Goal: Task Accomplishment & Management: Manage account settings

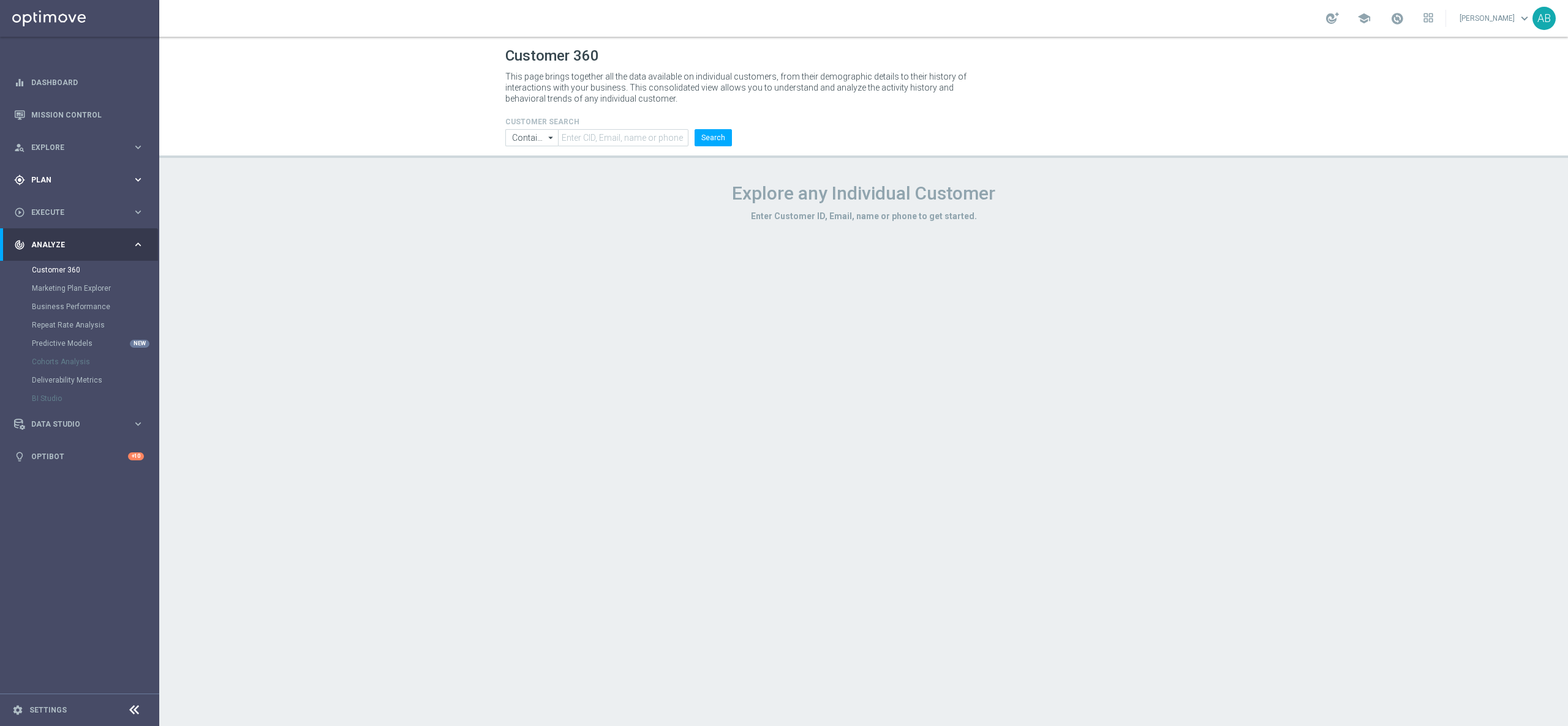
click at [69, 174] on div "gps_fixed Plan" at bounding box center [73, 180] width 119 height 11
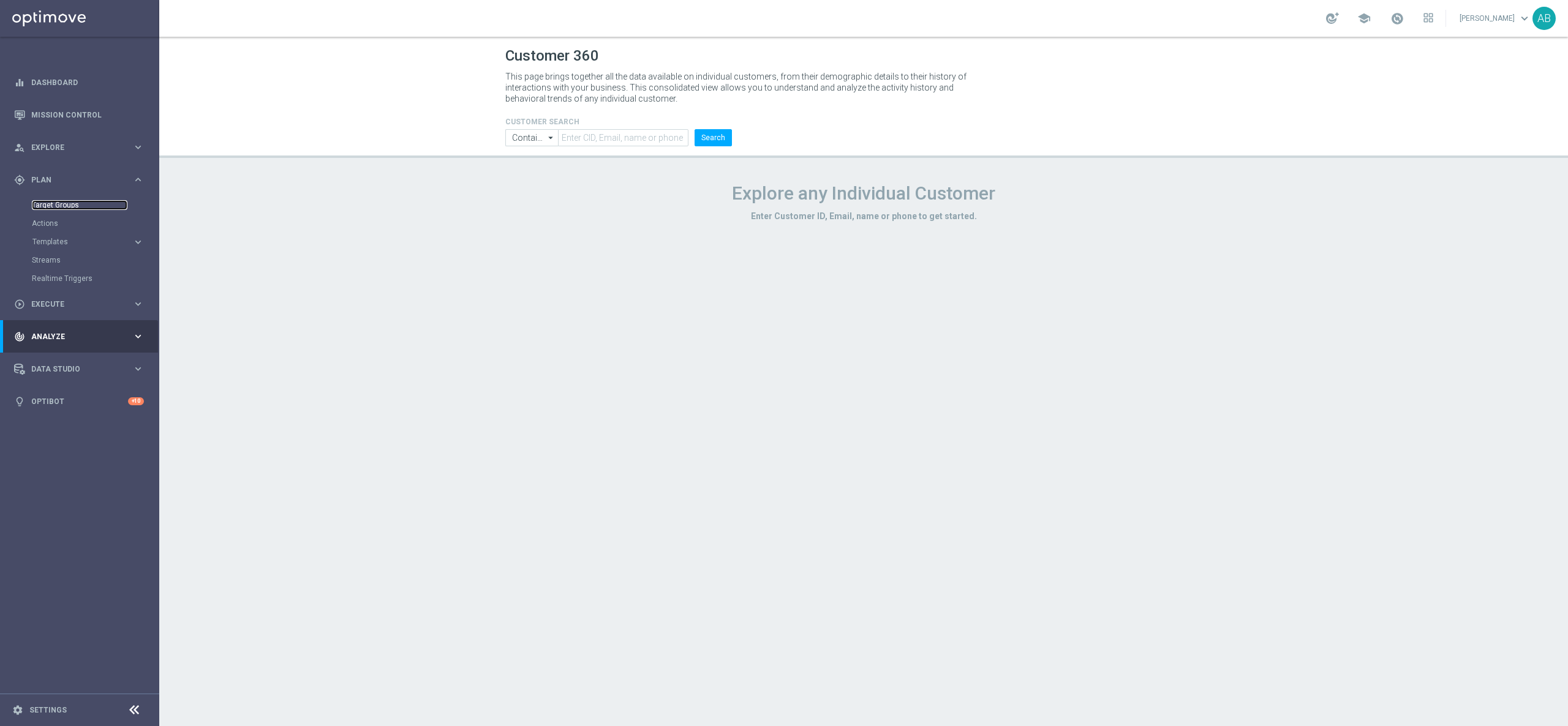
click at [83, 203] on link "Target Groups" at bounding box center [79, 205] width 95 height 10
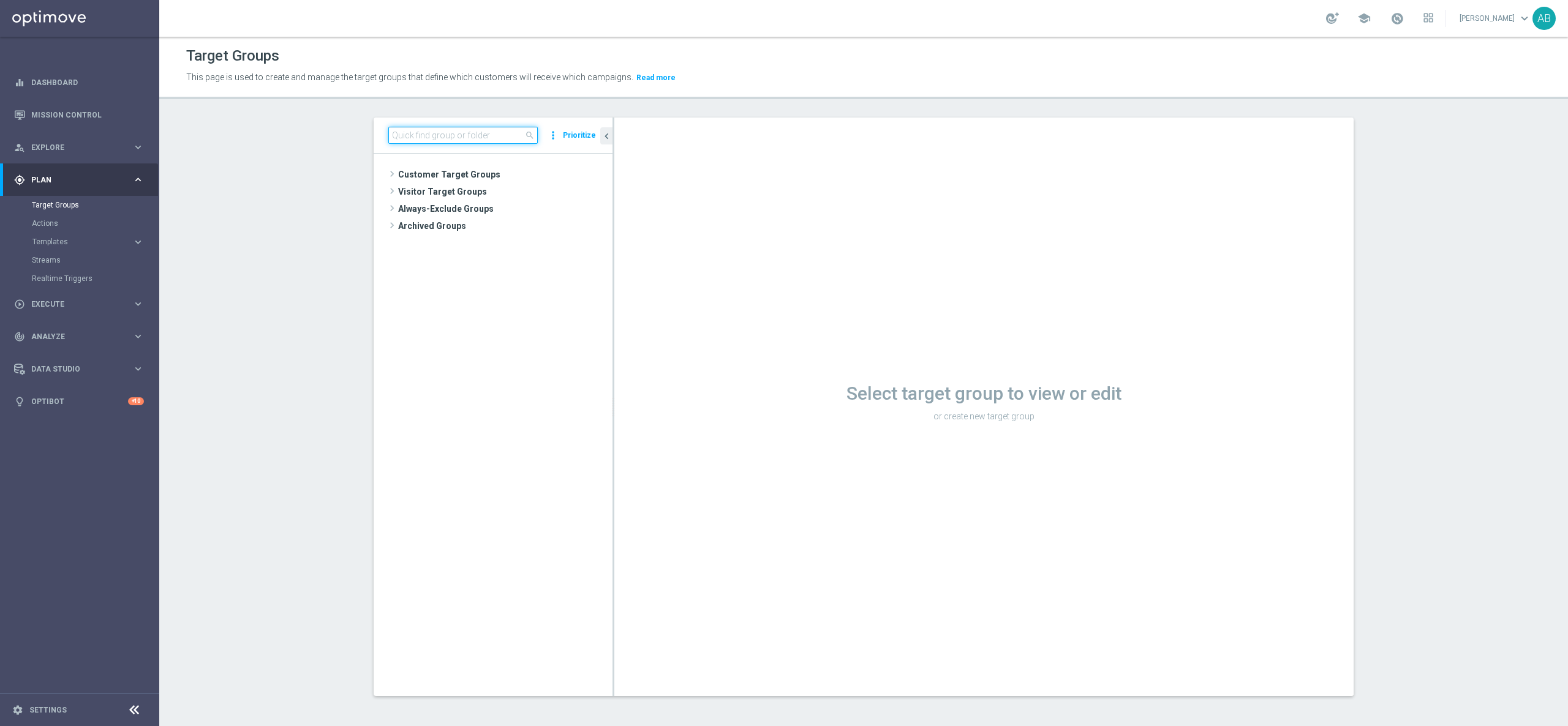
click at [395, 127] on input at bounding box center [463, 135] width 149 height 17
paste input "E_ALL_TARGET_ZBR_2DEPO 100 PLN PREV MONTH_080825"
type input "E_ALL_TARGET_ZBR_2DEPO 100 PLN PREV MONTH_080825"
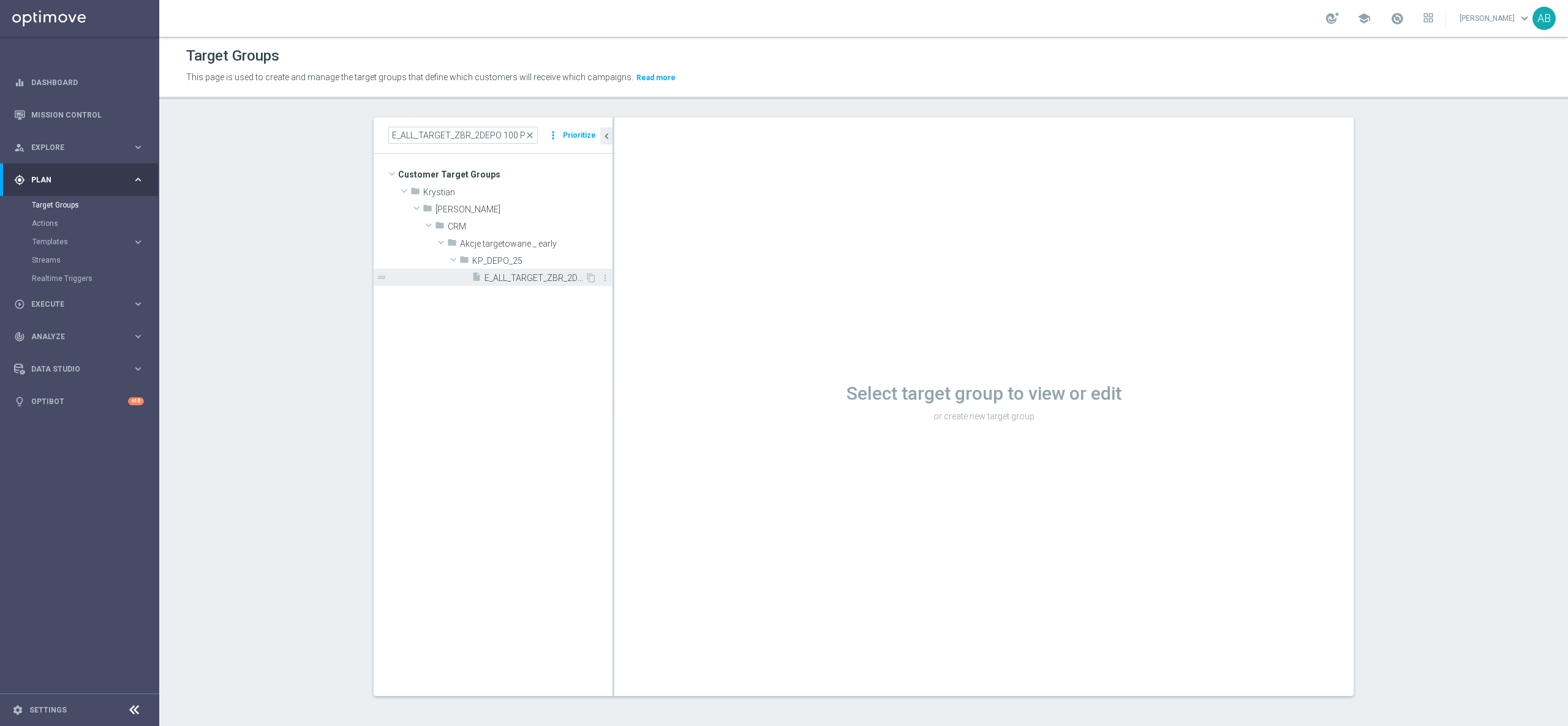
click at [493, 276] on span "E_ALL_TARGET_ZBR_2DEPO 100 PLN PREV MONTH_080825" at bounding box center [534, 278] width 101 height 10
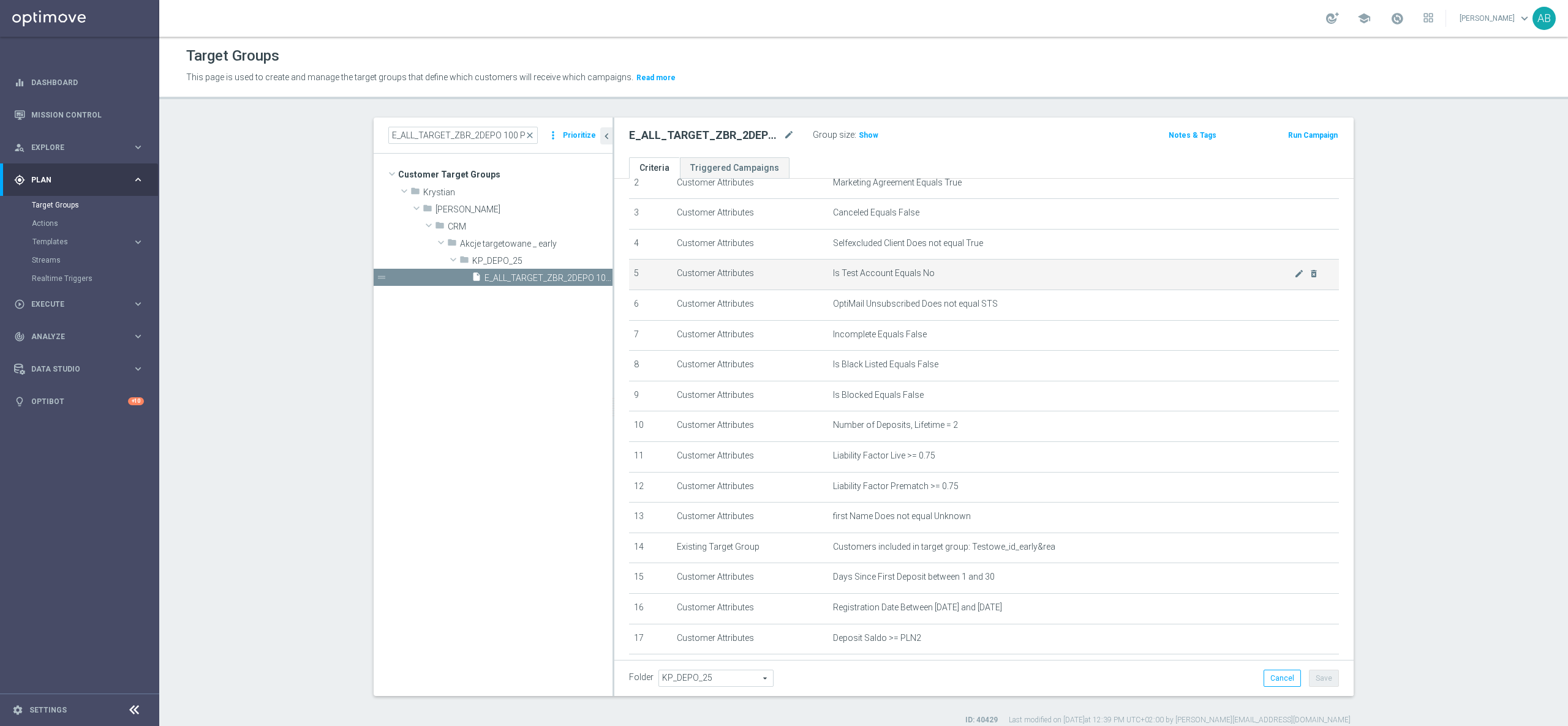
scroll to position [163, 0]
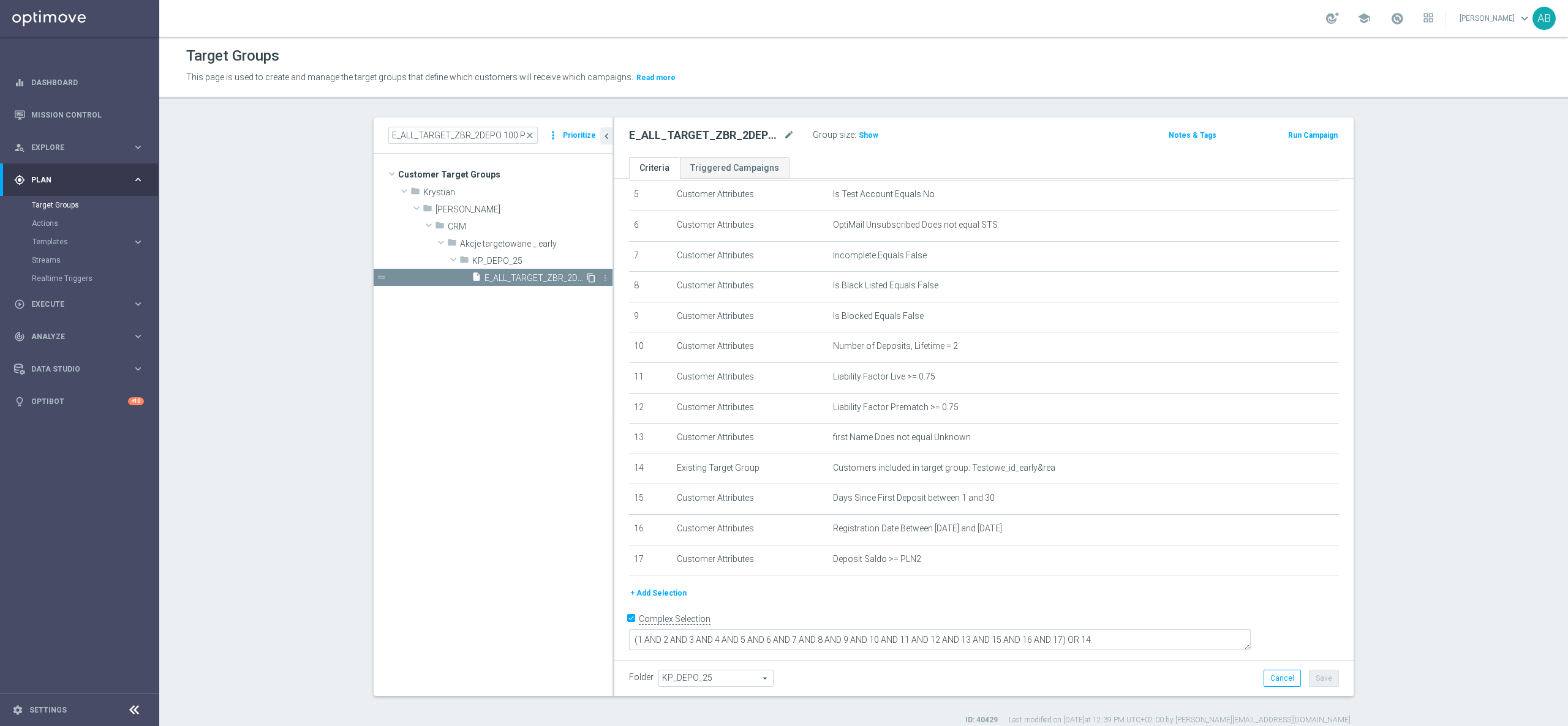
click at [586, 274] on icon "content_copy" at bounding box center [591, 278] width 10 height 10
click at [785, 132] on div "Copy of E_ALL_TARGET_ZBR_2DEPO 100 PLN PREV MONTH_080825 mode_edit" at bounding box center [721, 135] width 184 height 17
click at [784, 135] on icon "mode_edit" at bounding box center [789, 135] width 11 height 15
click at [650, 139] on input "Copy of E_ALL_TARGET_ZBR_2DEPO 100 PLN PREV MONTH_080825" at bounding box center [711, 136] width 165 height 17
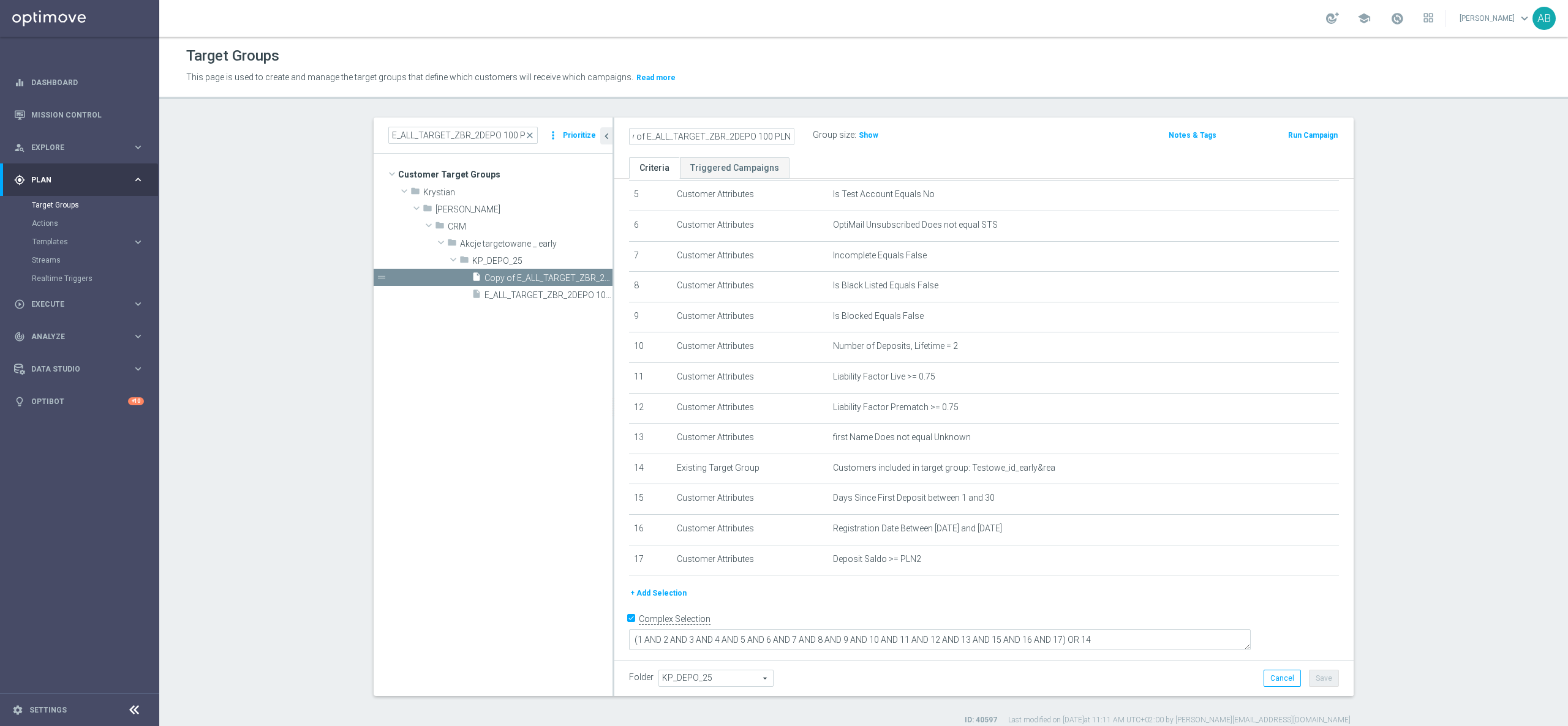
scroll to position [0, 0]
click at [704, 134] on input "E_ALL_TARGET_ZBR_2DEPO 100 PLN PREV MONTH_080825" at bounding box center [711, 136] width 165 height 17
type input "E_ALL_TARGET_ZBR_1-2DEPO 200 PLN PREV MONTH_080825"
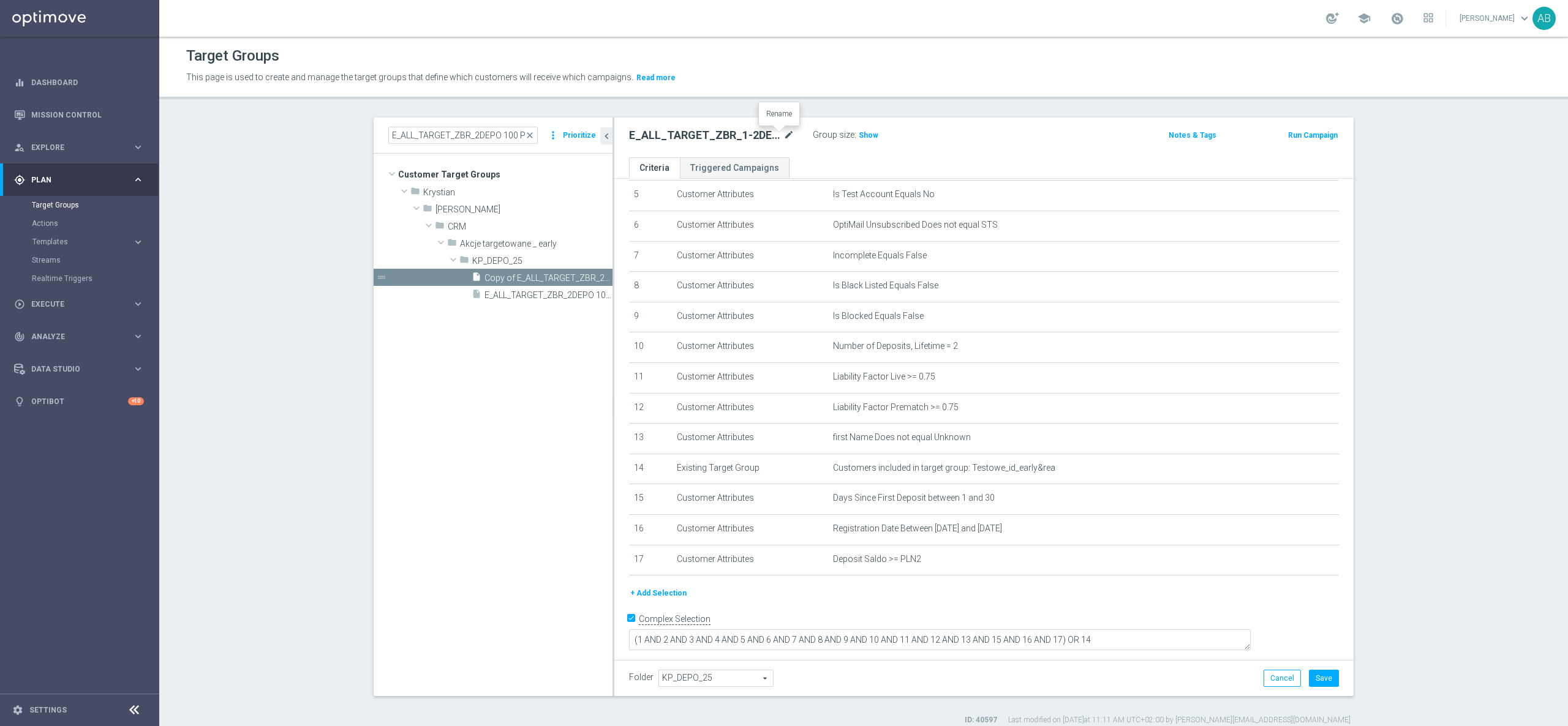
click at [784, 134] on icon "mode_edit" at bounding box center [789, 135] width 11 height 15
click at [728, 134] on input "E_ALL_TARGET_ZBR_1-2DEPO 200 PLN PREV MONTH_080825" at bounding box center [711, 136] width 165 height 17
click at [755, 134] on input "E_ALL_TARGET_ZBR_1-2DEPO 200 PLN PREV MONTH_080825" at bounding box center [711, 136] width 165 height 17
type input "E_ALL_TARGET_ZBR_1-2DEPO 200 PLN PREV MONTH_180825"
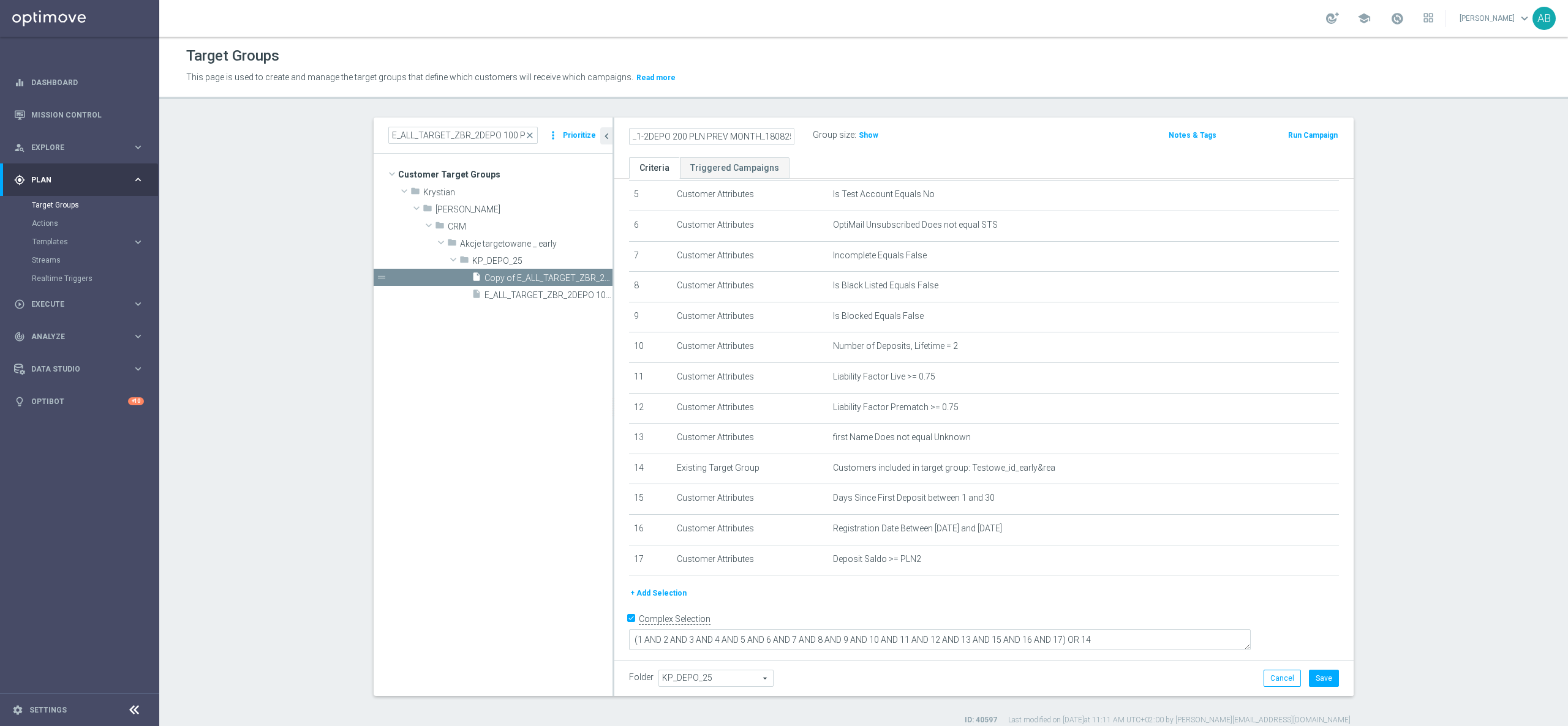
scroll to position [0, 0]
click at [979, 147] on div "E_ALL_TARGET_ZBR_1-2DEPO 200 PLN PREV MONTH_180825 Group size : Show Notes & Ta…" at bounding box center [984, 137] width 739 height 39
click at [1318, 676] on button "Save" at bounding box center [1323, 678] width 30 height 17
click at [717, 132] on h2 "E_ALL_TARGET_ZBR_1-2DEPO 200 PLN PREV MONTH_180825" at bounding box center [705, 135] width 152 height 15
click at [717, 131] on h2 "E_ALL_TARGET_ZBR_1-2DEPO 200 PLN PREV MONTH_180825" at bounding box center [705, 135] width 152 height 15
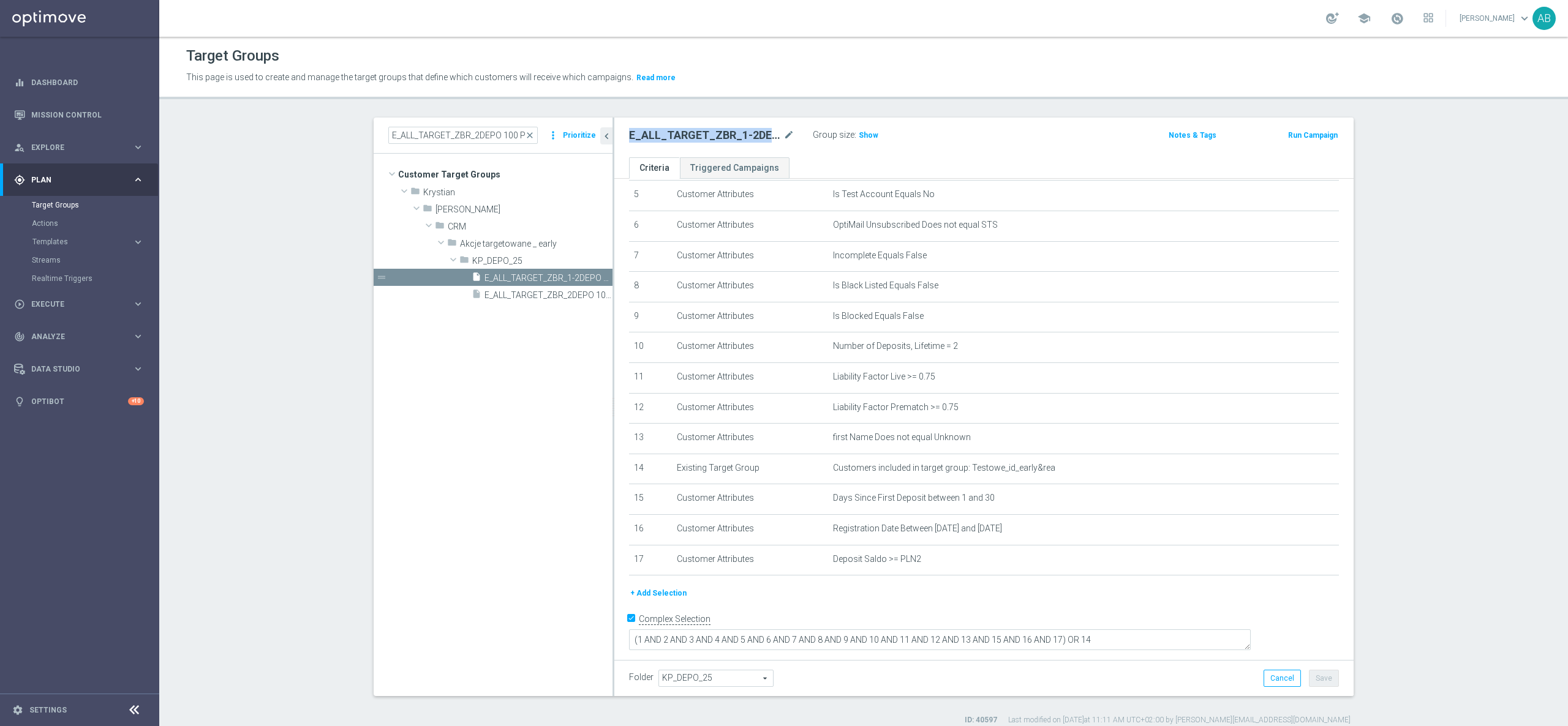
click at [717, 131] on h2 "E_ALL_TARGET_ZBR_1-2DEPO 200 PLN PREV MONTH_180825" at bounding box center [705, 135] width 152 height 15
copy div "E_ALL_TARGET_ZBR_1-2DEPO 200 PLN PREV MONTH_180825"
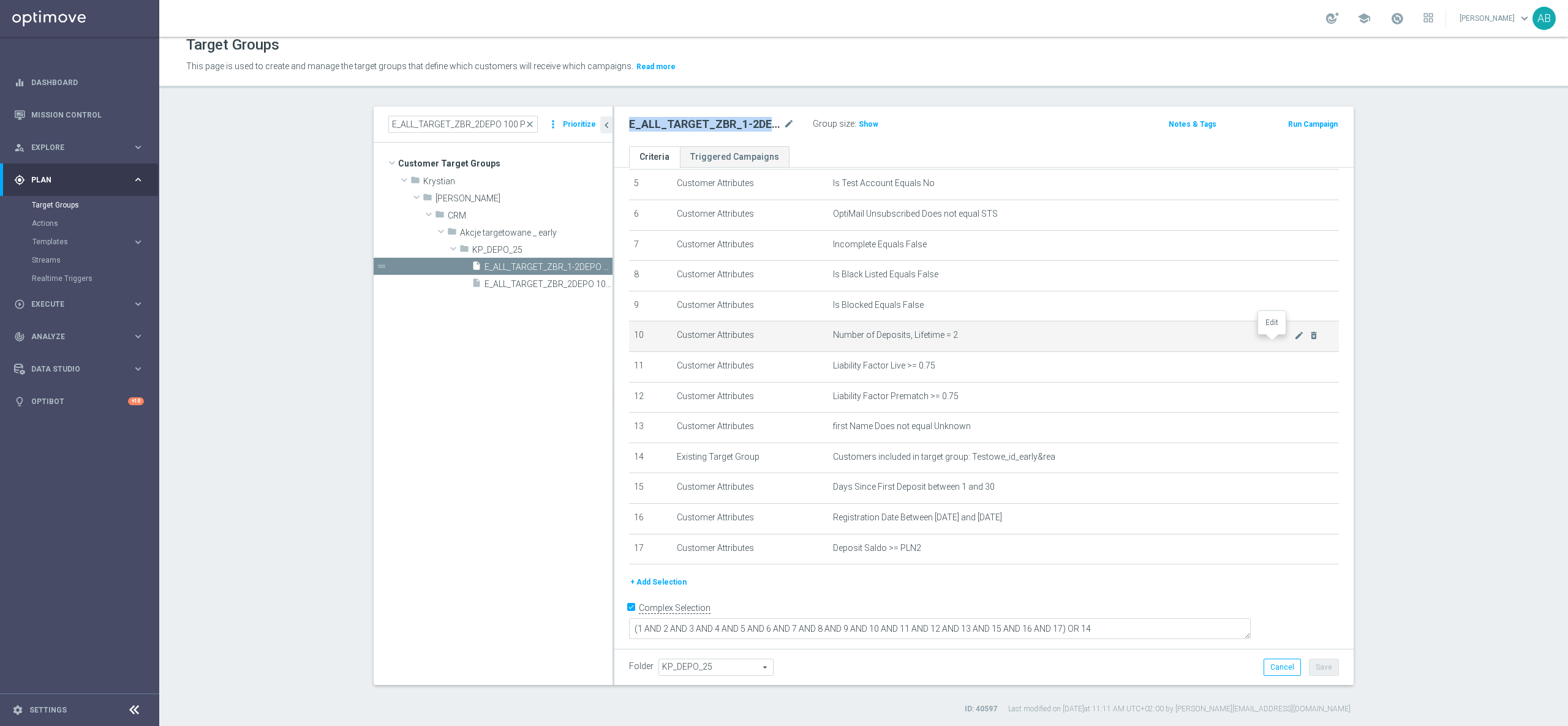
click at [1270, 335] on td "Number of Deposits, Lifetime = 2 mode_edit delete_forever" at bounding box center [1083, 337] width 511 height 31
click at [1294, 340] on icon "mode_edit" at bounding box center [1299, 335] width 10 height 10
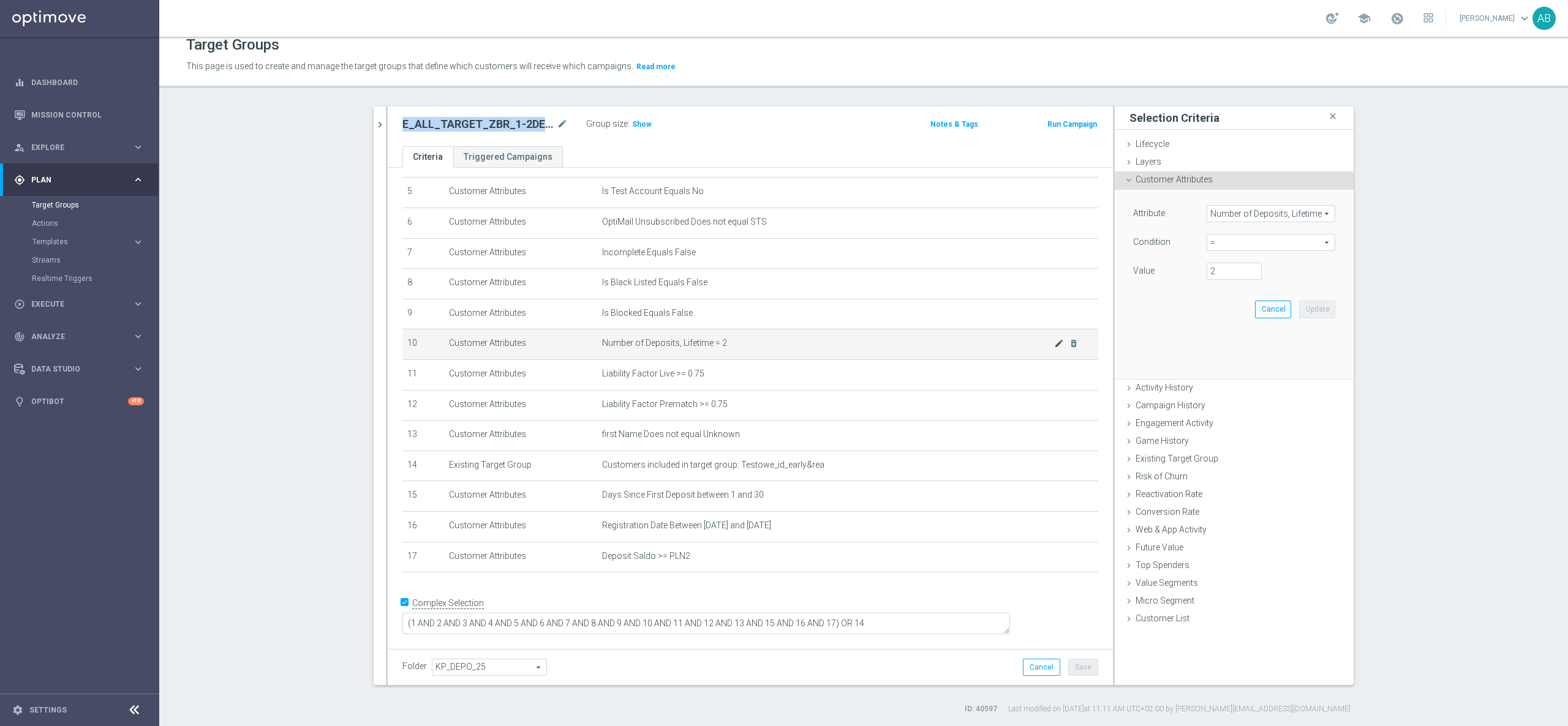
scroll to position [149, 0]
drag, startPoint x: 1221, startPoint y: 244, endPoint x: 1221, endPoint y: 252, distance: 8.0
click at [1221, 243] on span "=" at bounding box center [1271, 243] width 127 height 16
click at [1229, 362] on label "between" at bounding box center [1271, 356] width 129 height 16
type input "between"
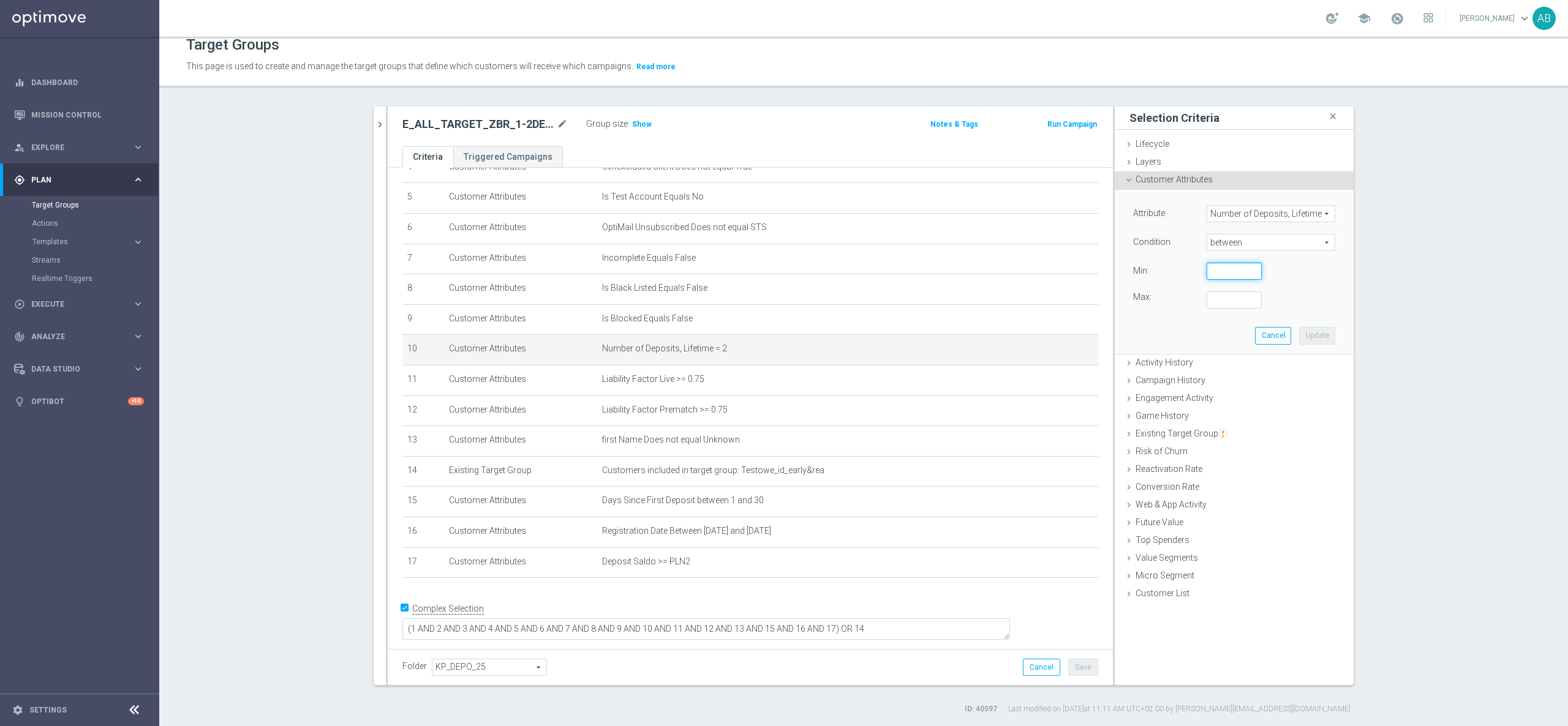
click at [1215, 268] on input "number" at bounding box center [1233, 271] width 55 height 17
type input "1"
click at [1208, 299] on input "number" at bounding box center [1233, 300] width 55 height 17
type input "2"
click at [1304, 332] on button "Update" at bounding box center [1316, 335] width 36 height 17
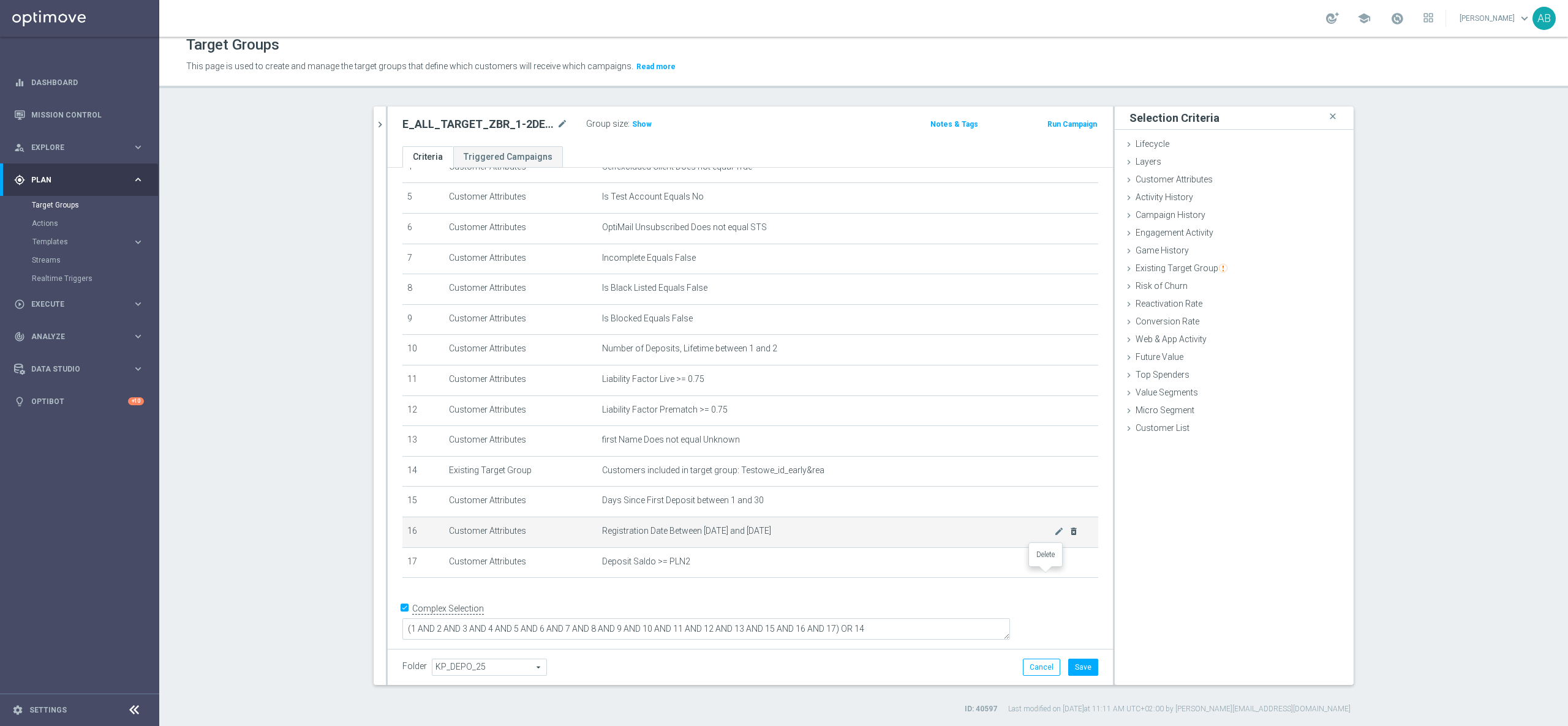
click at [0, 0] on icon "delete_forever" at bounding box center [0, 0] width 0 height 0
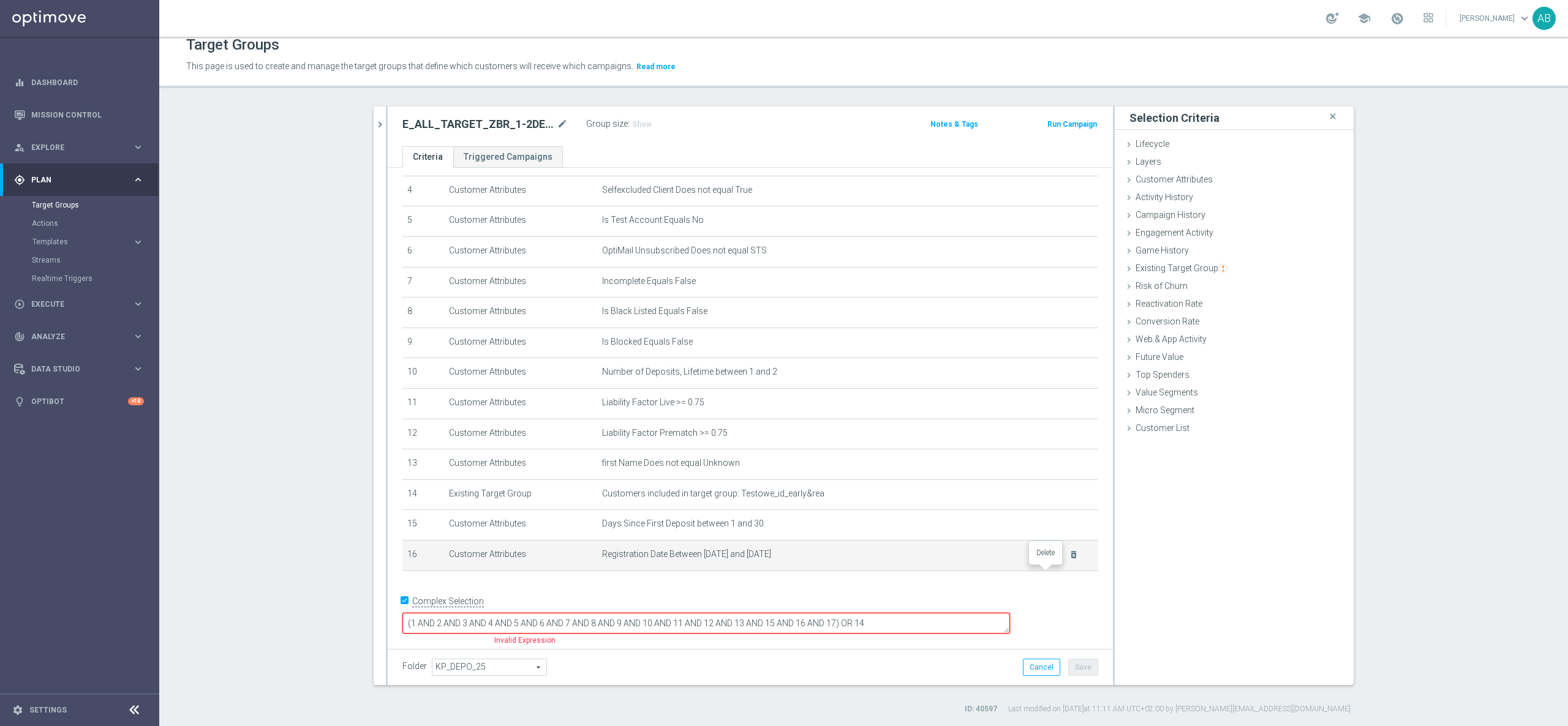
scroll to position [120, 0]
click at [1054, 566] on icon "mode_edit" at bounding box center [1059, 561] width 10 height 10
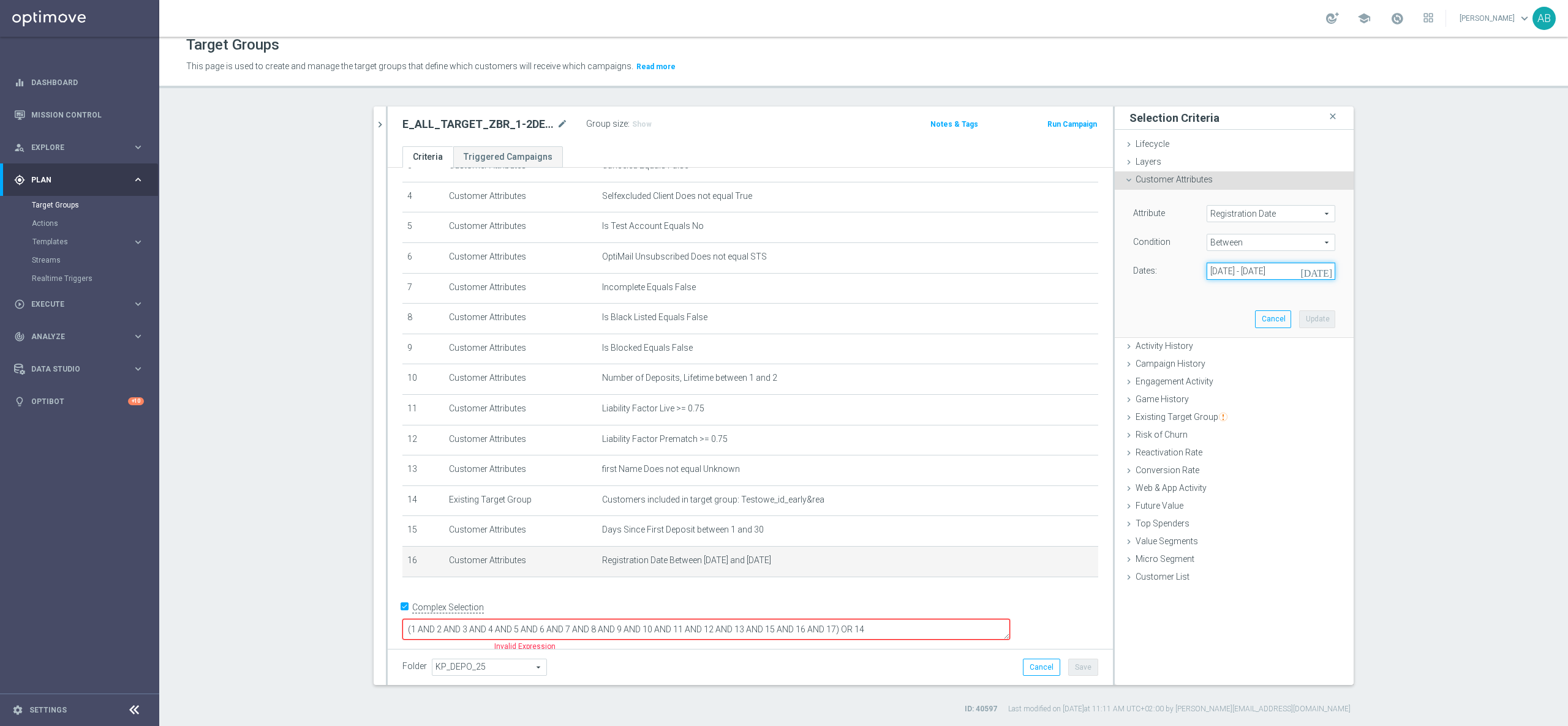
click at [1227, 266] on input "[DATE] - [DATE]" at bounding box center [1271, 271] width 129 height 17
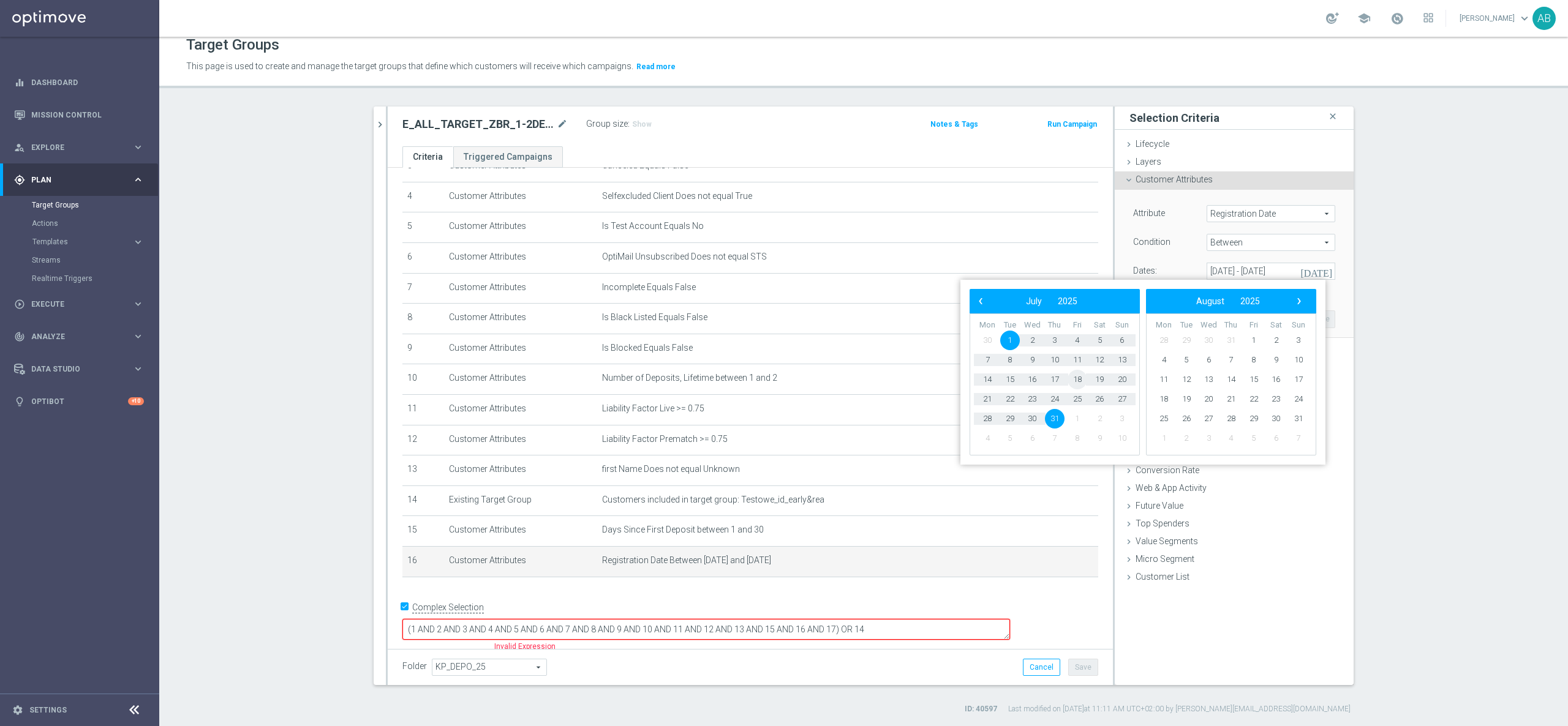
click at [1079, 378] on span "18" at bounding box center [1077, 380] width 19 height 19
click at [1104, 379] on span "19" at bounding box center [1099, 380] width 19 height 19
type input "[DATE] - [DATE]"
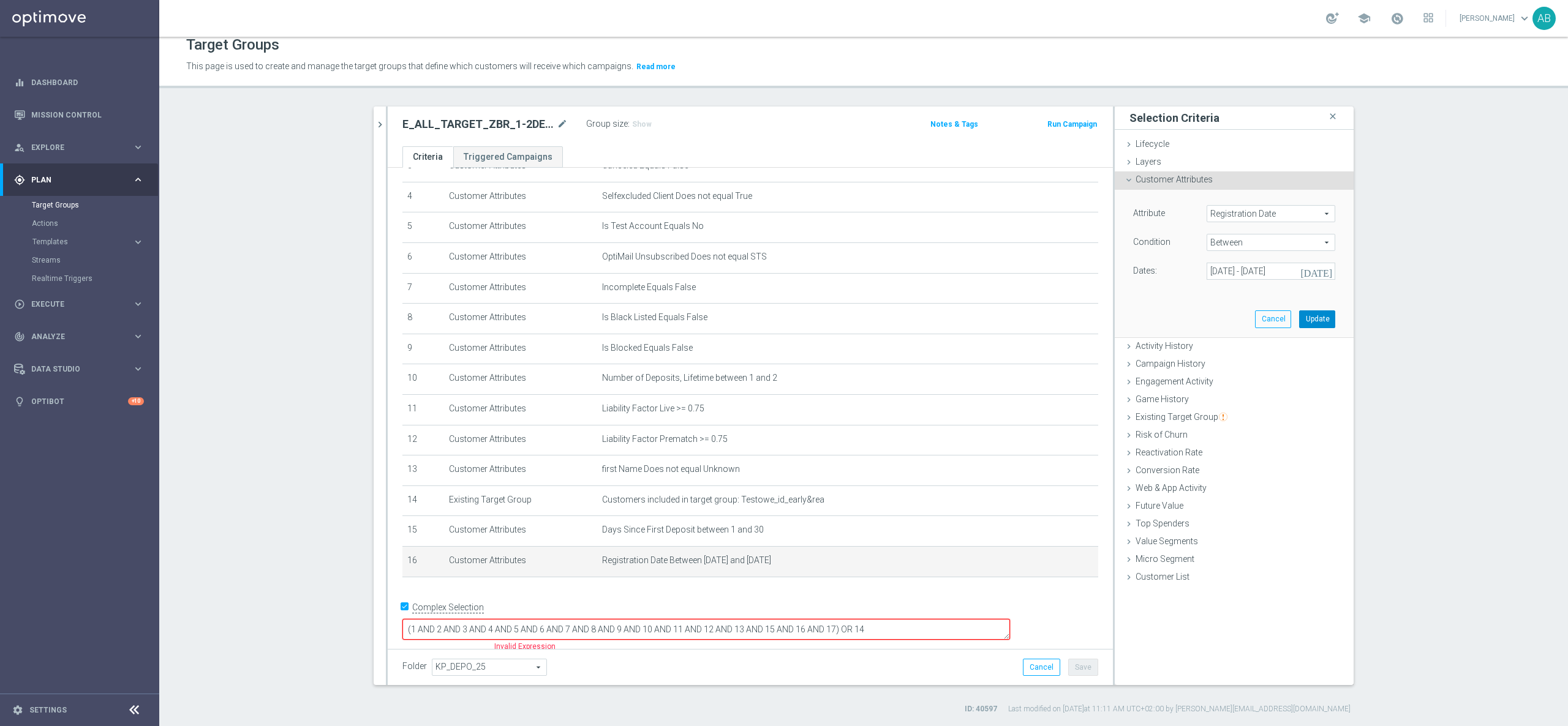
click at [1319, 320] on button "Update" at bounding box center [1316, 318] width 36 height 17
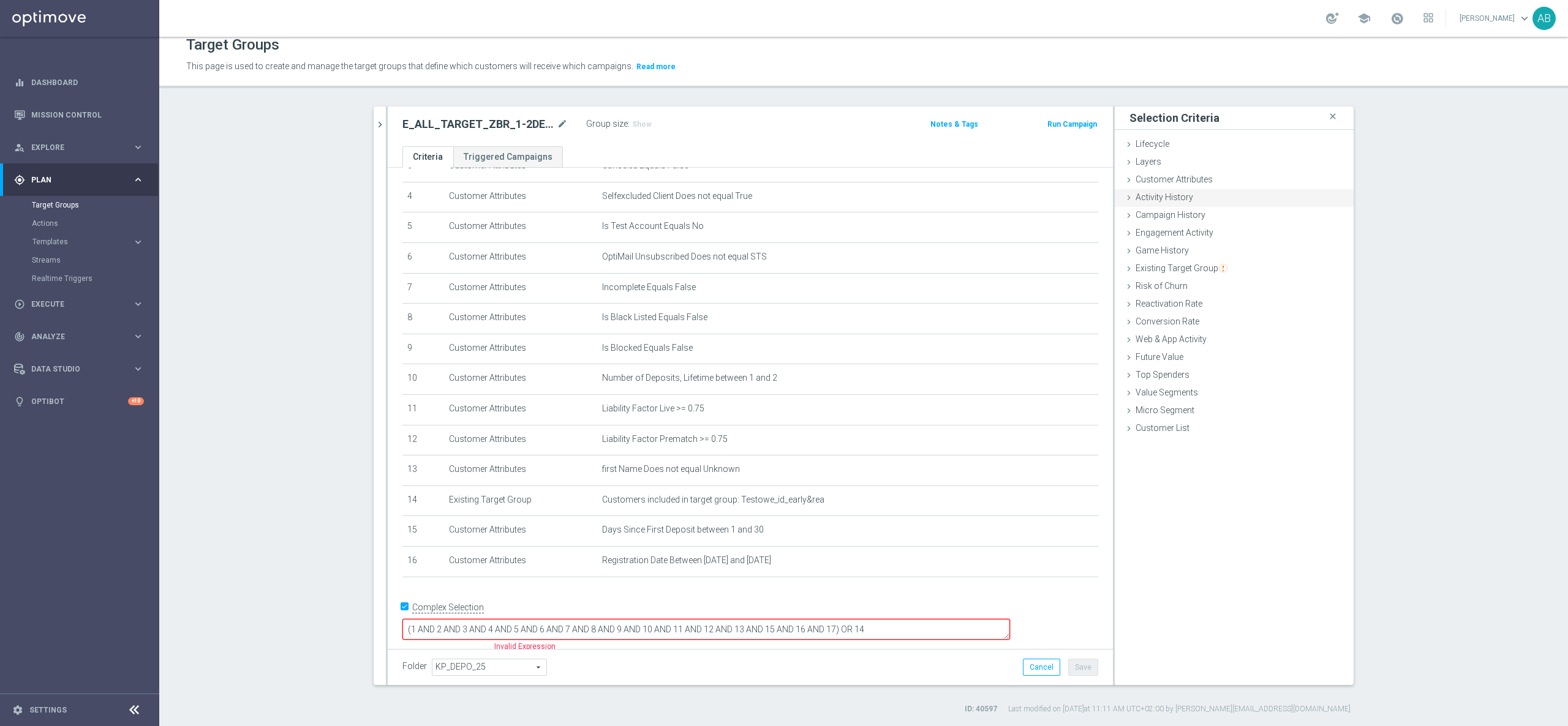
click at [1191, 178] on span "Customer Attributes" at bounding box center [1174, 179] width 77 height 10
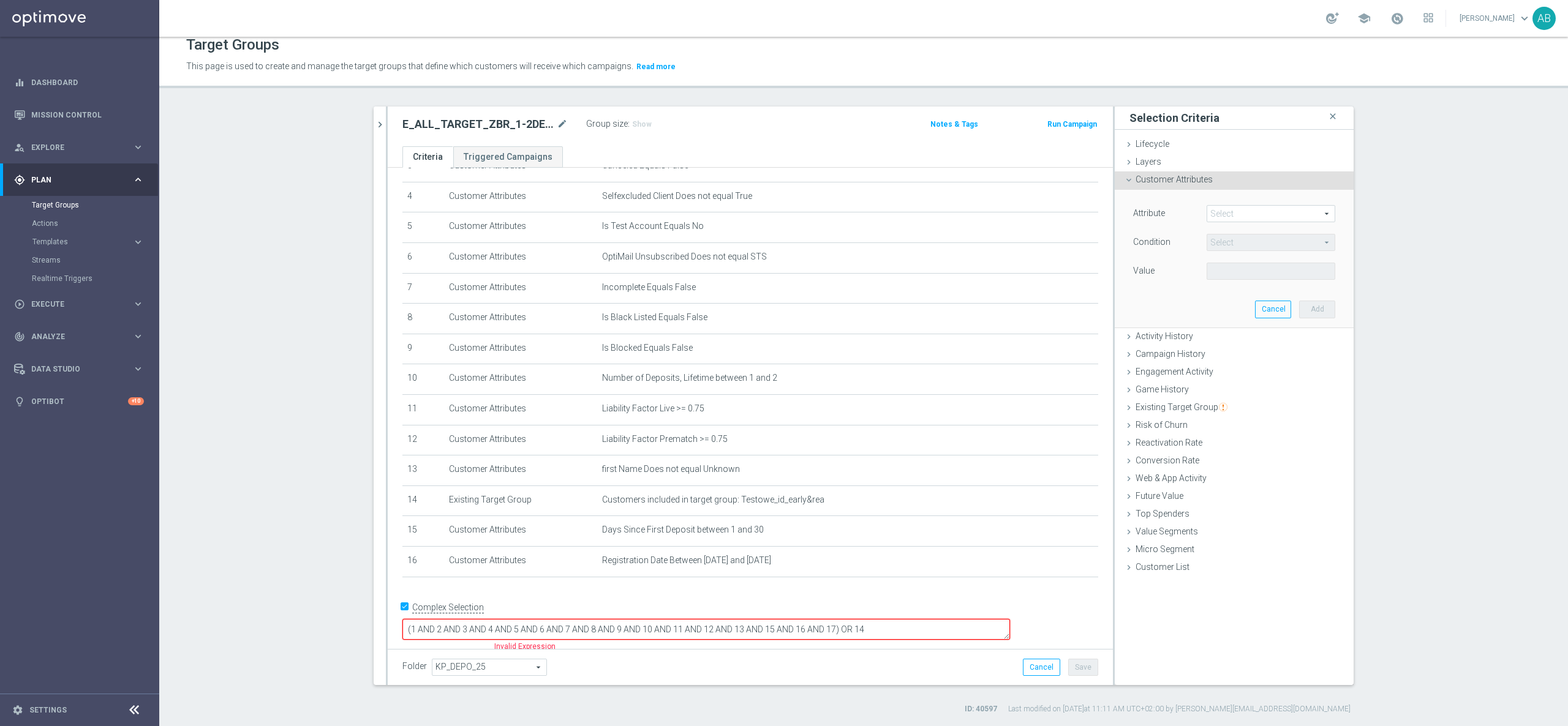
click at [1210, 205] on span at bounding box center [1271, 214] width 127 height 16
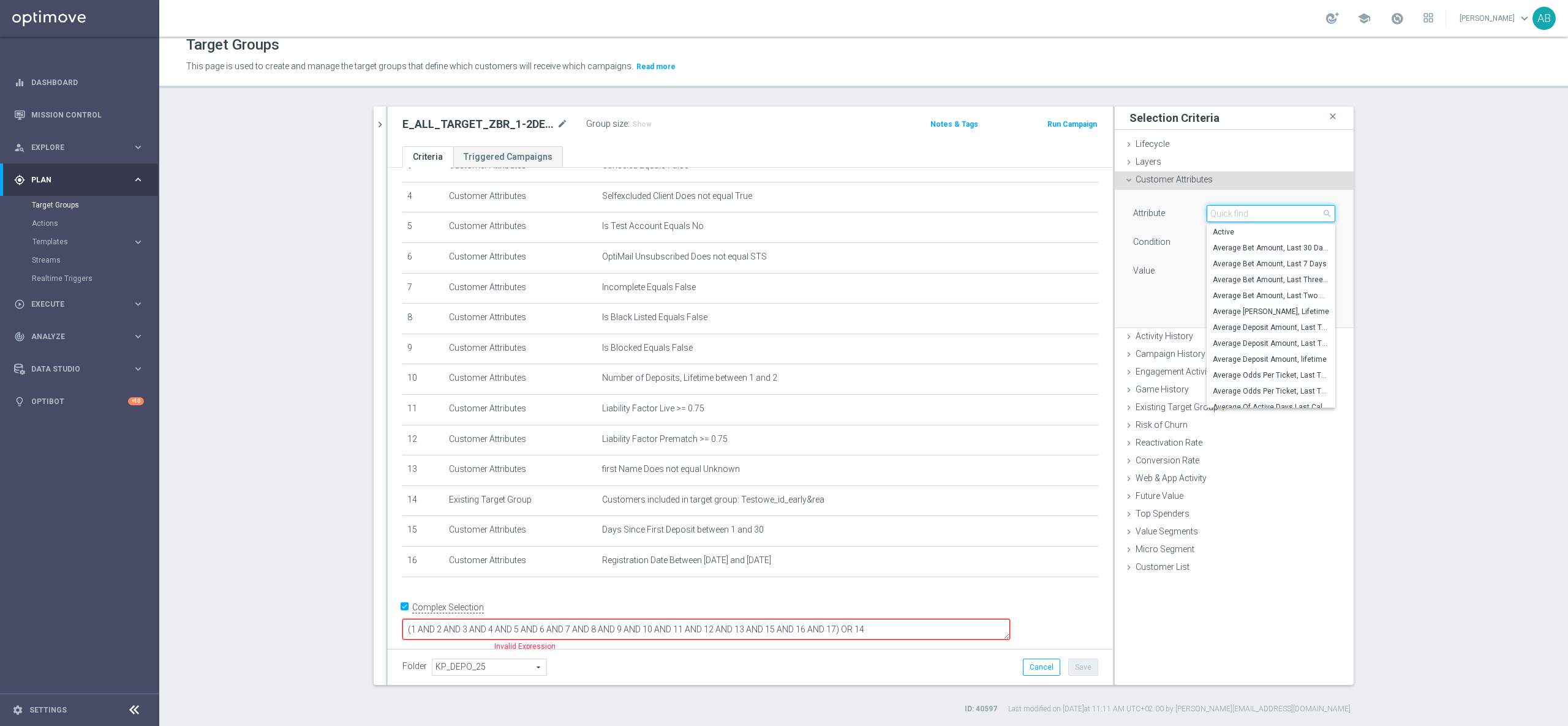
click at [1212, 212] on input "search" at bounding box center [1271, 213] width 129 height 17
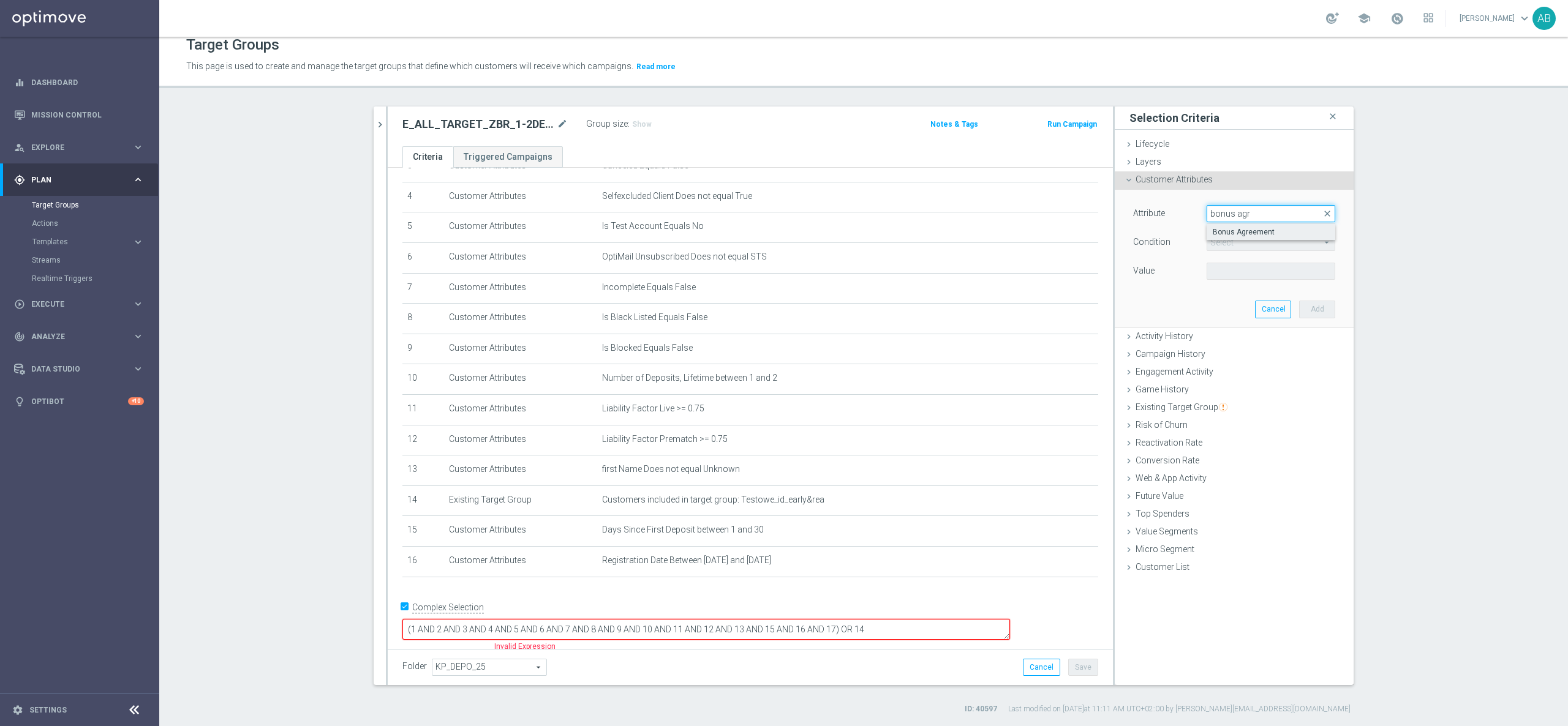
type input "bonus agr"
click at [1221, 227] on span "Bonus Agreement" at bounding box center [1271, 232] width 116 height 10
type input "Bonus Agreement"
type input "Equals"
click at [1234, 269] on span at bounding box center [1271, 272] width 127 height 16
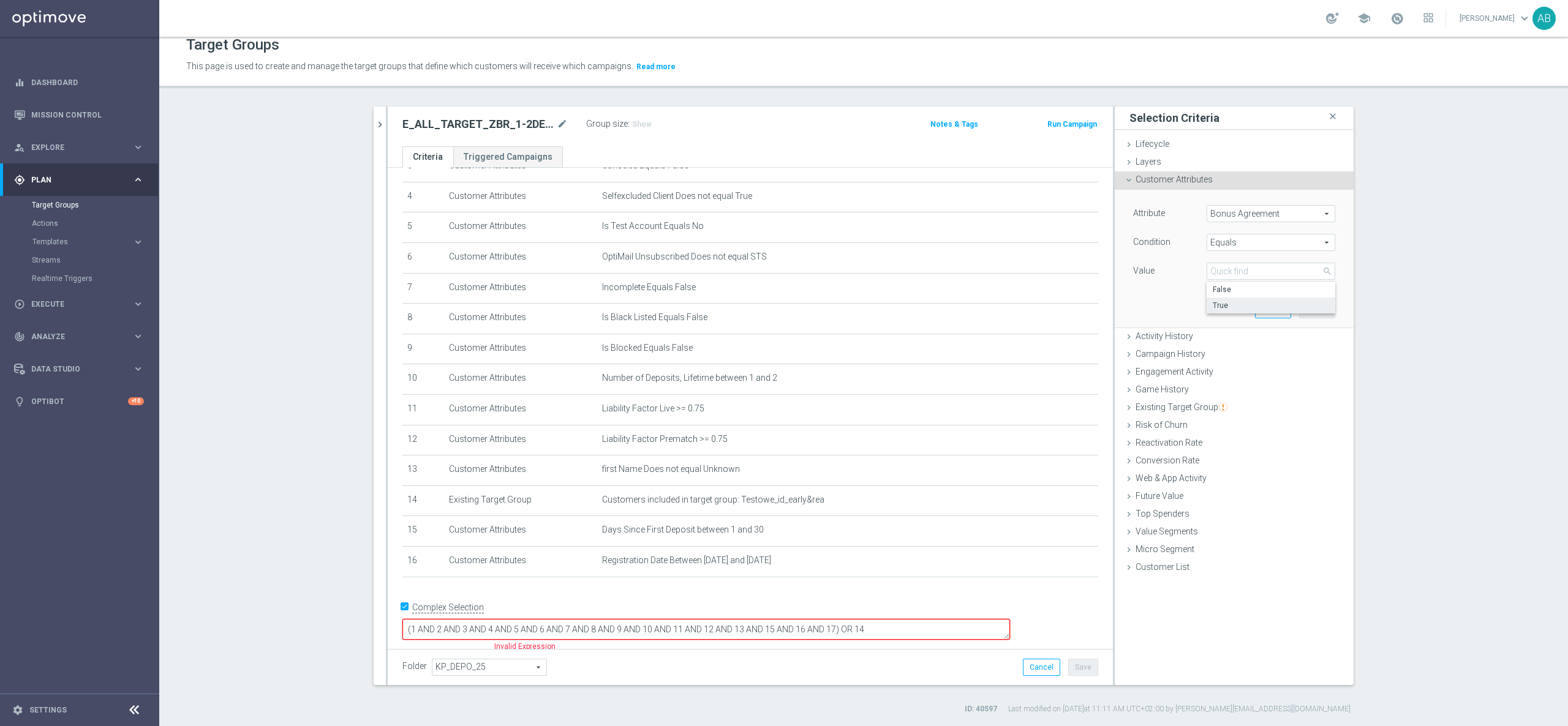
click at [1231, 309] on span "True" at bounding box center [1271, 305] width 116 height 10
type input "True"
click at [1299, 308] on button "Add" at bounding box center [1316, 309] width 36 height 17
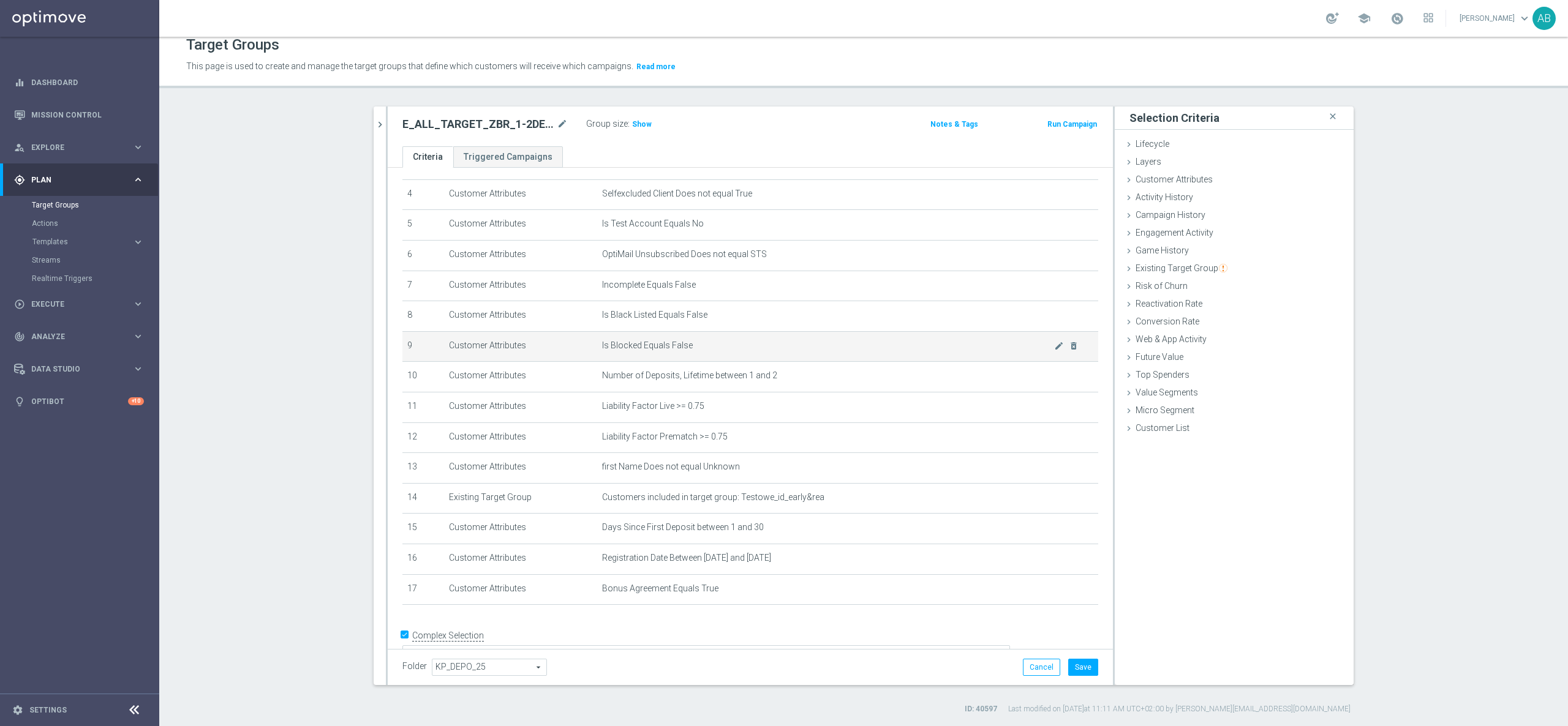
scroll to position [149, 0]
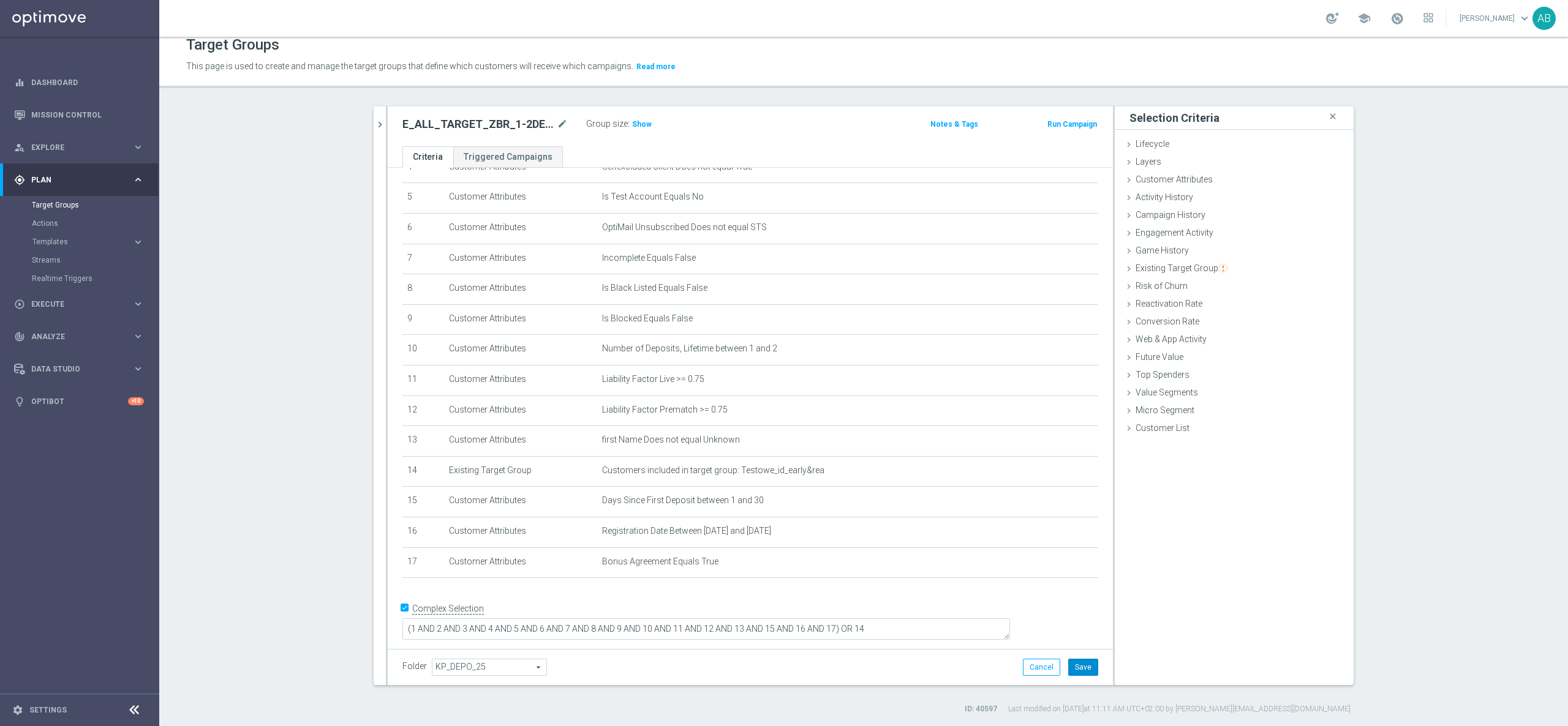
click at [1083, 673] on button "Save" at bounding box center [1083, 666] width 30 height 17
click at [635, 116] on div "Group size : Show" at bounding box center [647, 123] width 123 height 15
click at [637, 127] on span "Show" at bounding box center [642, 124] width 19 height 9
click at [498, 121] on h2 "E_ALL_TARGET_ZBR_1-2DEPO 200 PLN PREV MONTH_180825" at bounding box center [478, 124] width 152 height 15
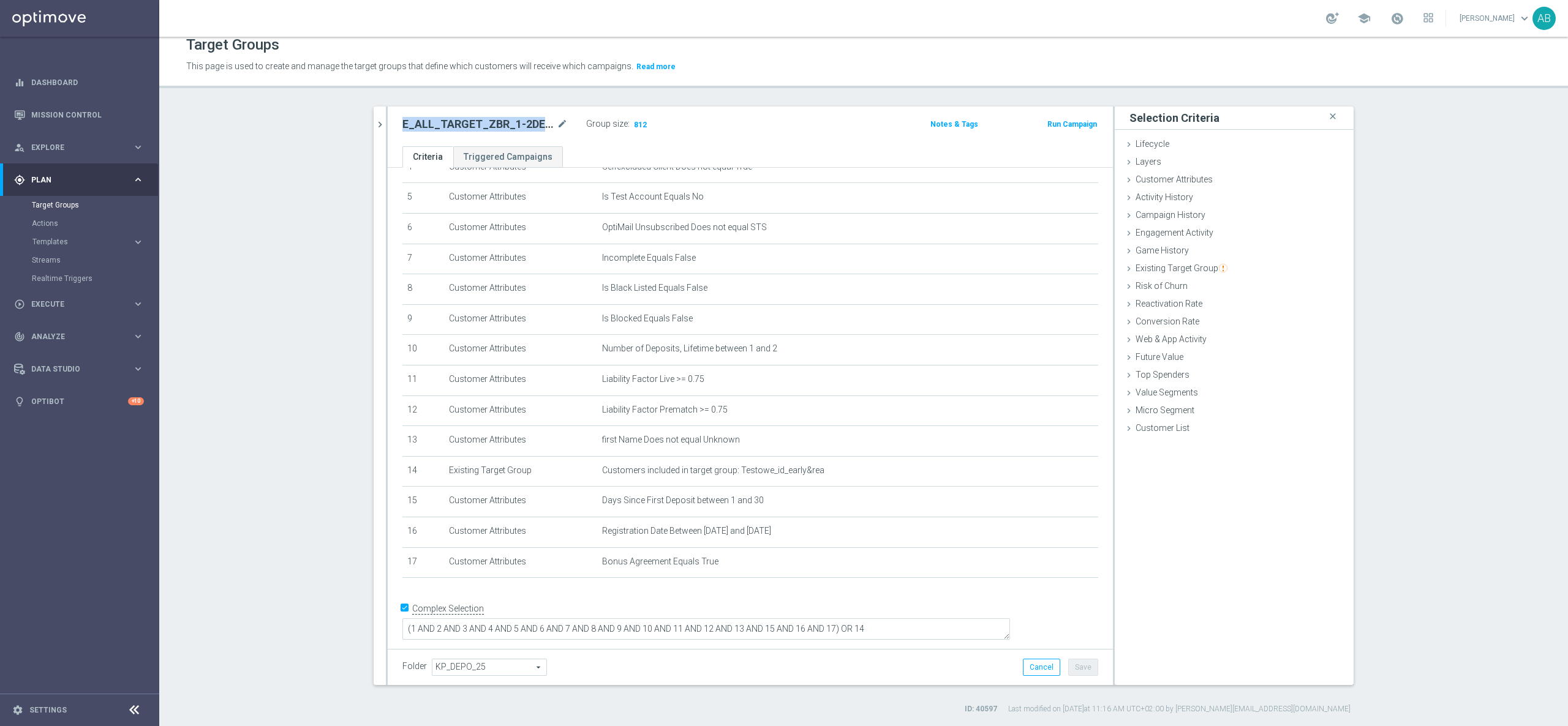
click at [498, 121] on h2 "E_ALL_TARGET_ZBR_1-2DEPO 200 PLN PREV MONTH_180825" at bounding box center [478, 124] width 152 height 15
copy div "E_ALL_TARGET_ZBR_1-2DEPO 200 PLN PREV MONTH_180825"
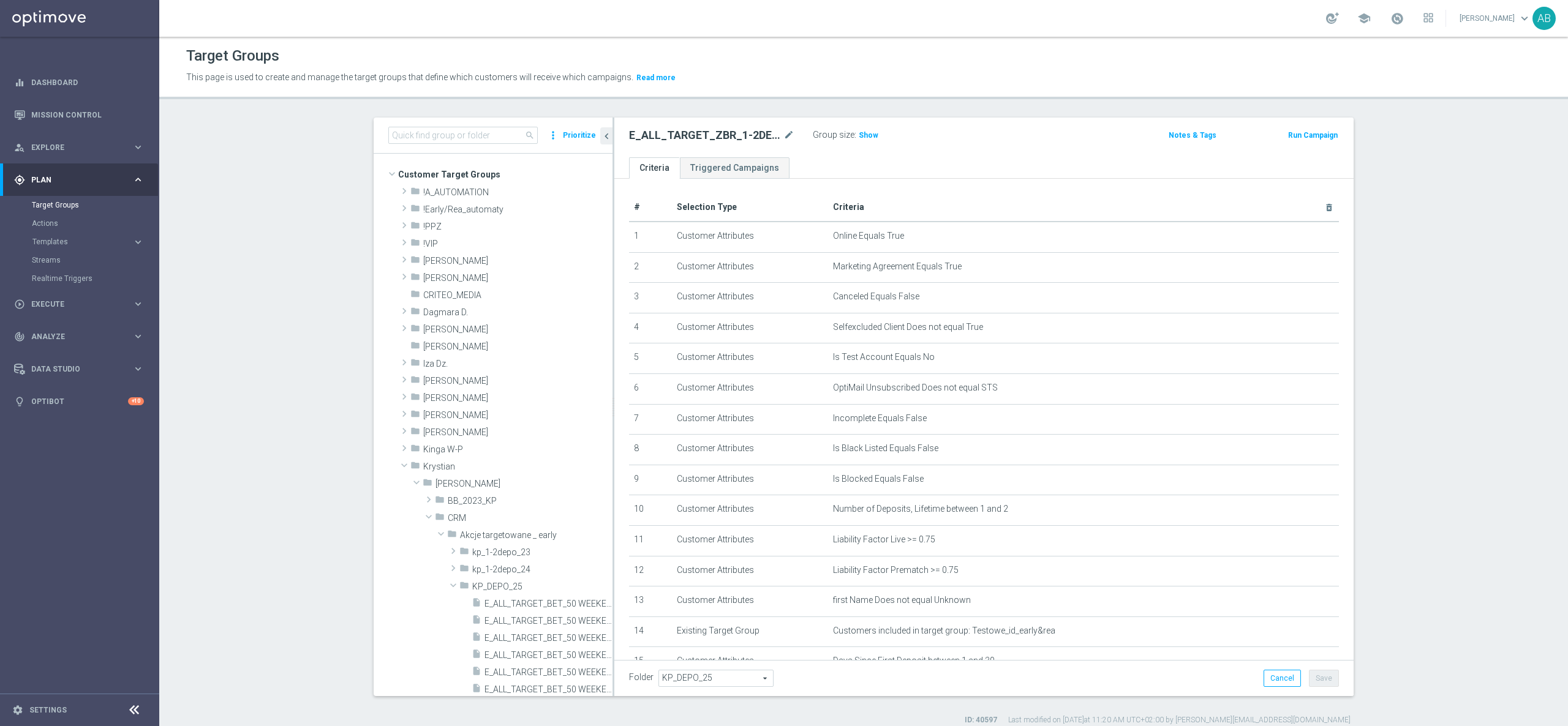
scroll to position [316, 0]
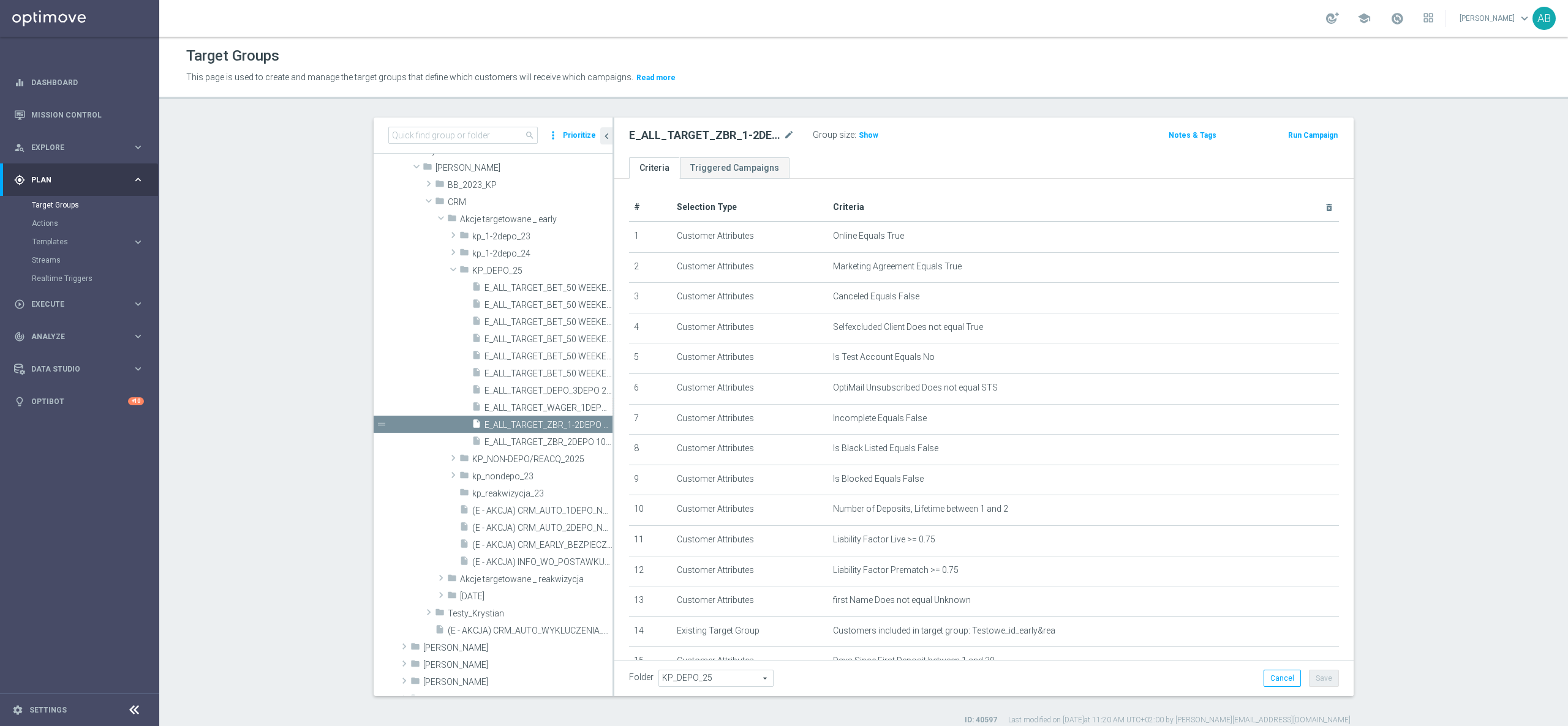
click at [422, 125] on div "search more_vert Prioritize" at bounding box center [493, 135] width 239 height 36
click at [411, 134] on input at bounding box center [463, 135] width 149 height 17
paste input "E_ALL_TARGET_ZBR_1-2DEPO 200 PLN PREV MONTH_180825"
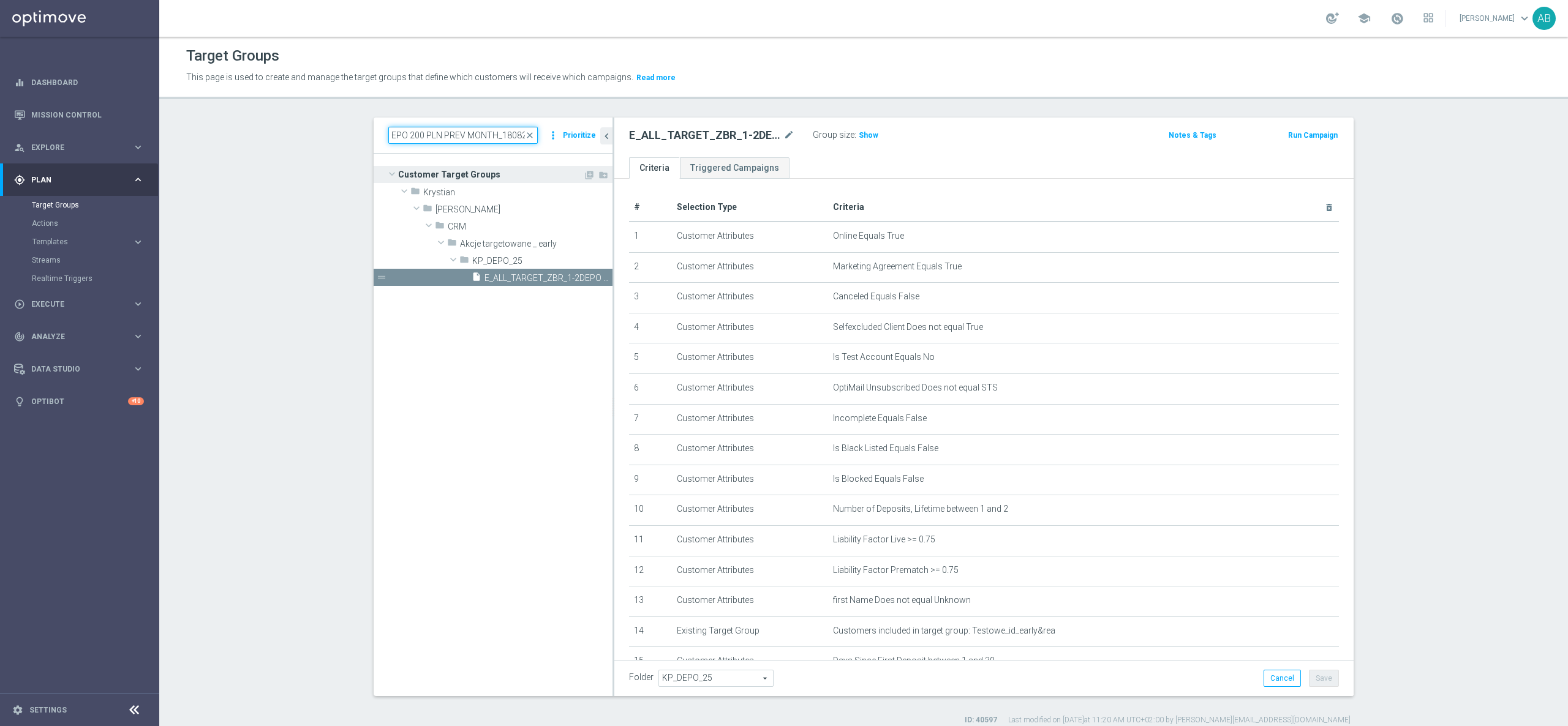
scroll to position [0, 0]
type input "E_ALL_TARGET_ZBR_1-2DEPO 200 PLN PREV MONTH_180825"
click at [534, 279] on span "E_ALL_TARGET_ZBR_1-2DEPO 200 PLN PREV MONTH_180825" at bounding box center [534, 278] width 101 height 10
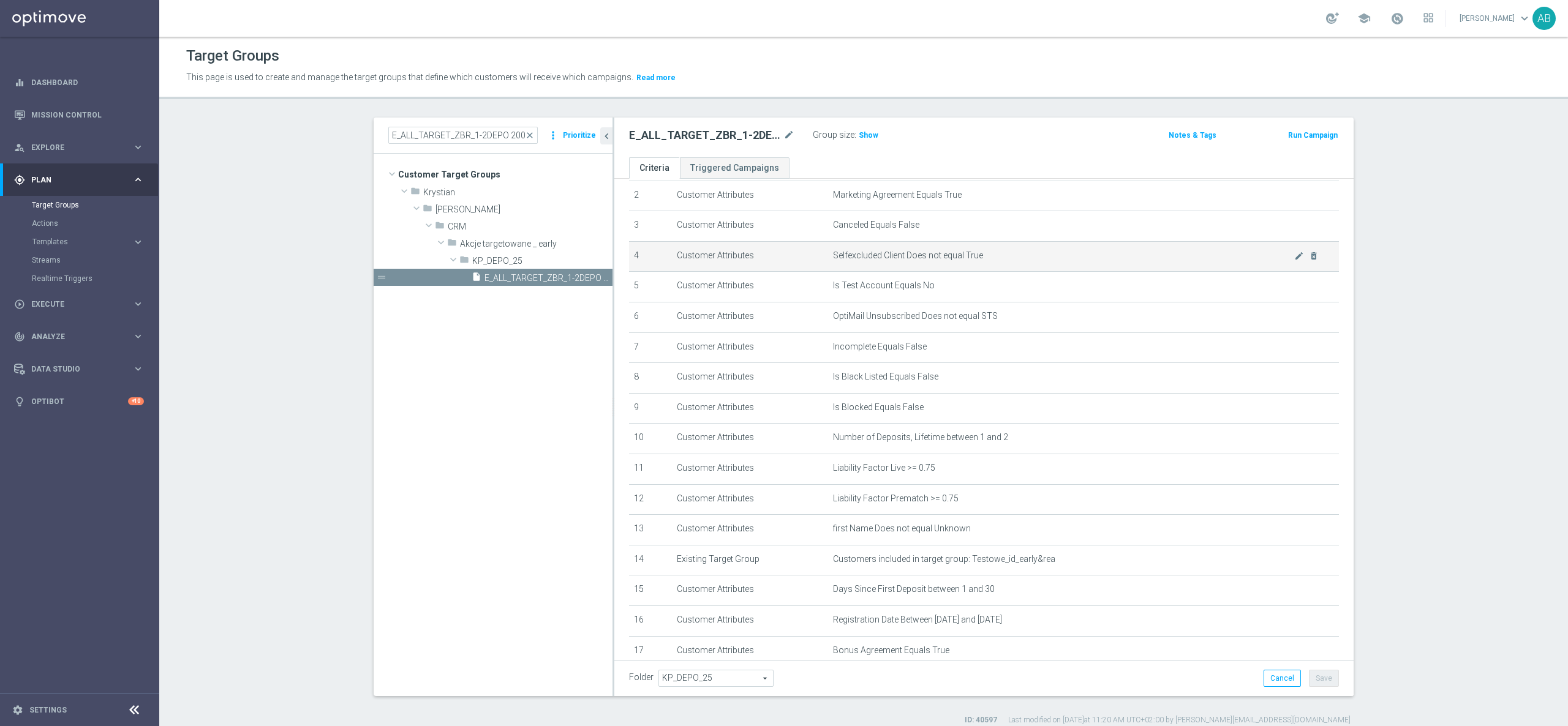
scroll to position [194, 0]
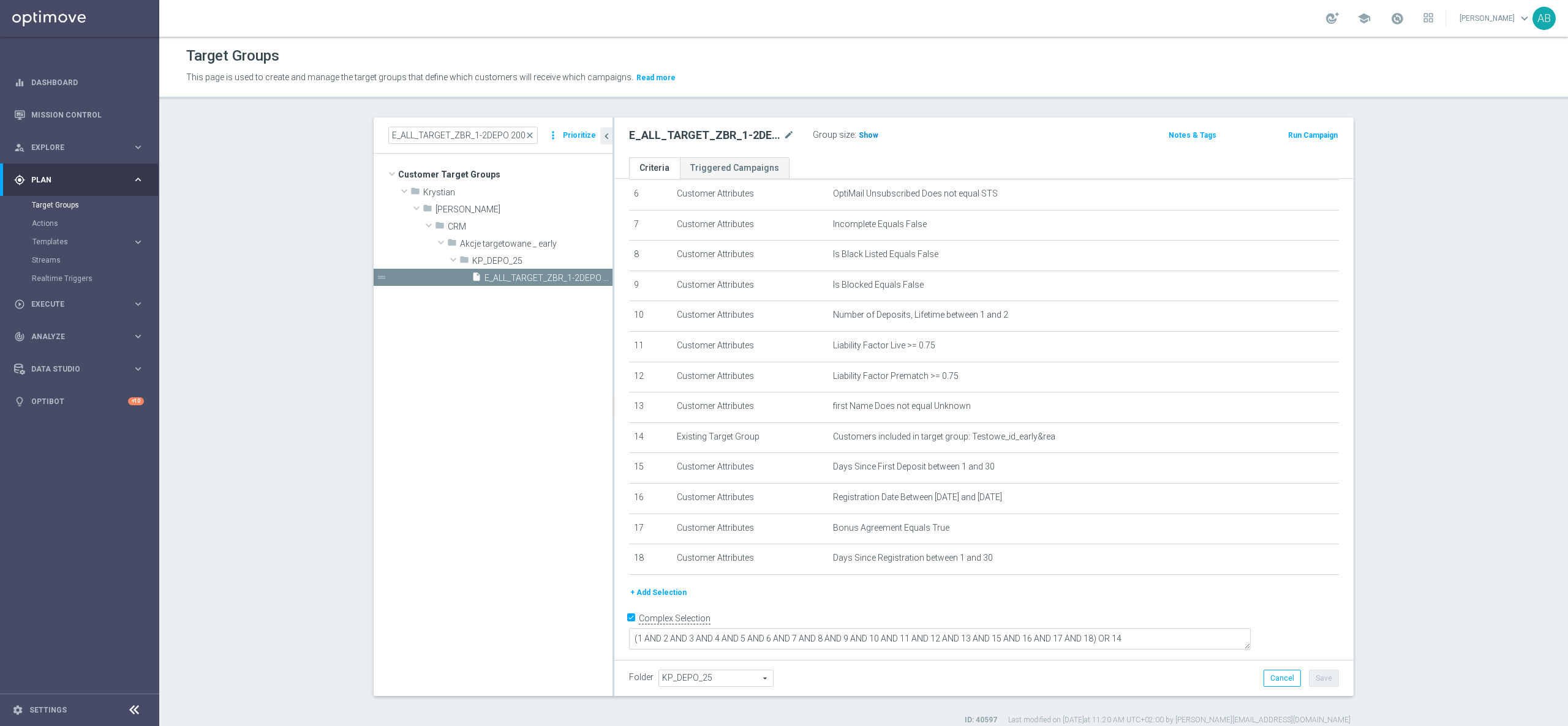
click at [859, 131] on span "Show" at bounding box center [868, 135] width 19 height 9
click at [432, 136] on input "E_ALL_TARGET_ZBR_1-2DEPO 200 PLN PREV MONTH_180825" at bounding box center [463, 135] width 149 height 17
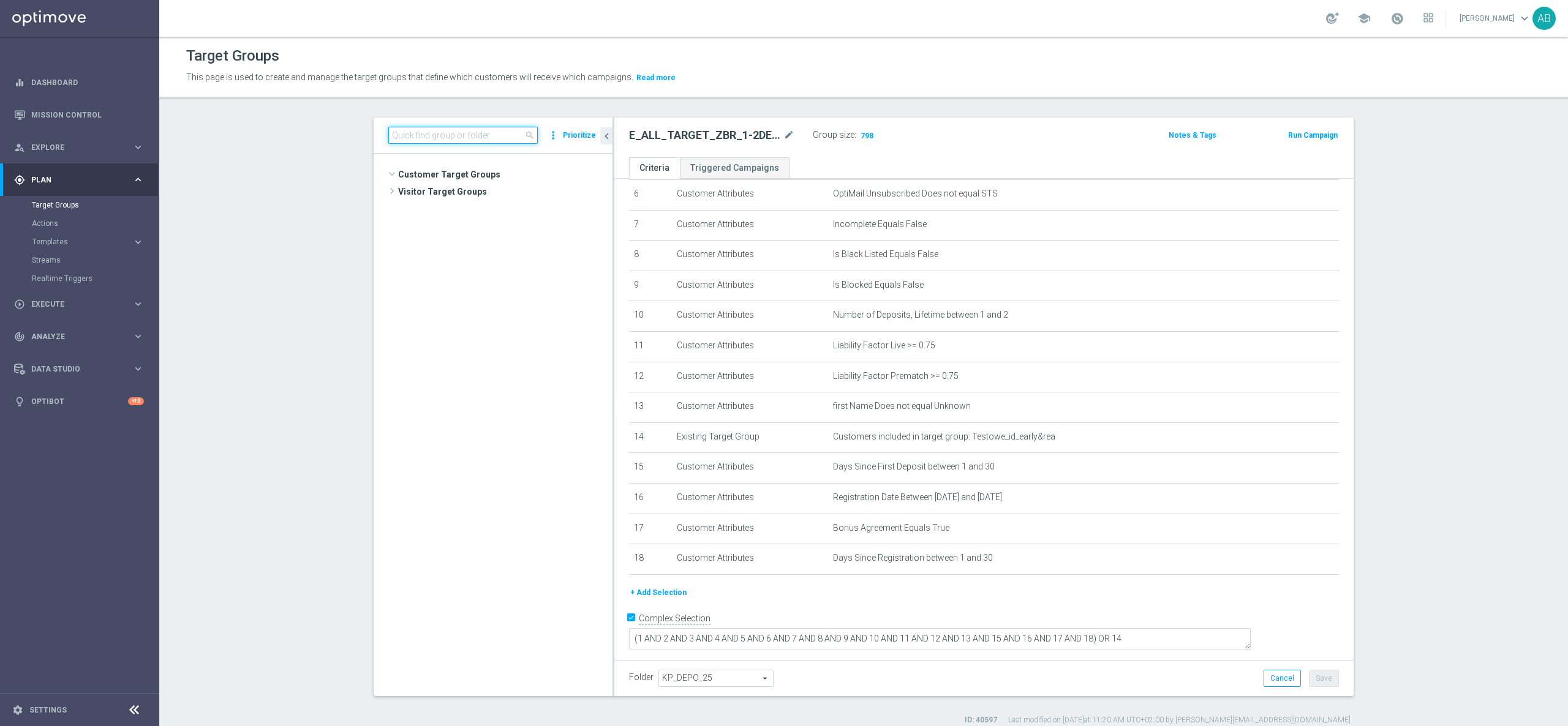
paste input "REACQ_ALL_AUTO_DEPO 50 do 200 PLN_DAILY"
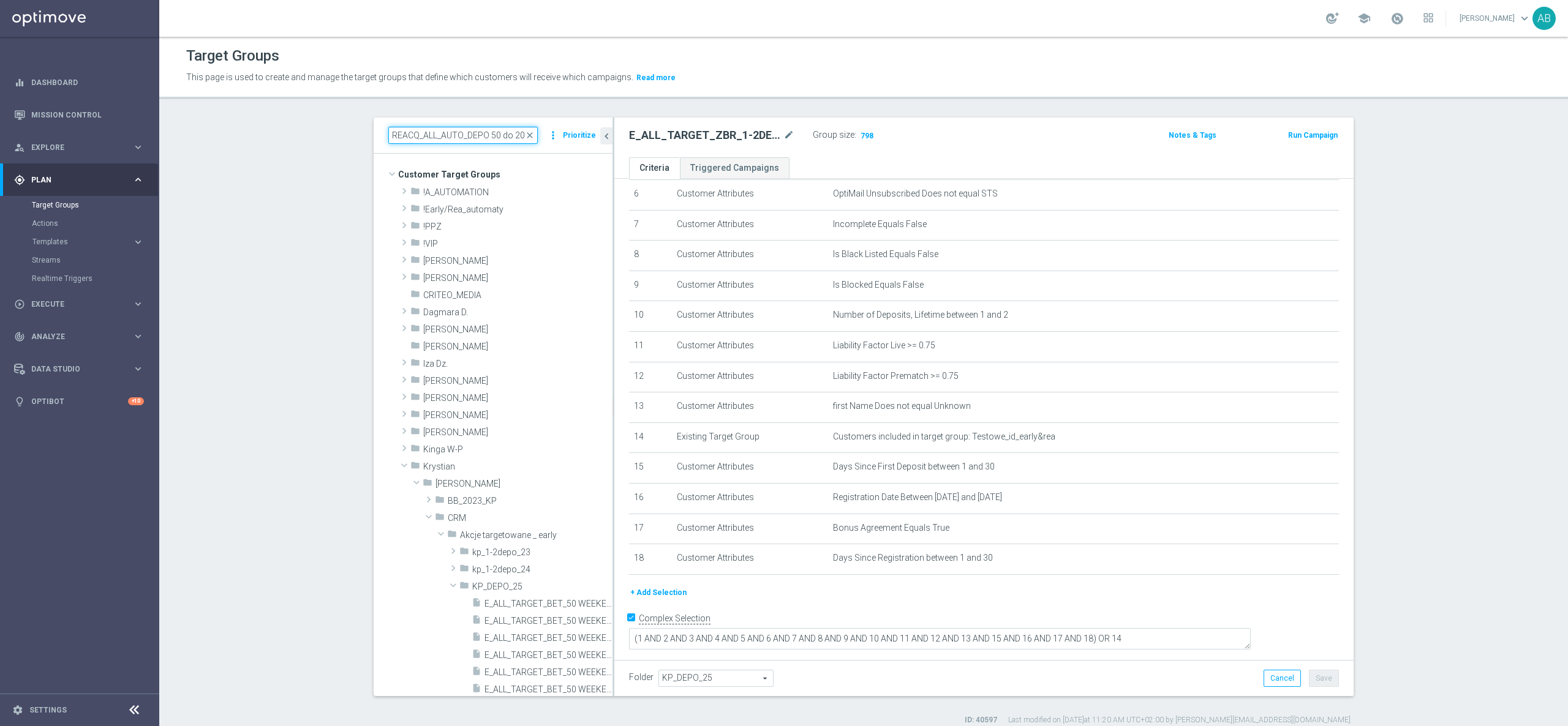
scroll to position [0, 43]
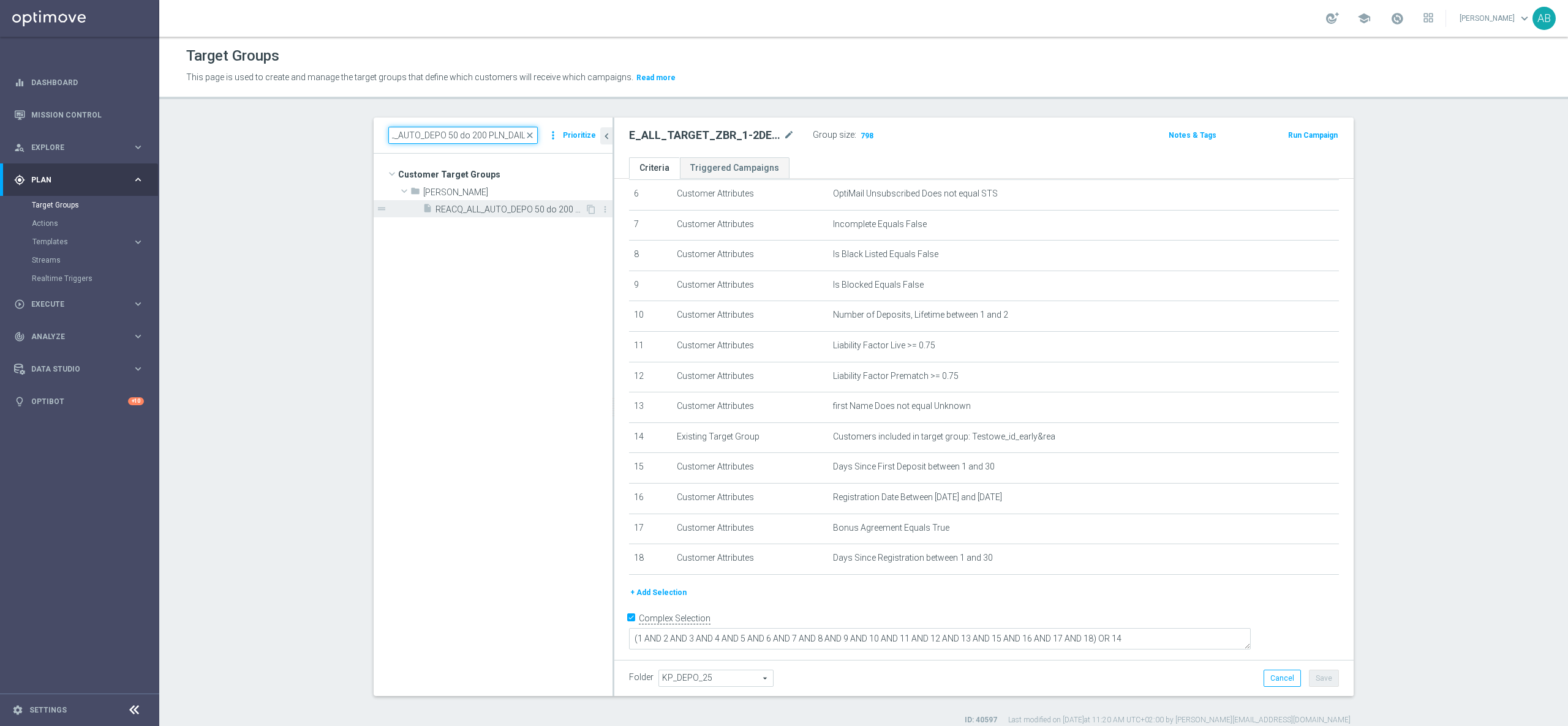
type input "REACQ_ALL_AUTO_DEPO 50 do 200 PLN_DAILY"
click at [514, 202] on div "insert_drive_file REACQ_ALL_AUTO_DEPO 50 do 200 PLN_DAILY" at bounding box center [503, 208] width 162 height 17
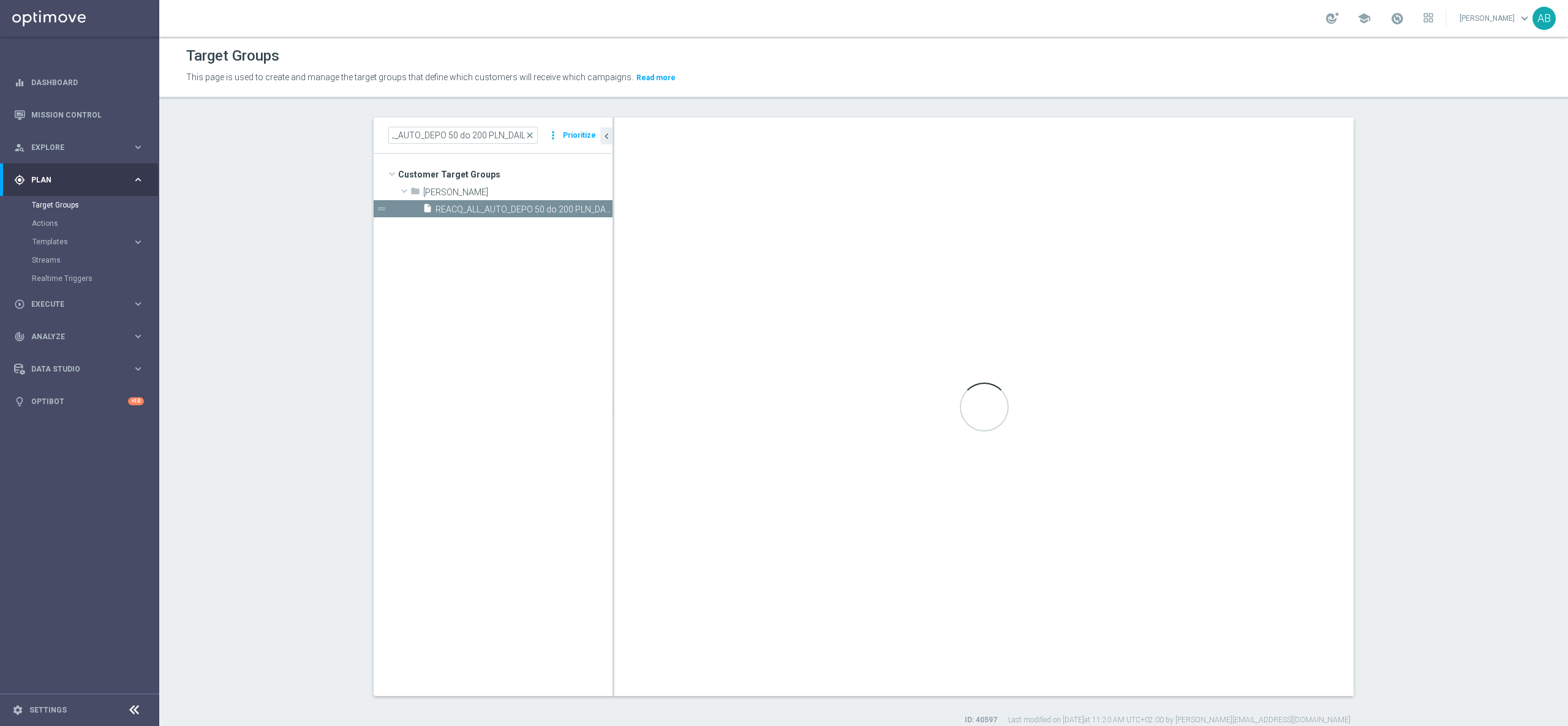
scroll to position [0, 0]
type textarea "(1 AND 2 AND 3 AND 4 AND 5 AND 6 AND 7 AND 8 AND 9 AND 10 AND 11 AND 12 AND 13 …"
type input "Tomasz K."
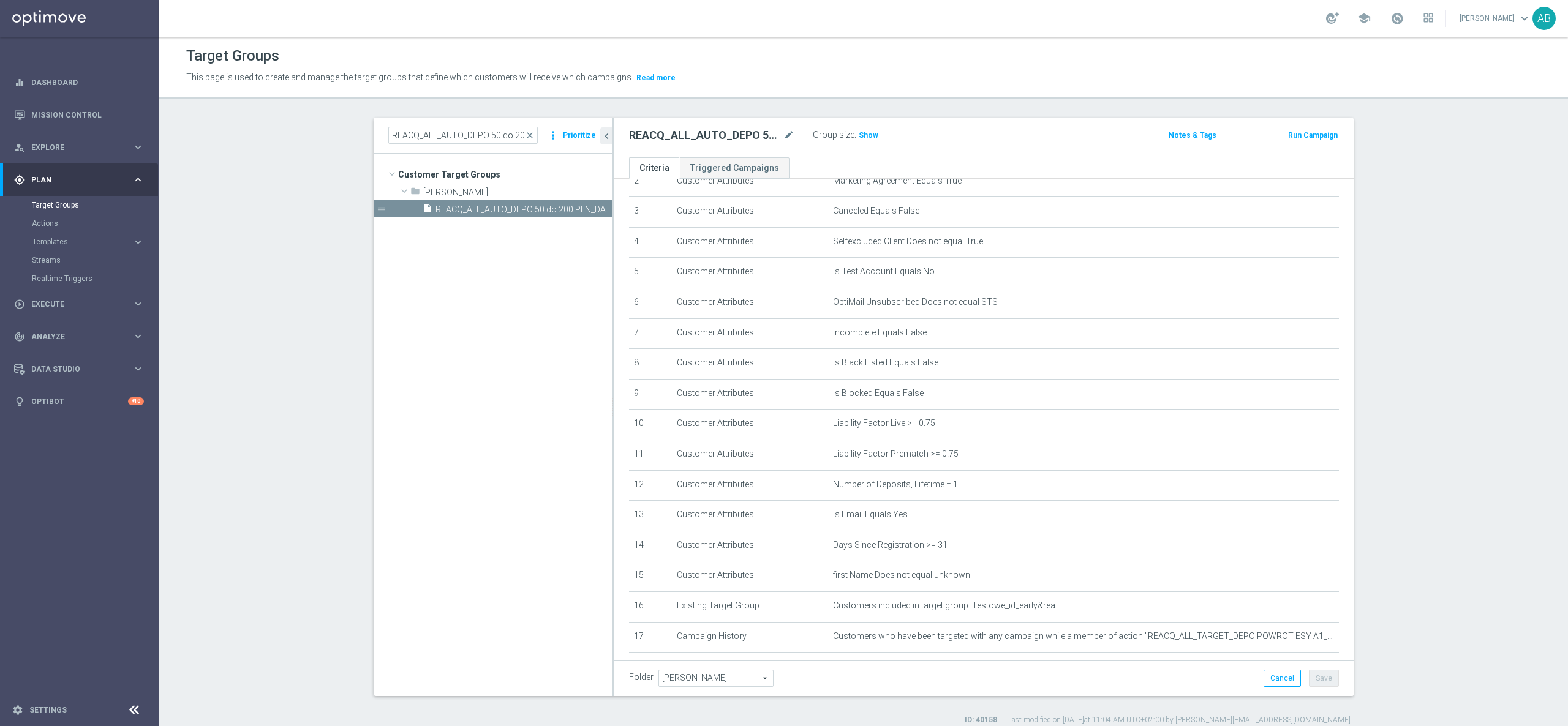
scroll to position [11, 0]
click at [586, 210] on icon "content_copy" at bounding box center [591, 210] width 10 height 10
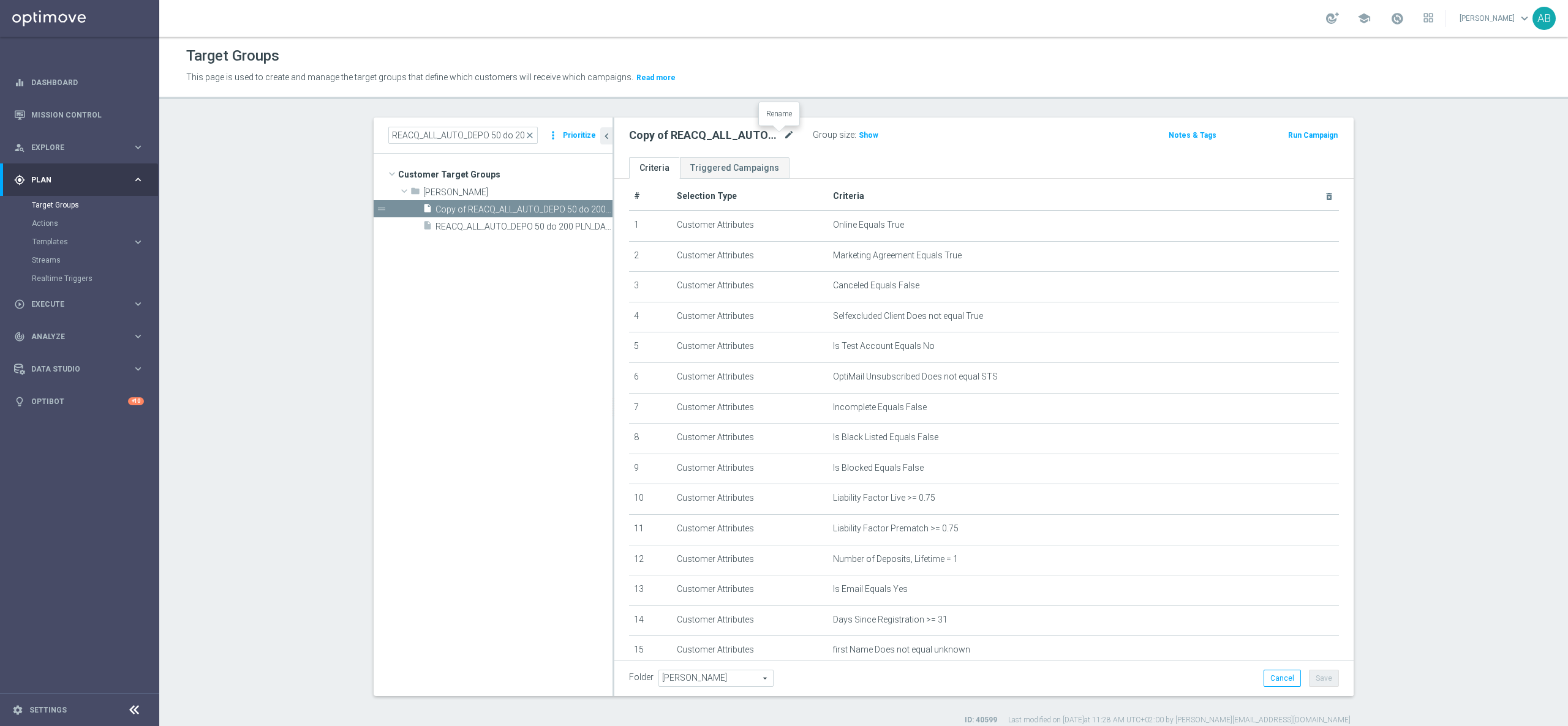
click at [784, 136] on icon "mode_edit" at bounding box center [789, 135] width 11 height 15
click at [686, 136] on input "Copy of REACQ_ALL_AUTO_DEPO 50 do 200 PLN_DAILY" at bounding box center [711, 136] width 165 height 17
type input "REACQ_ALL_TARGET_ZBR do 200 PLN_180825"
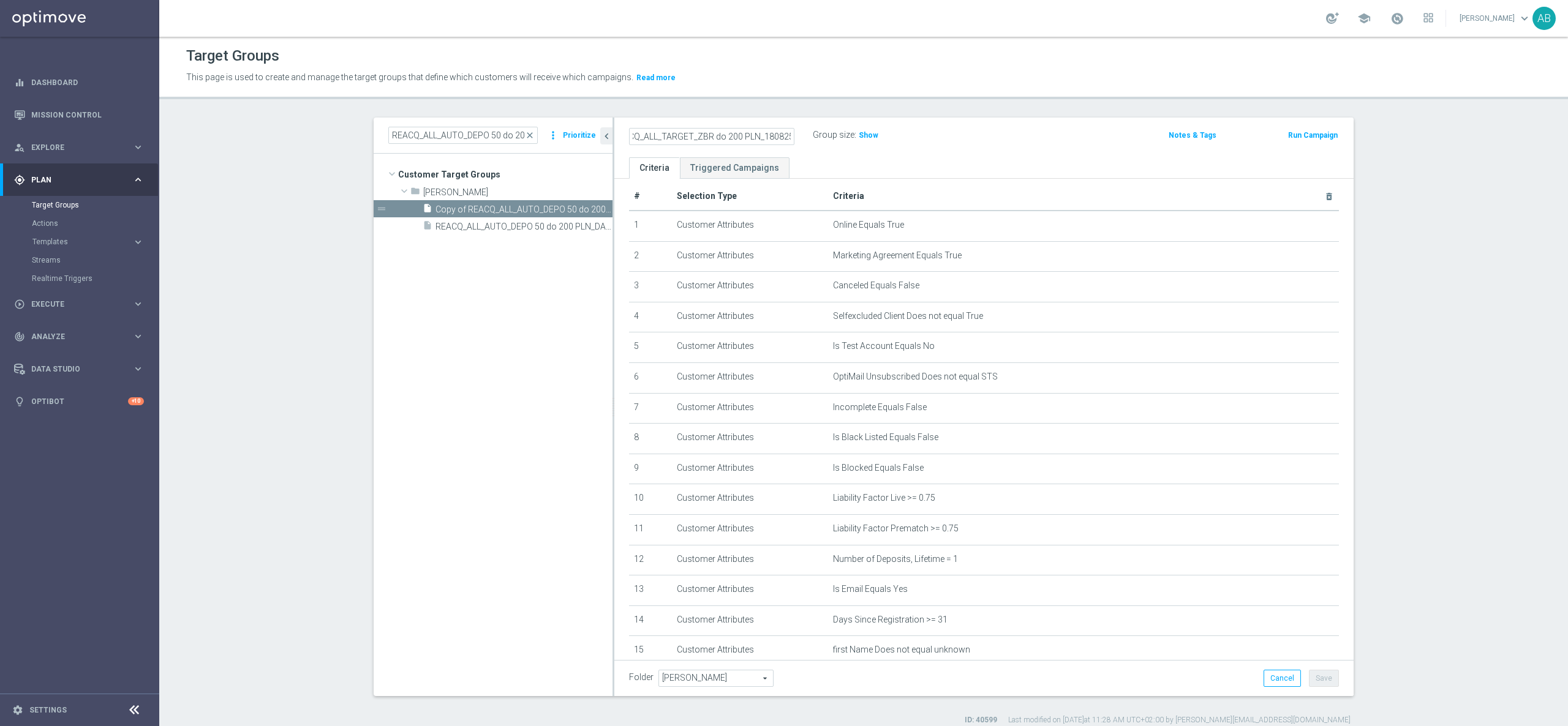
click at [942, 149] on div "REACQ_ALL_TARGET_ZBR do 200 PLN_180825 Group size : Show Notes & Tags Run Campa…" at bounding box center [984, 137] width 739 height 39
click at [1312, 681] on button "Save" at bounding box center [1323, 678] width 30 height 17
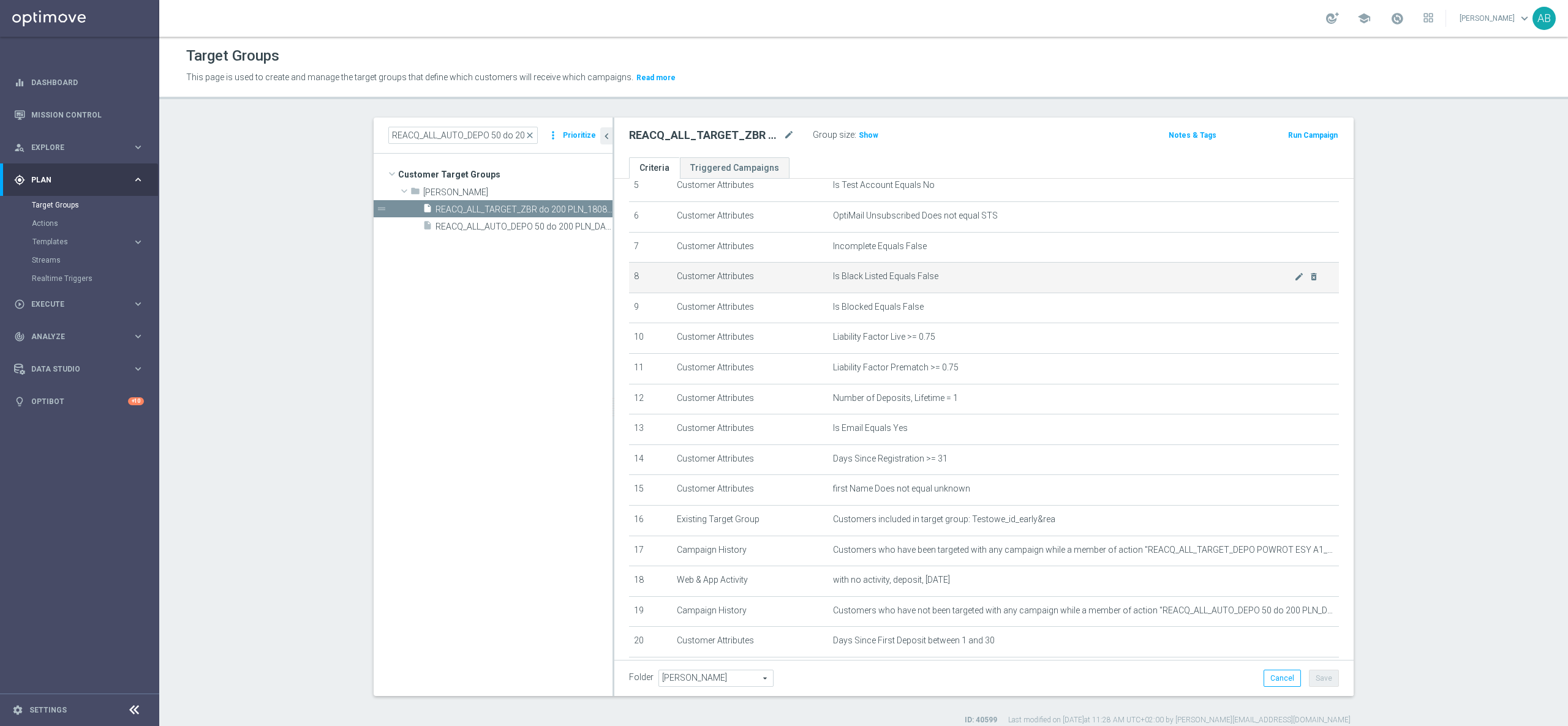
scroll to position [256, 0]
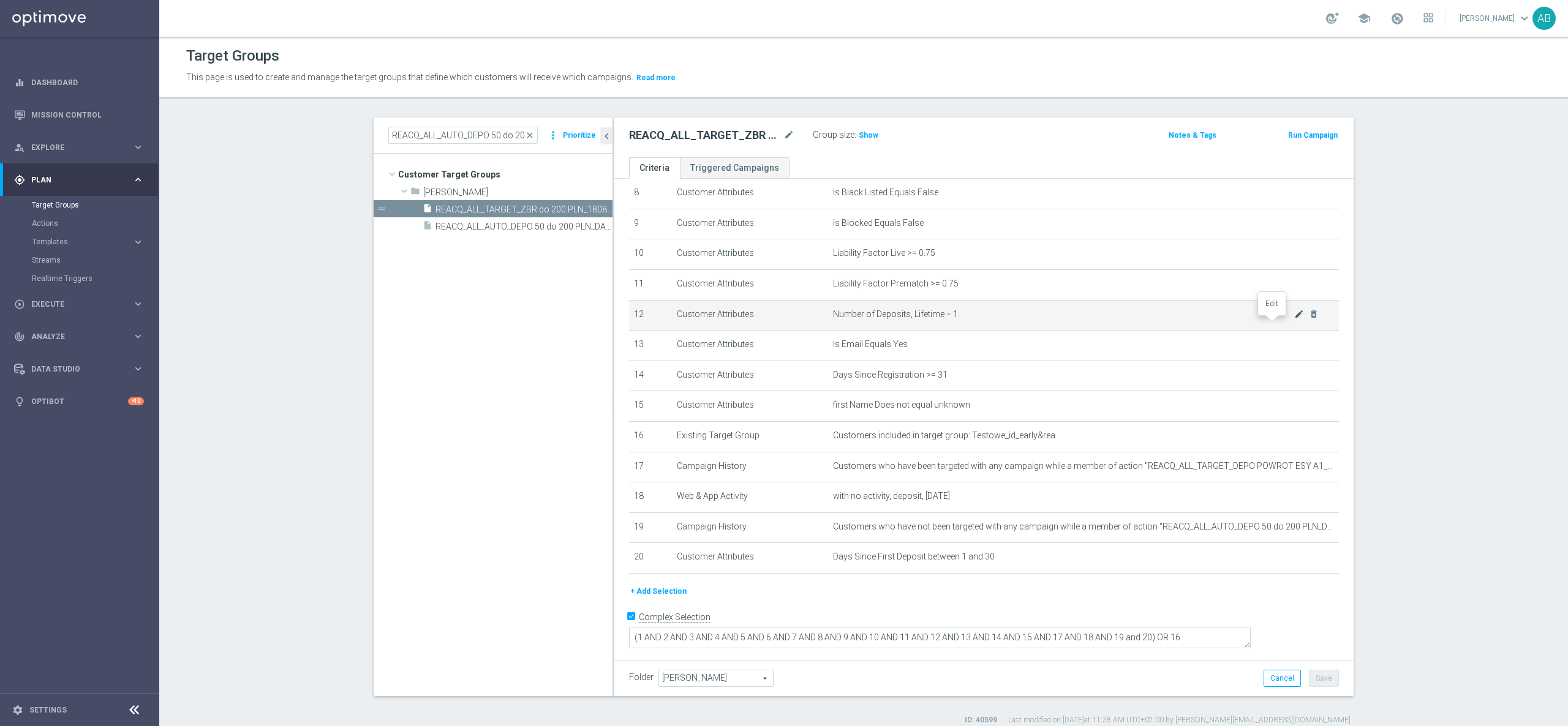
click at [1294, 319] on icon "mode_edit" at bounding box center [1299, 314] width 10 height 10
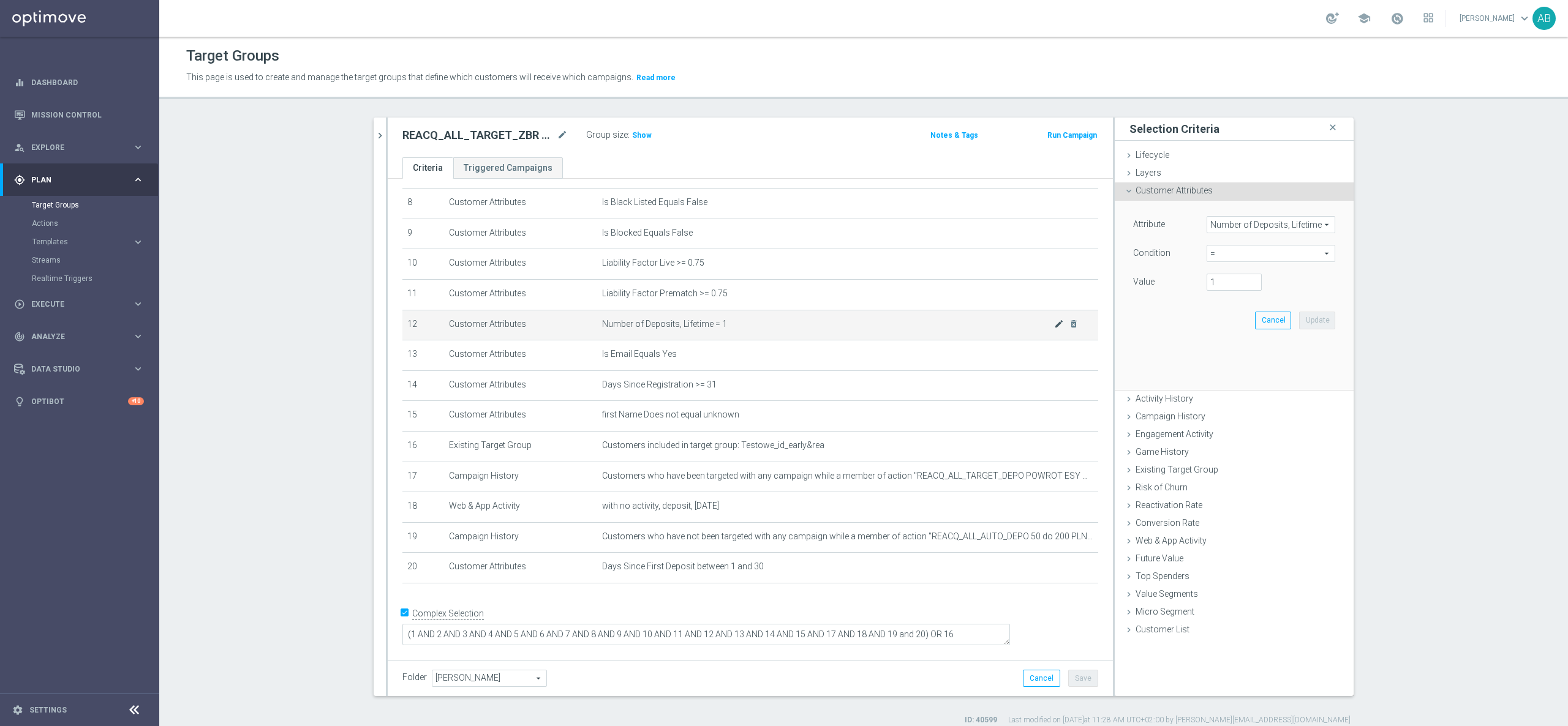
scroll to position [243, 0]
click at [1197, 288] on div "1" at bounding box center [1233, 282] width 73 height 17
type input "0"
click at [1324, 322] on button "Update" at bounding box center [1316, 320] width 36 height 17
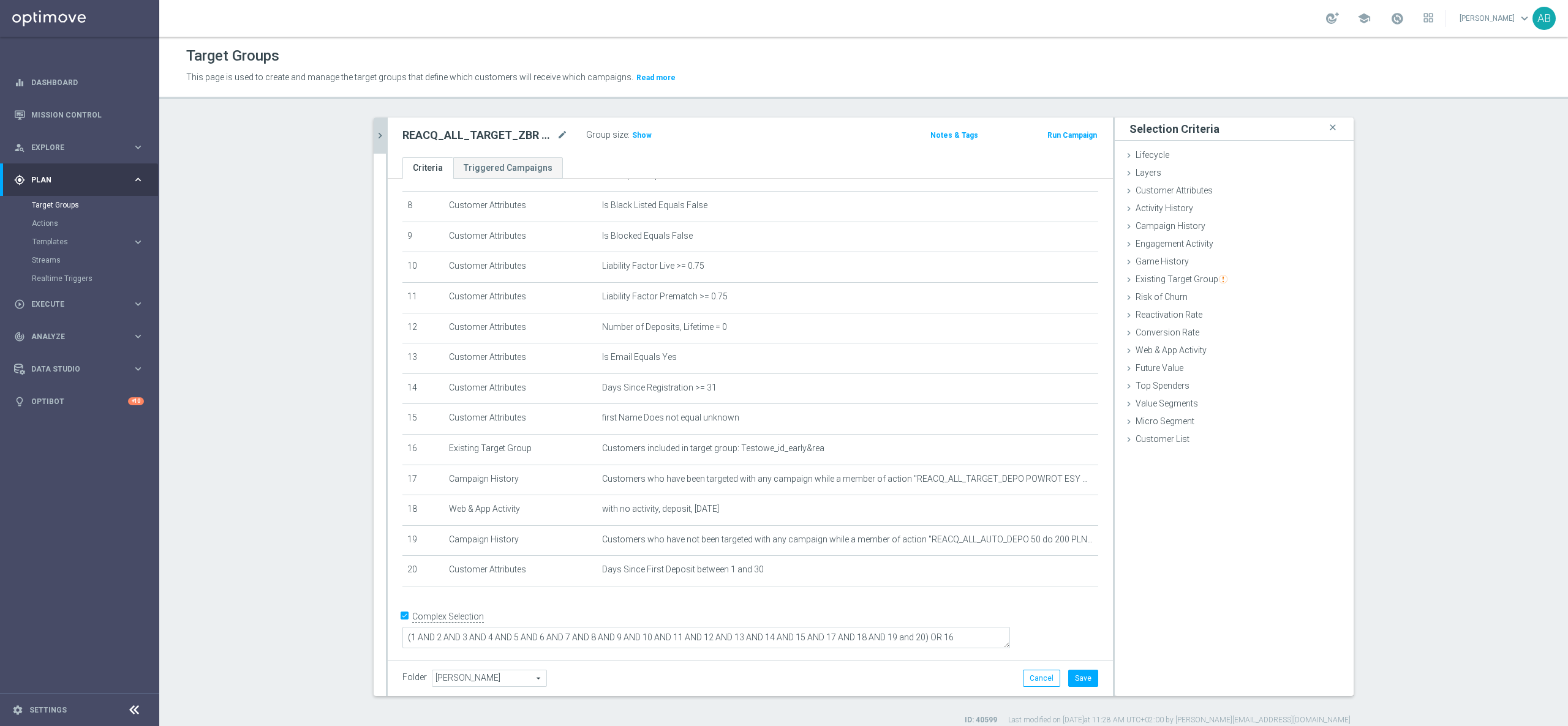
click at [373, 129] on button "chevron_right" at bounding box center [379, 135] width 12 height 36
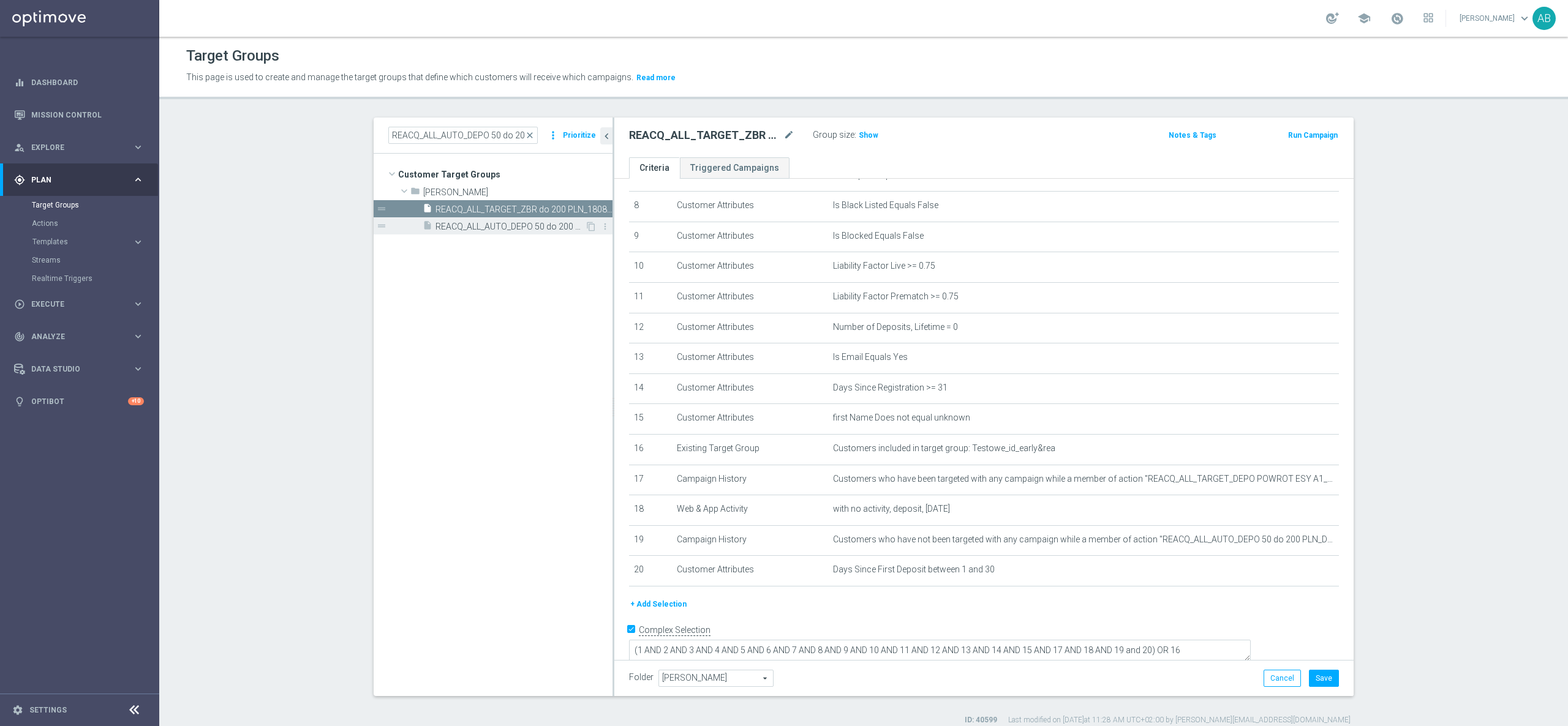
click at [451, 224] on span "REACQ_ALL_AUTO_DEPO 50 do 200 PLN_DAILY" at bounding box center [509, 226] width 149 height 10
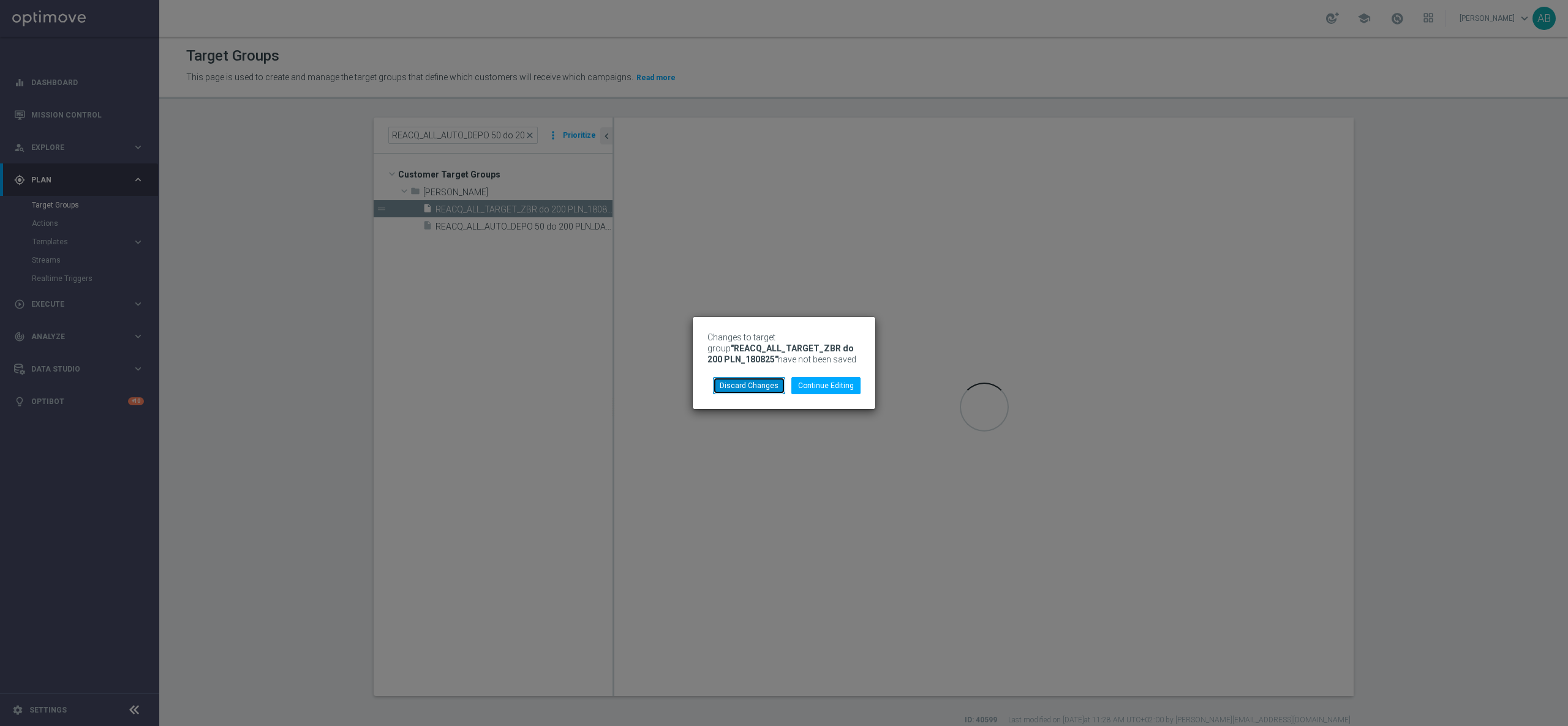
click at [771, 388] on button "Discard Changes" at bounding box center [749, 385] width 73 height 17
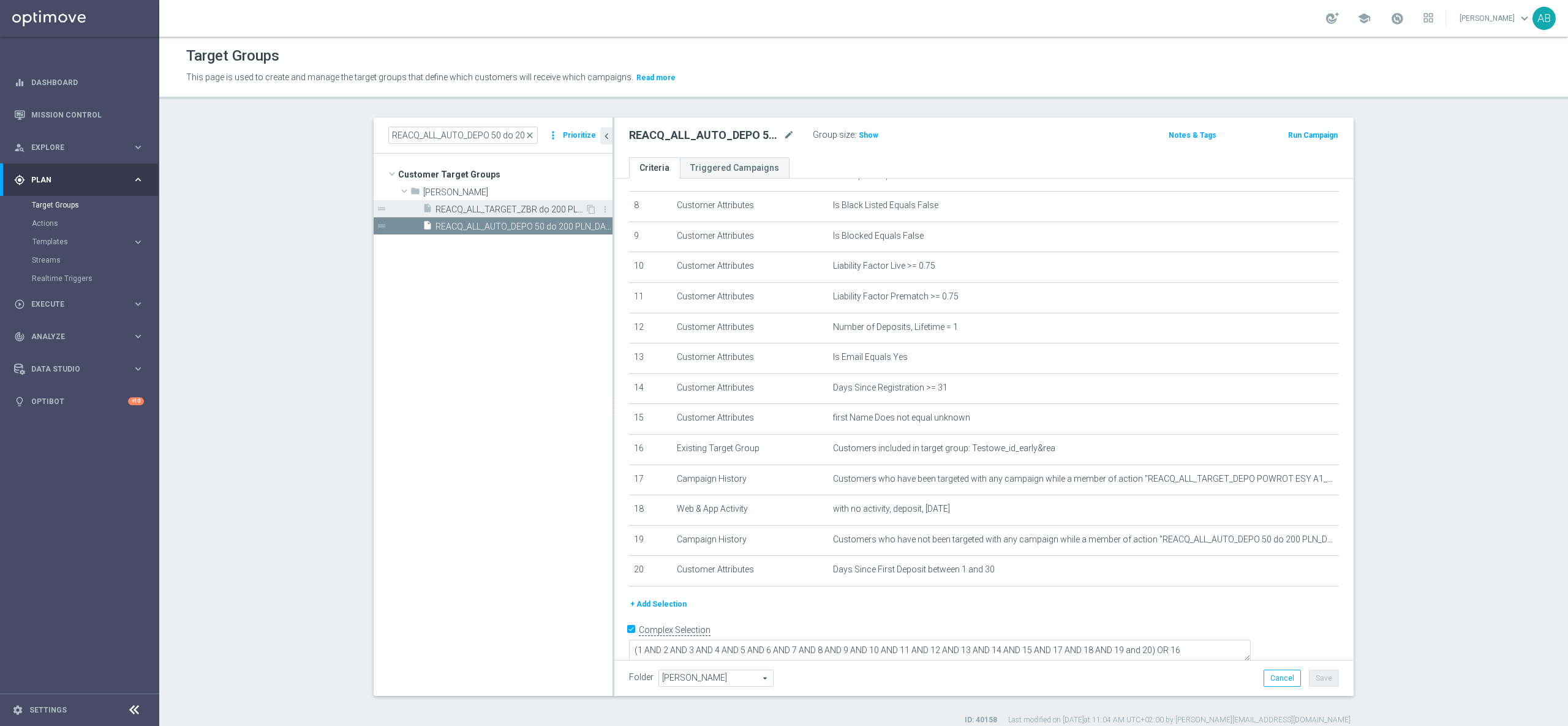
click at [545, 208] on span "REACQ_ALL_TARGET_ZBR do 200 PLN_180825" at bounding box center [509, 210] width 149 height 10
click at [600, 205] on icon "more_vert" at bounding box center [605, 210] width 10 height 10
click at [630, 241] on span "Delete" at bounding box center [628, 240] width 27 height 9
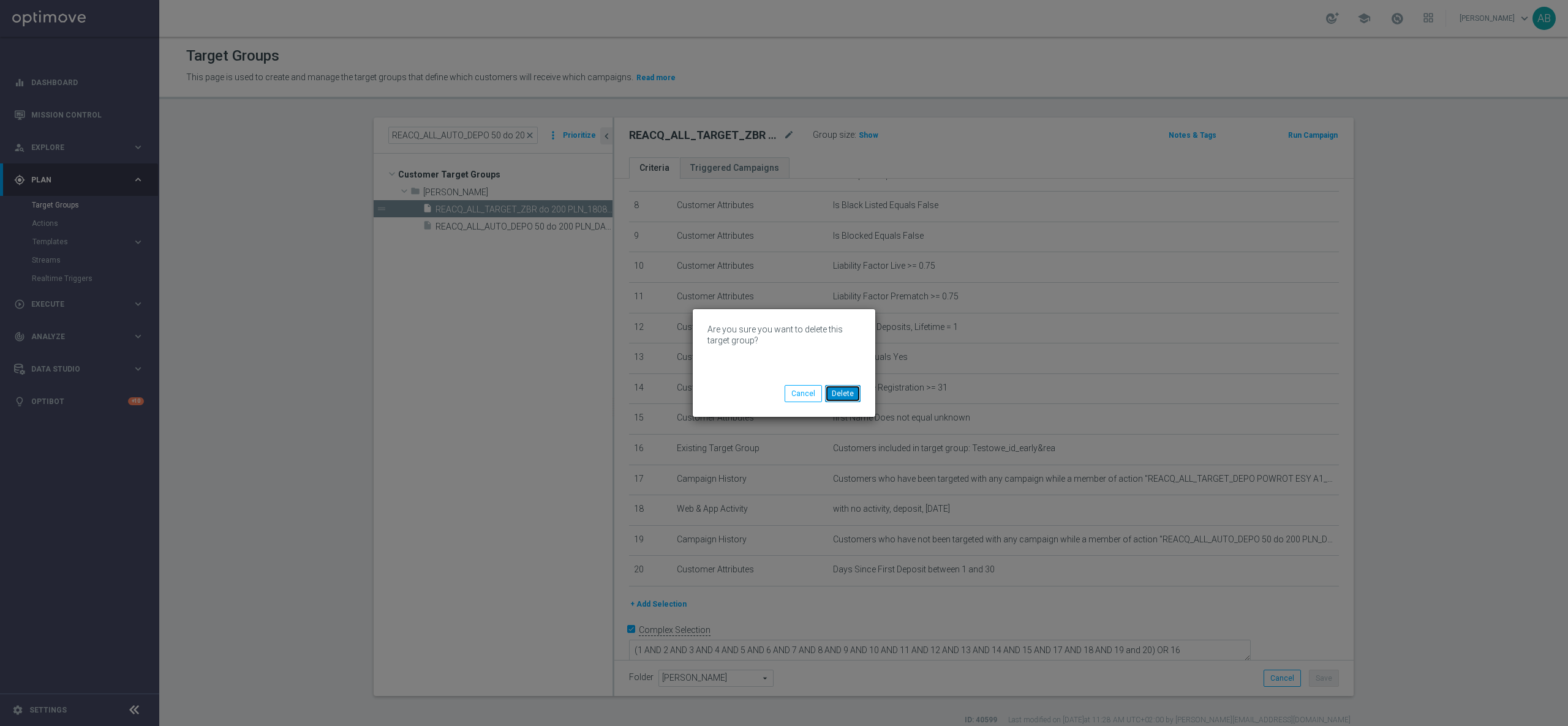
click at [847, 393] on button "Delete" at bounding box center [842, 393] width 35 height 17
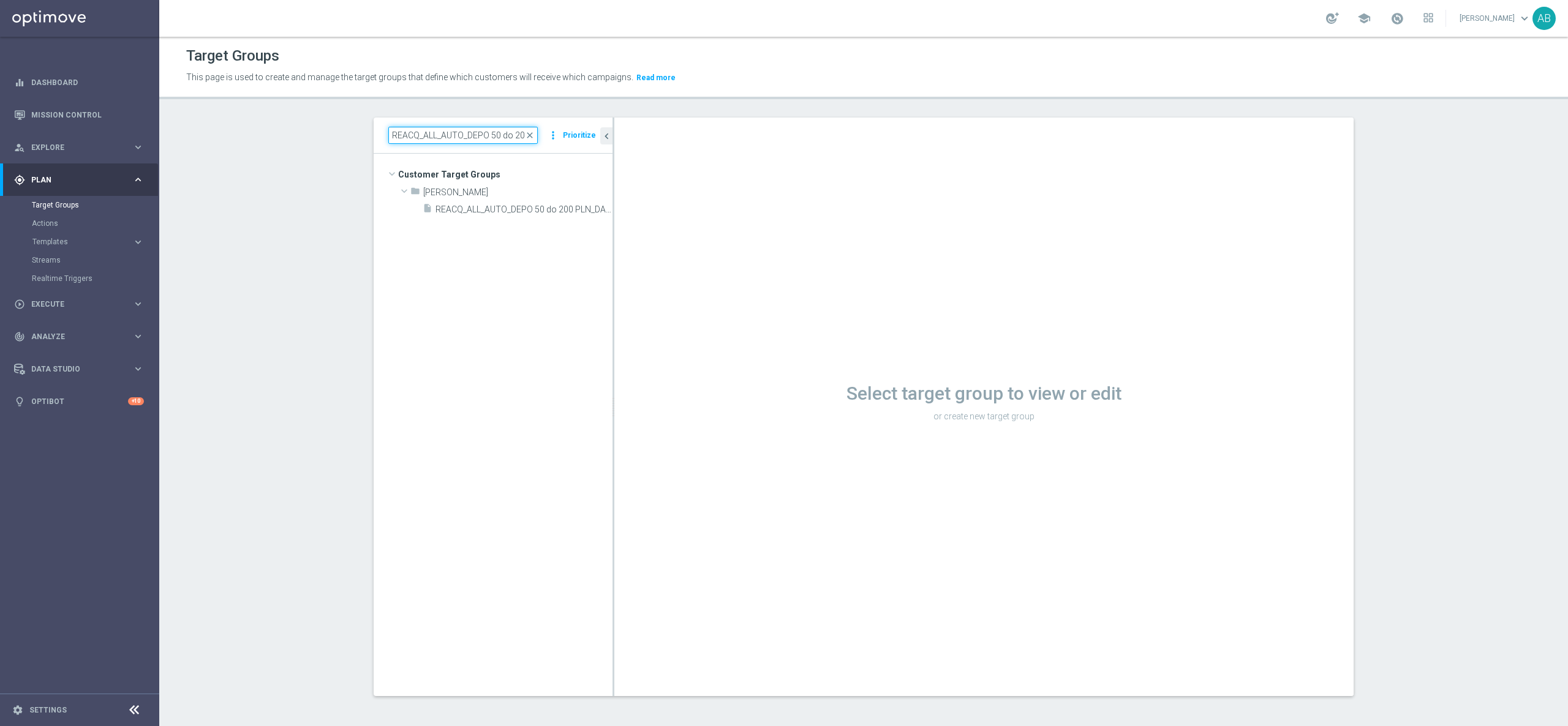
click at [451, 136] on input "REACQ_ALL_AUTO_DEPO 50 do 200 PLN_DAILY" at bounding box center [463, 135] width 149 height 17
click at [450, 136] on input "REACQ_ALL_AUTO_DEPO 50 do 200 PLN_DAILY" at bounding box center [463, 135] width 149 height 17
paste input "TARGET_DEPO POWROT ESY A1_180725"
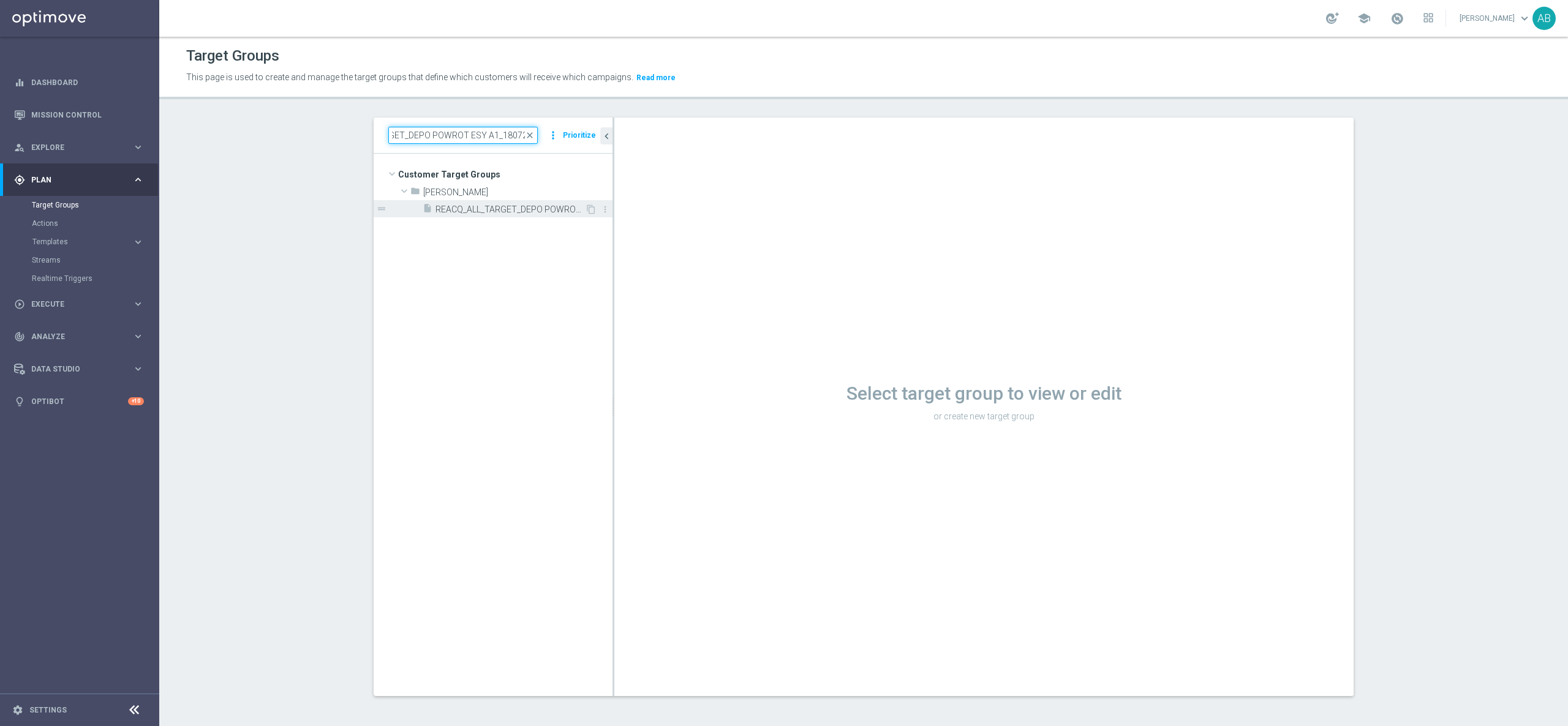
type input "REACQ_ALL_TARGET_DEPO POWROT ESY A1_180725"
click at [493, 208] on span "REACQ_ALL_TARGET_DEPO POWROT ESY A1_180725" at bounding box center [509, 210] width 149 height 10
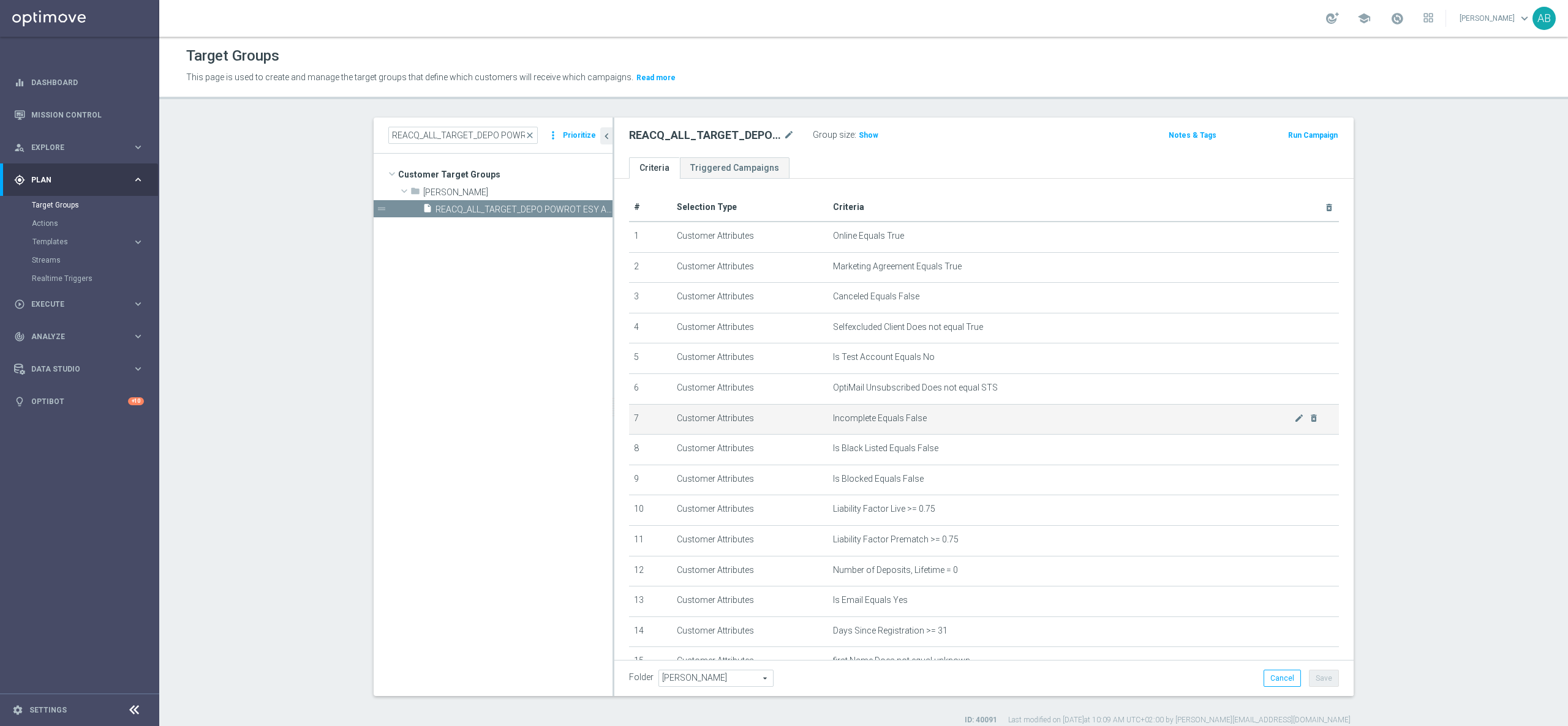
scroll to position [132, 0]
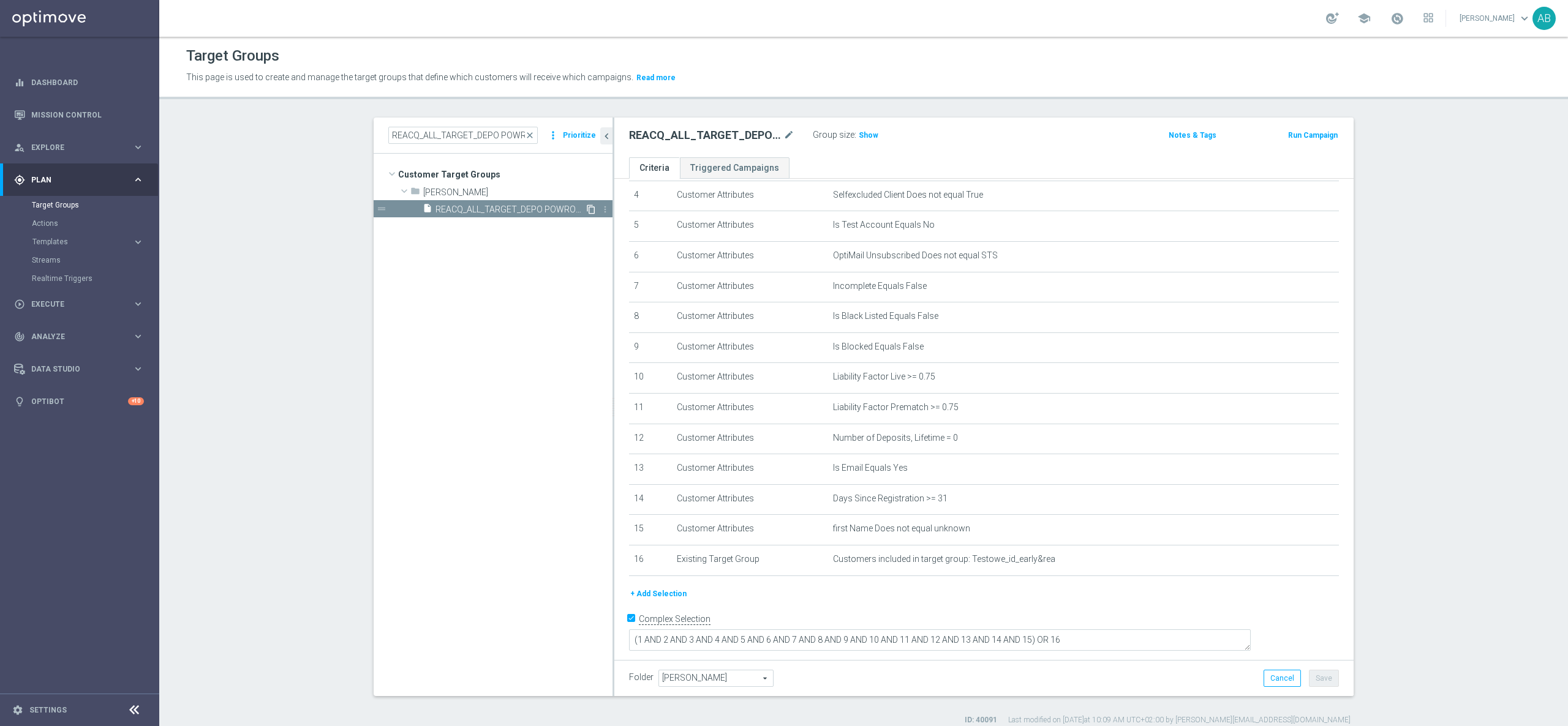
click at [586, 208] on icon "content_copy" at bounding box center [591, 210] width 10 height 10
click at [772, 134] on div "Copy of REACQ_ALL_TARGET_DEPO POWROT ESY A1_180725 mode_edit" at bounding box center [711, 135] width 165 height 15
click at [784, 136] on icon "mode_edit" at bounding box center [789, 135] width 11 height 15
click at [633, 144] on input "Copy of REACQ_ALL_TARGET_DEPO POWROT ESY A1_180725" at bounding box center [711, 136] width 165 height 17
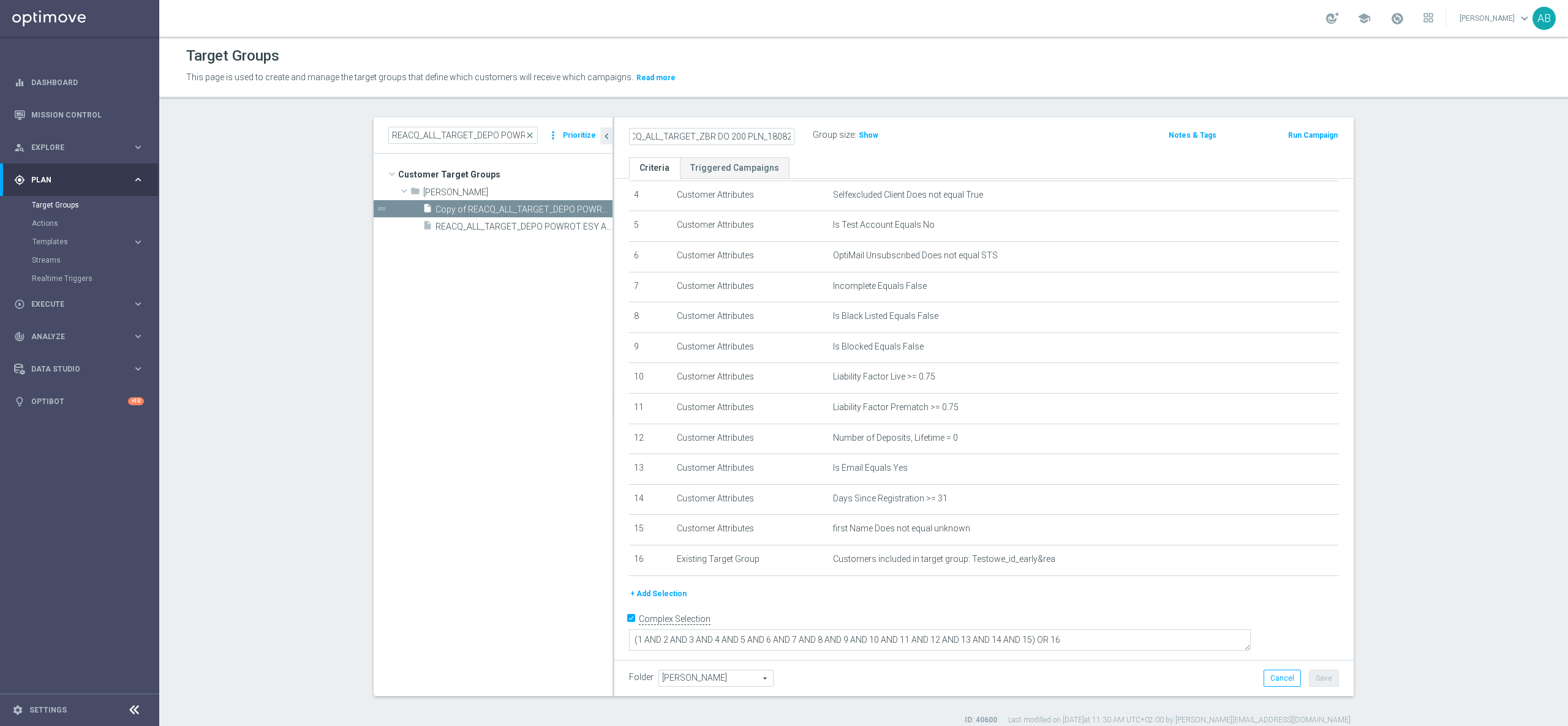
scroll to position [0, 22]
type input "REACQ_ALL_TARGET_ZBR DO 200 PLN_180825"
click at [1030, 146] on div "REACQ_ALL_TARGET_ZBR DO 200 PLN_180825 Group size : Show Notes & Tags Run Campa…" at bounding box center [984, 137] width 739 height 39
click at [1329, 681] on div "Folder Tomasz K. Tomasz K. arrow_drop_down search Cancel Save Saving..." at bounding box center [984, 678] width 739 height 36
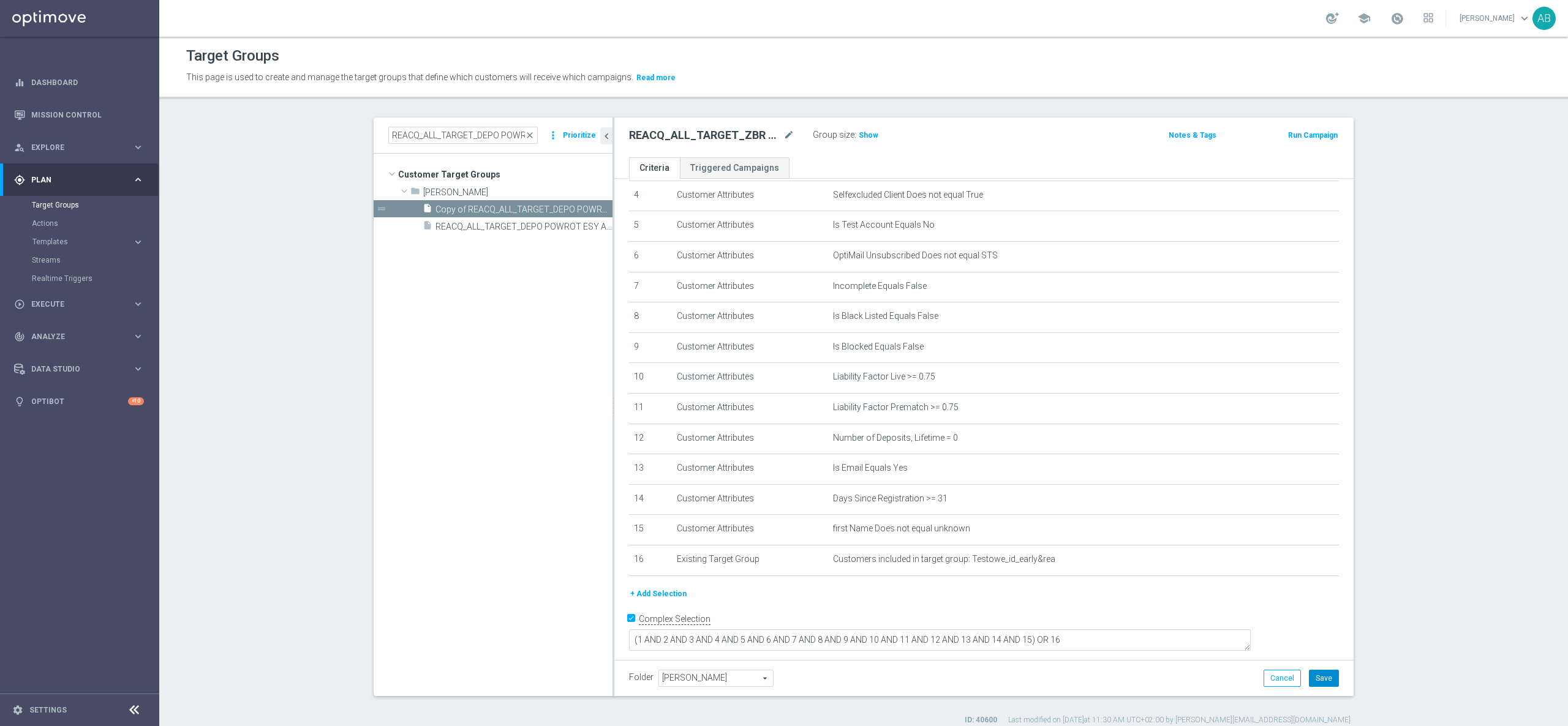
click at [1324, 681] on button "Save" at bounding box center [1323, 678] width 30 height 17
click at [751, 136] on h2 "REACQ_ALL_TARGET_ZBR DO 200 PLN_180825" at bounding box center [705, 135] width 152 height 15
copy div "REACQ_ALL_TARGET_ZBR DO 200 PLN_180825"
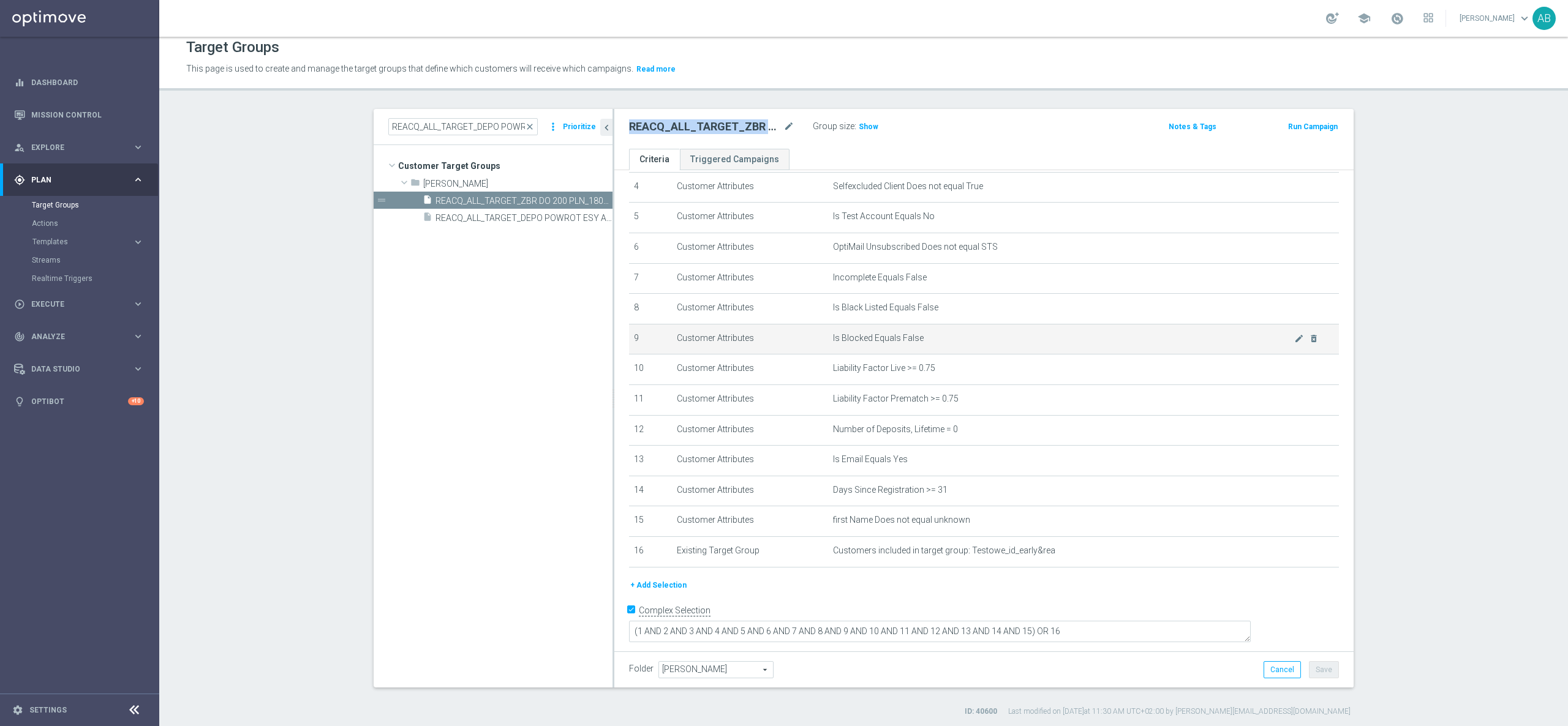
scroll to position [11, 0]
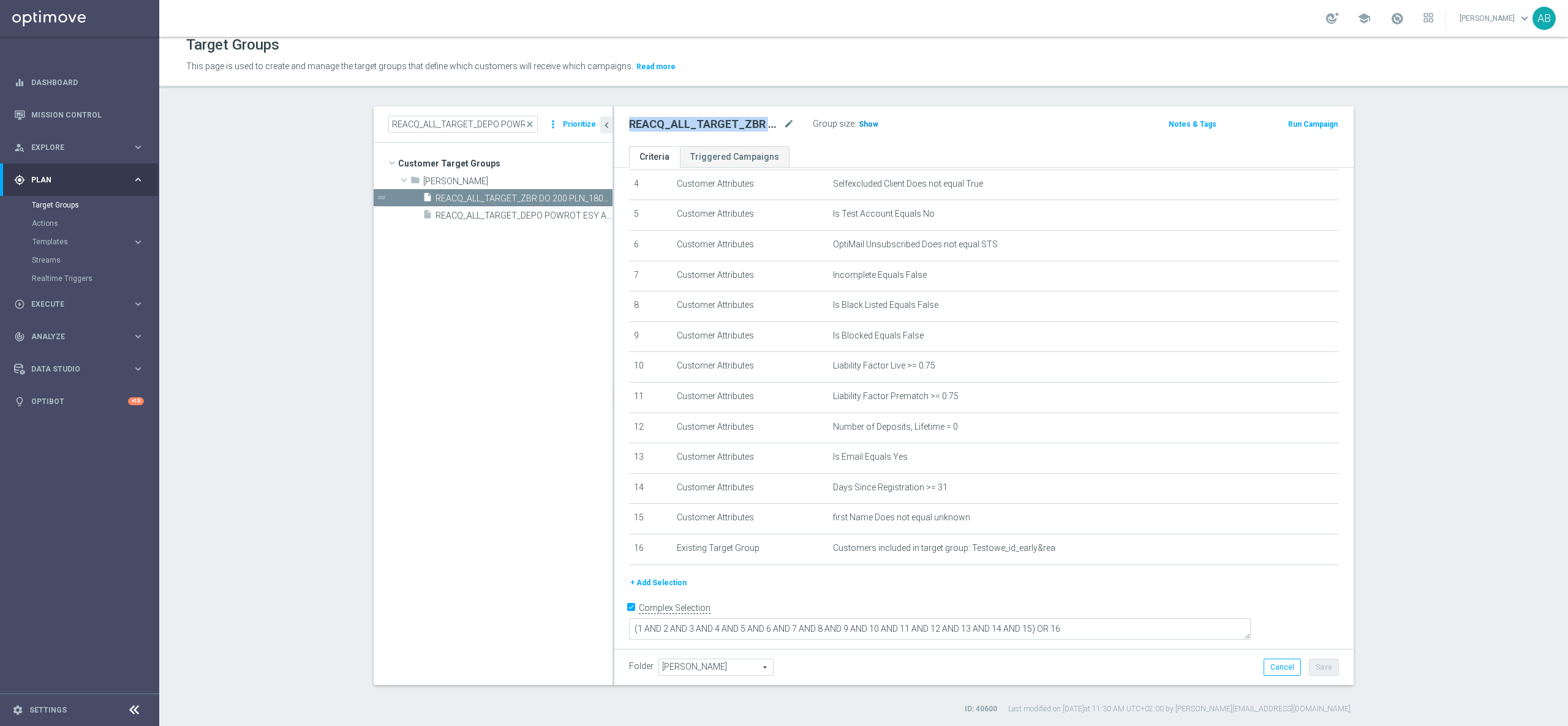
click at [863, 118] on h3 "Show" at bounding box center [867, 124] width 22 height 14
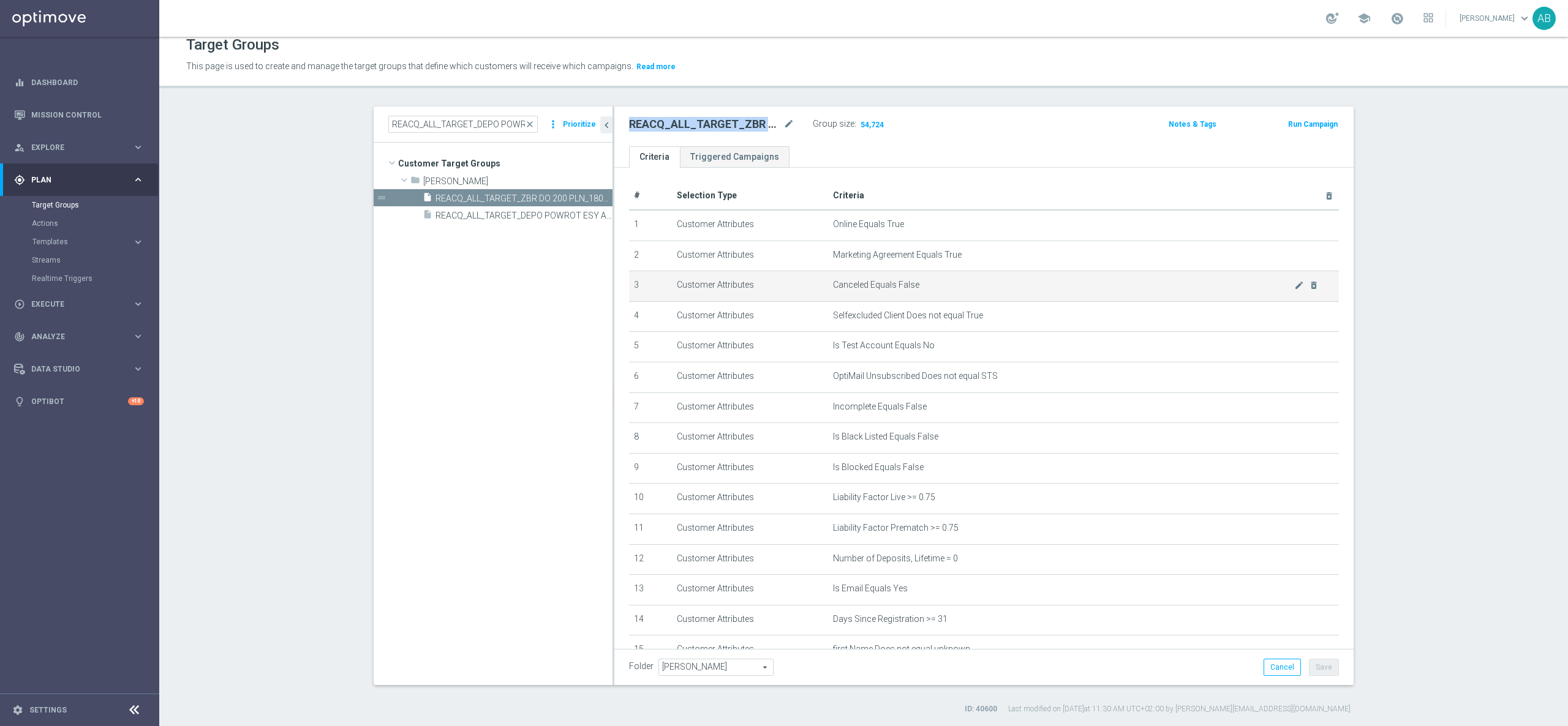
scroll to position [0, 0]
click at [62, 239] on span "Templates" at bounding box center [76, 241] width 88 height 7
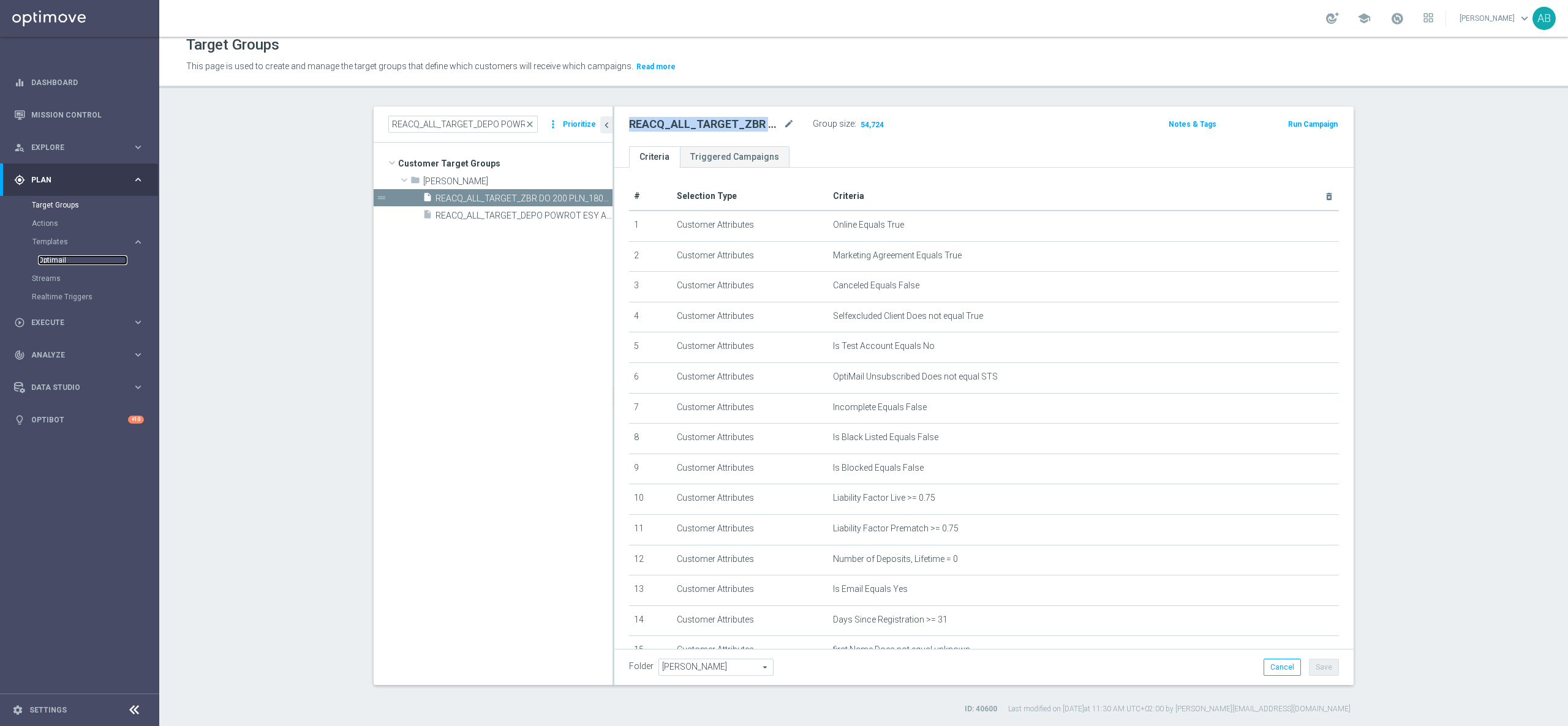
click at [66, 259] on link "Optimail" at bounding box center [82, 260] width 89 height 10
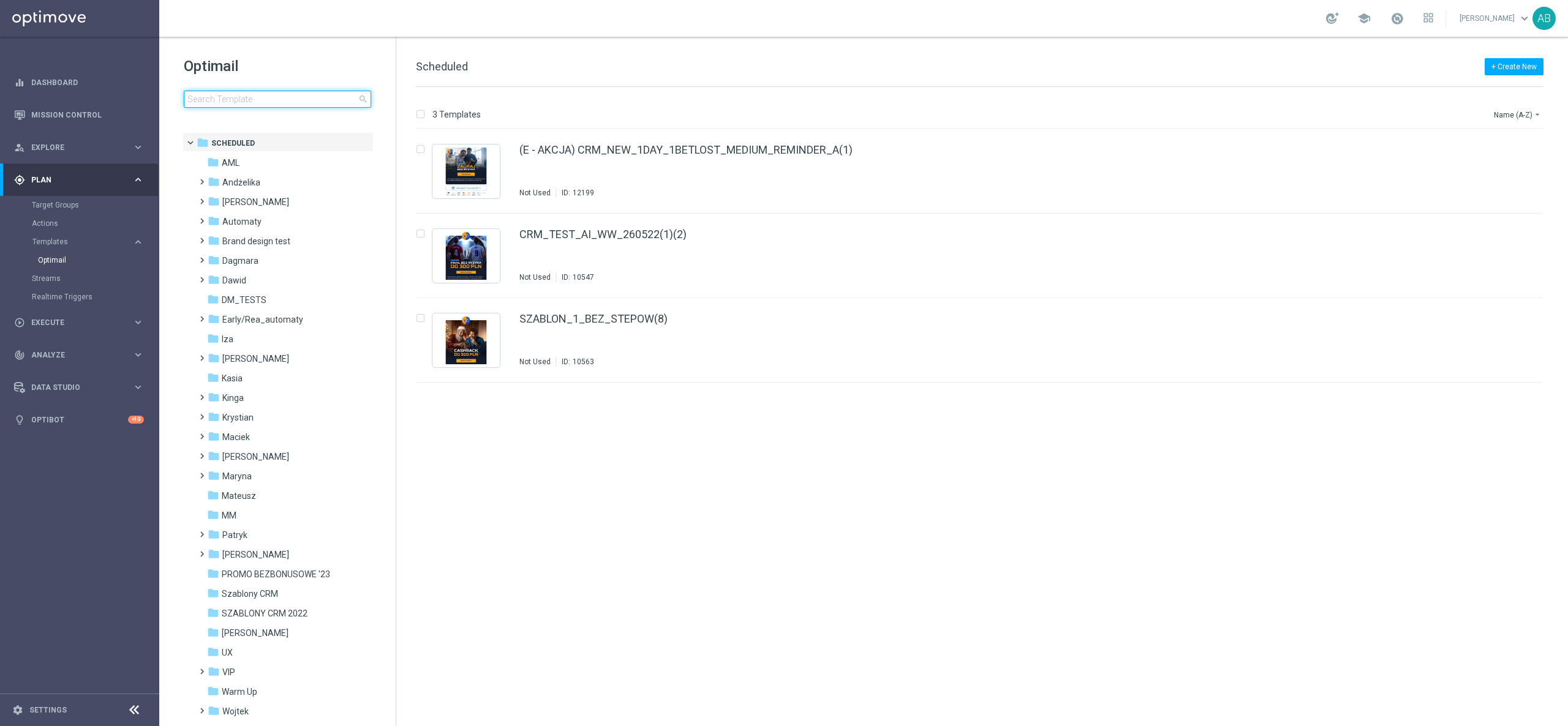
click at [218, 103] on input at bounding box center [277, 98] width 187 height 17
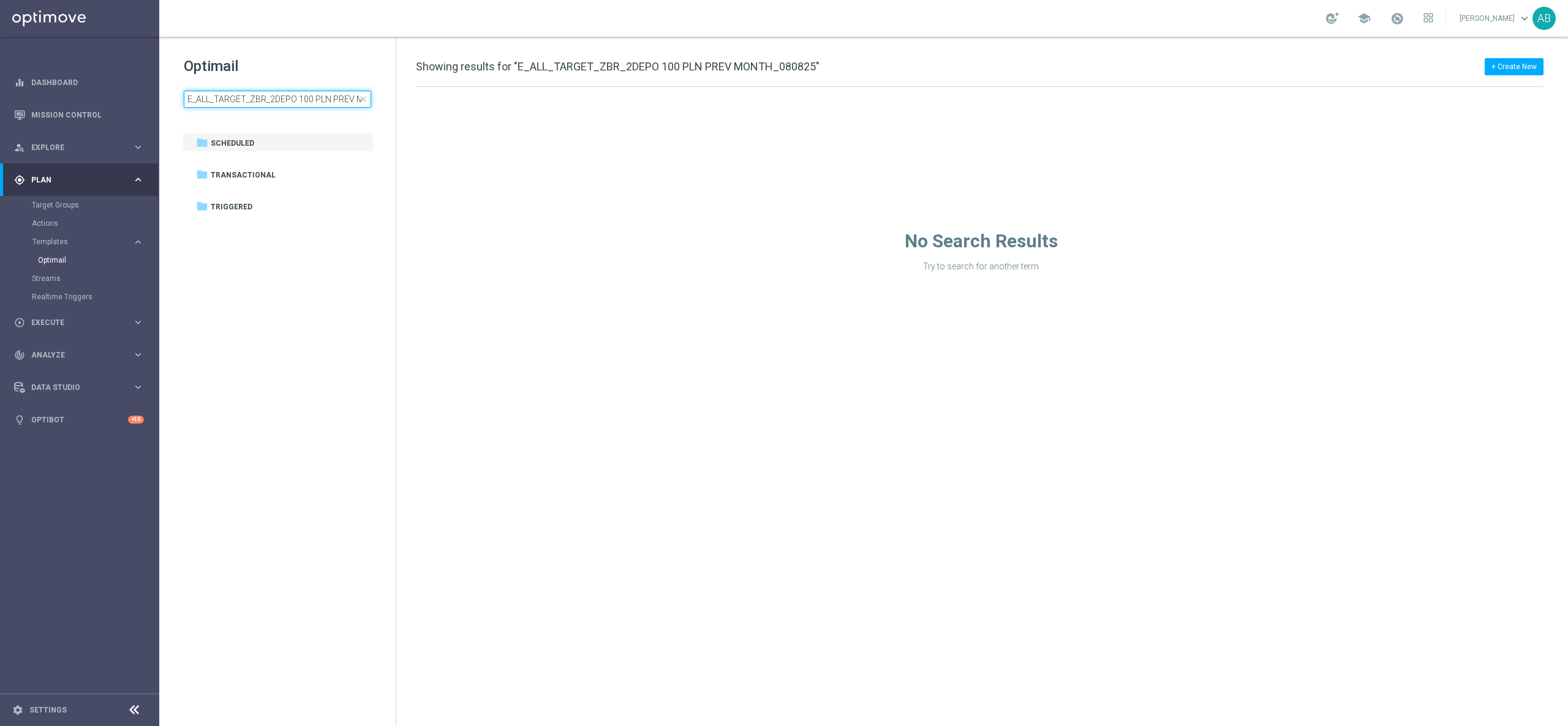
click at [323, 101] on input "E_ALL_TARGET_ZBR_2DEPO 100 PLN PREV MONTH_080825" at bounding box center [277, 98] width 187 height 17
type input "E_ALL_TARGET_ZBR_2DEPO 100 PLN PREV MONTH A_080825"
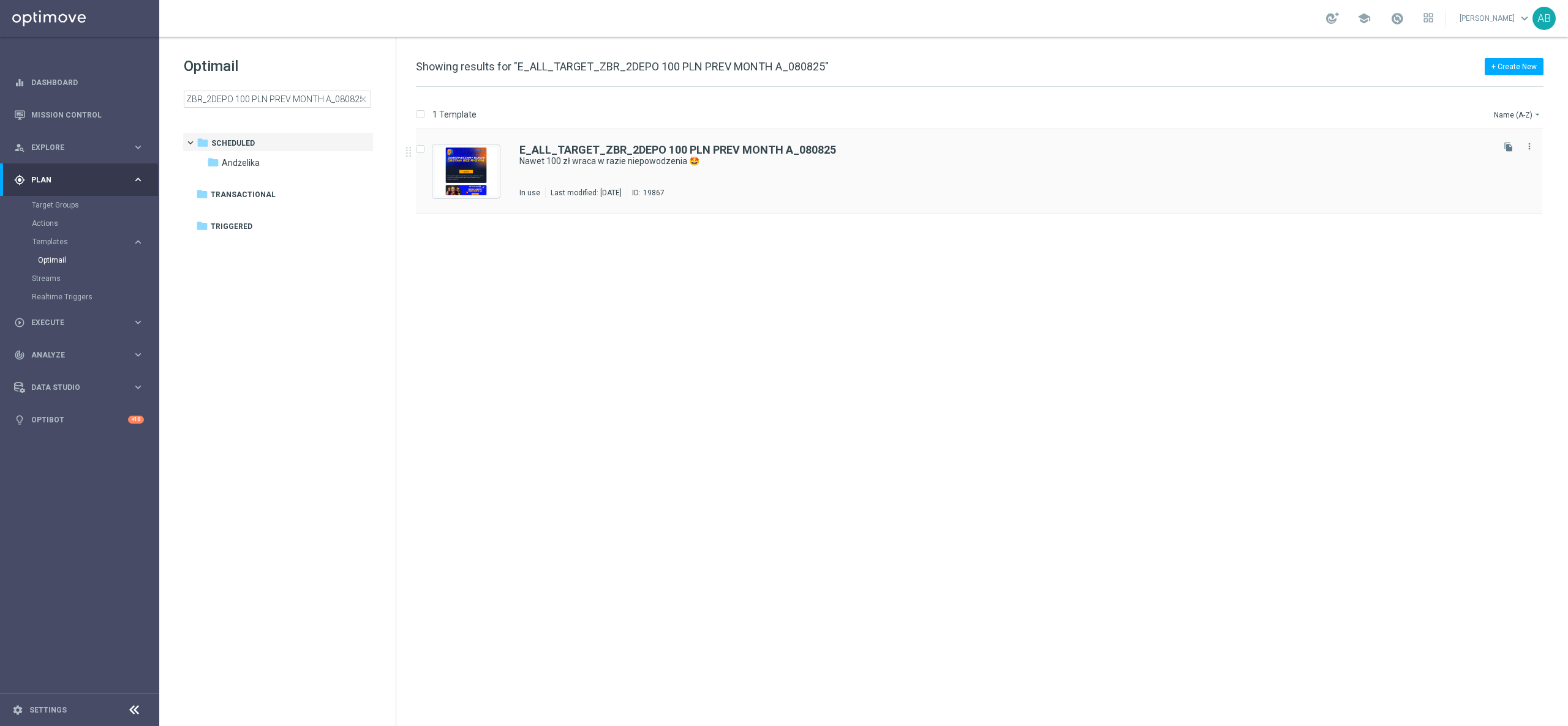
click at [1015, 151] on div "E_ALL_TARGET_ZBR_2DEPO 100 PLN PREV MONTH A_080825" at bounding box center [1004, 150] width 971 height 11
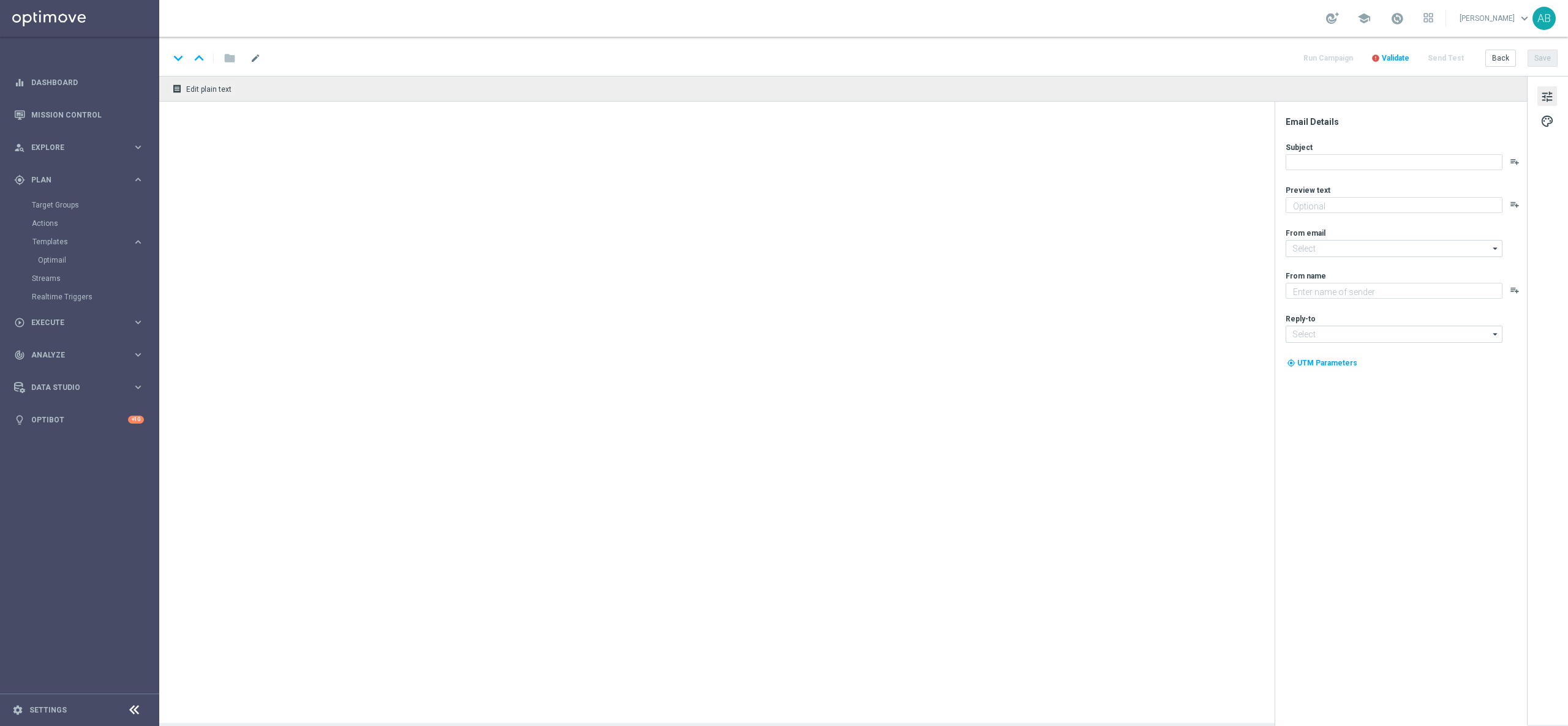
type textarea "Dołącz do akcji i w ten weekend zagraj bez ryzyka 💸➡️"
type input "oferta@sts.pl"
type textarea "STS"
type input "kontakt@sts.pl"
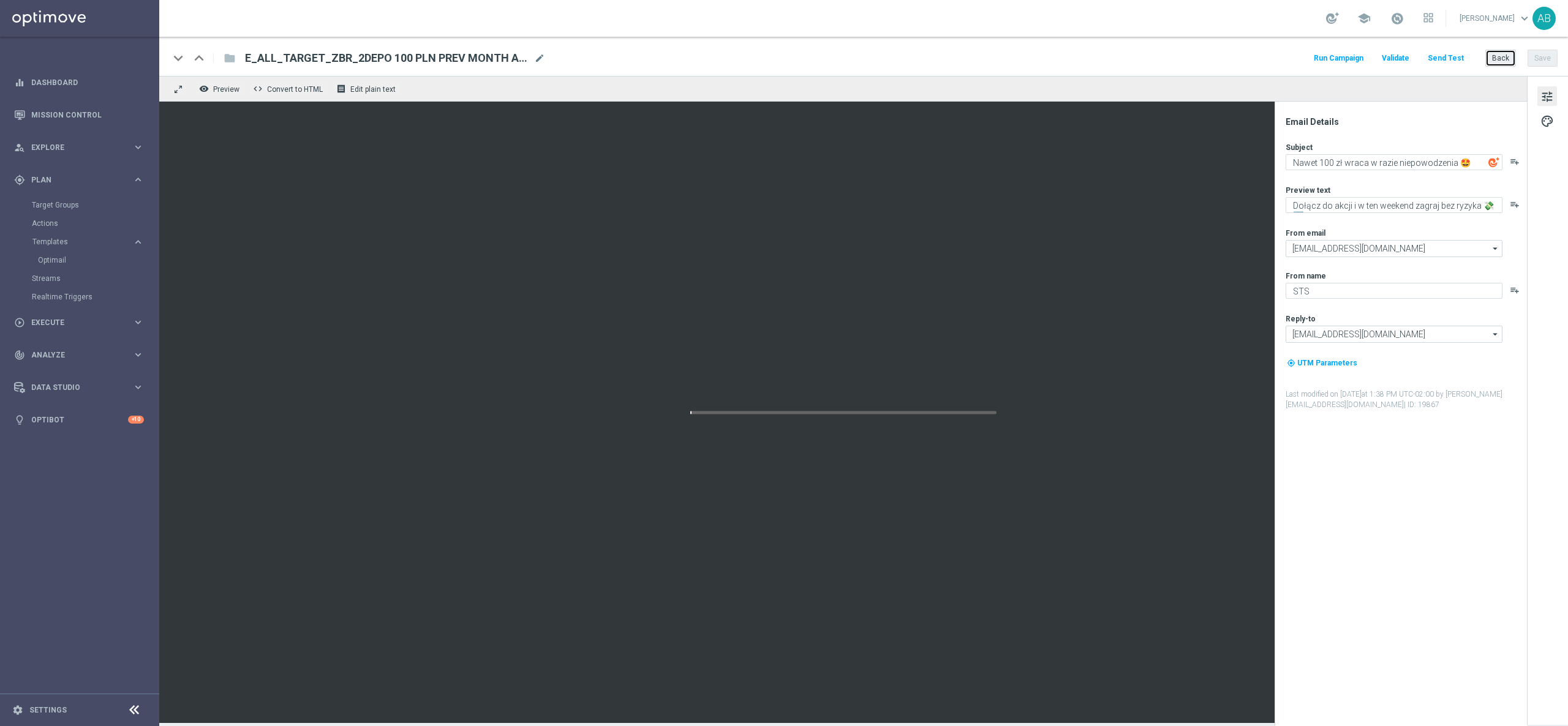
click at [1507, 62] on button "Back" at bounding box center [1500, 58] width 31 height 17
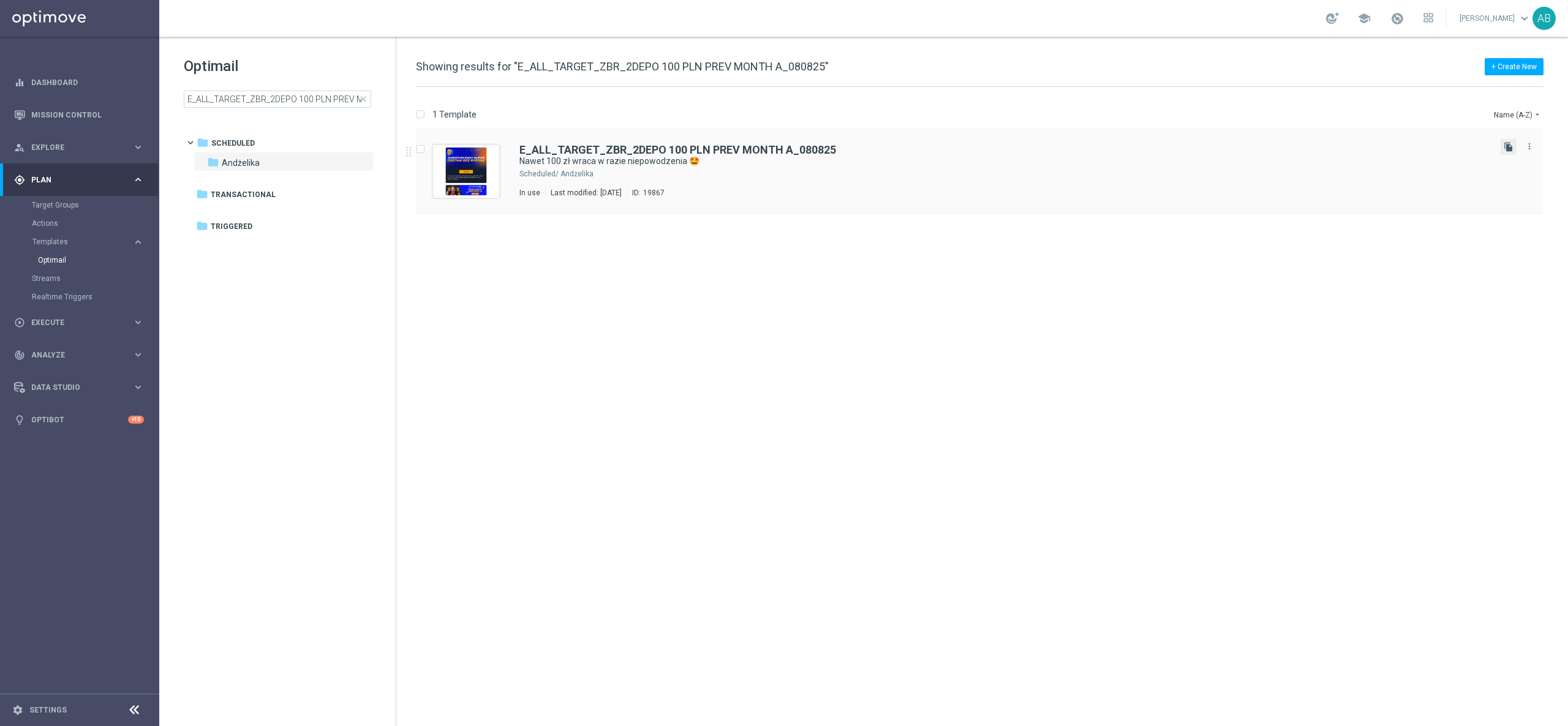
click at [1507, 148] on icon "file_copy" at bounding box center [1508, 147] width 10 height 10
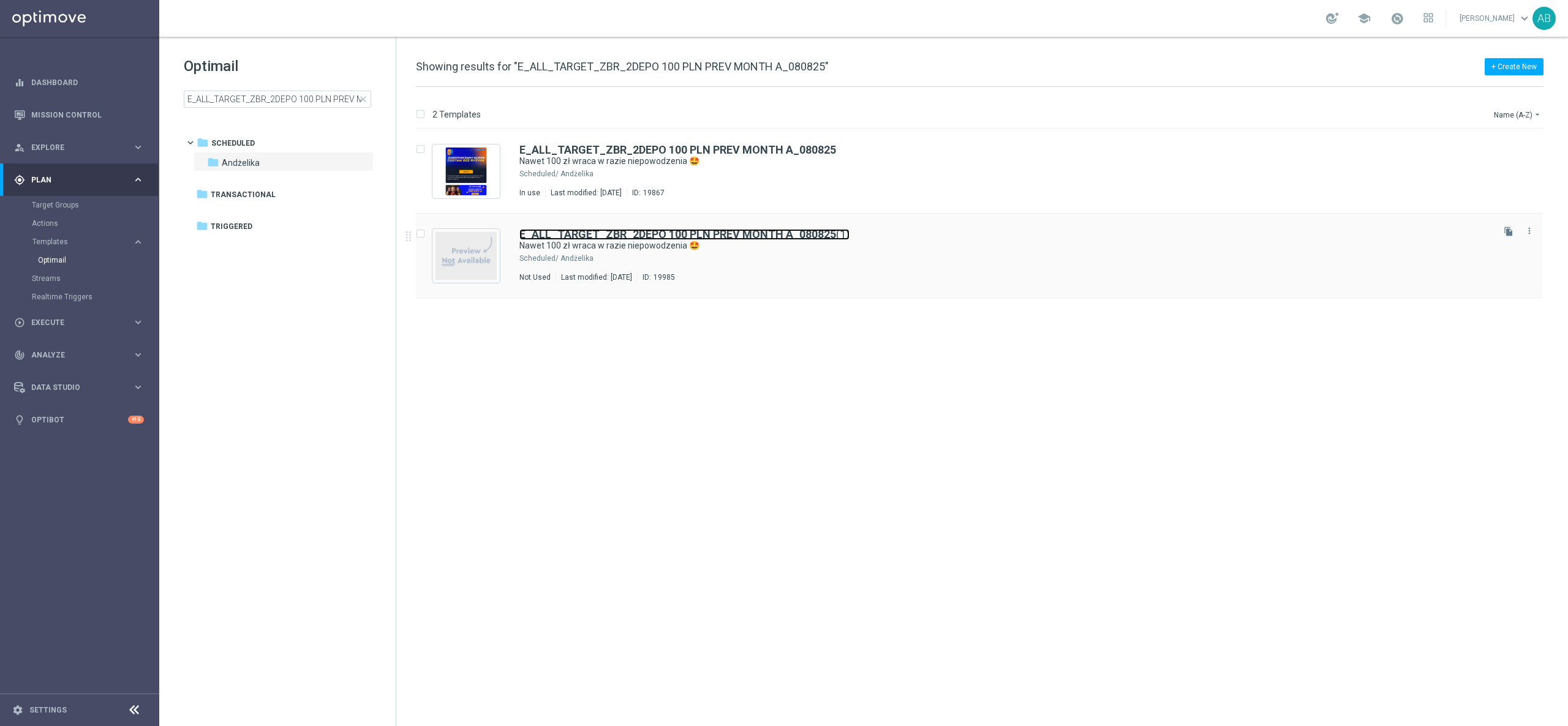
click at [763, 234] on b "E_ALL_TARGET_ZBR_2DEPO 100 PLN PREV MONTH A_080825" at bounding box center [677, 234] width 317 height 13
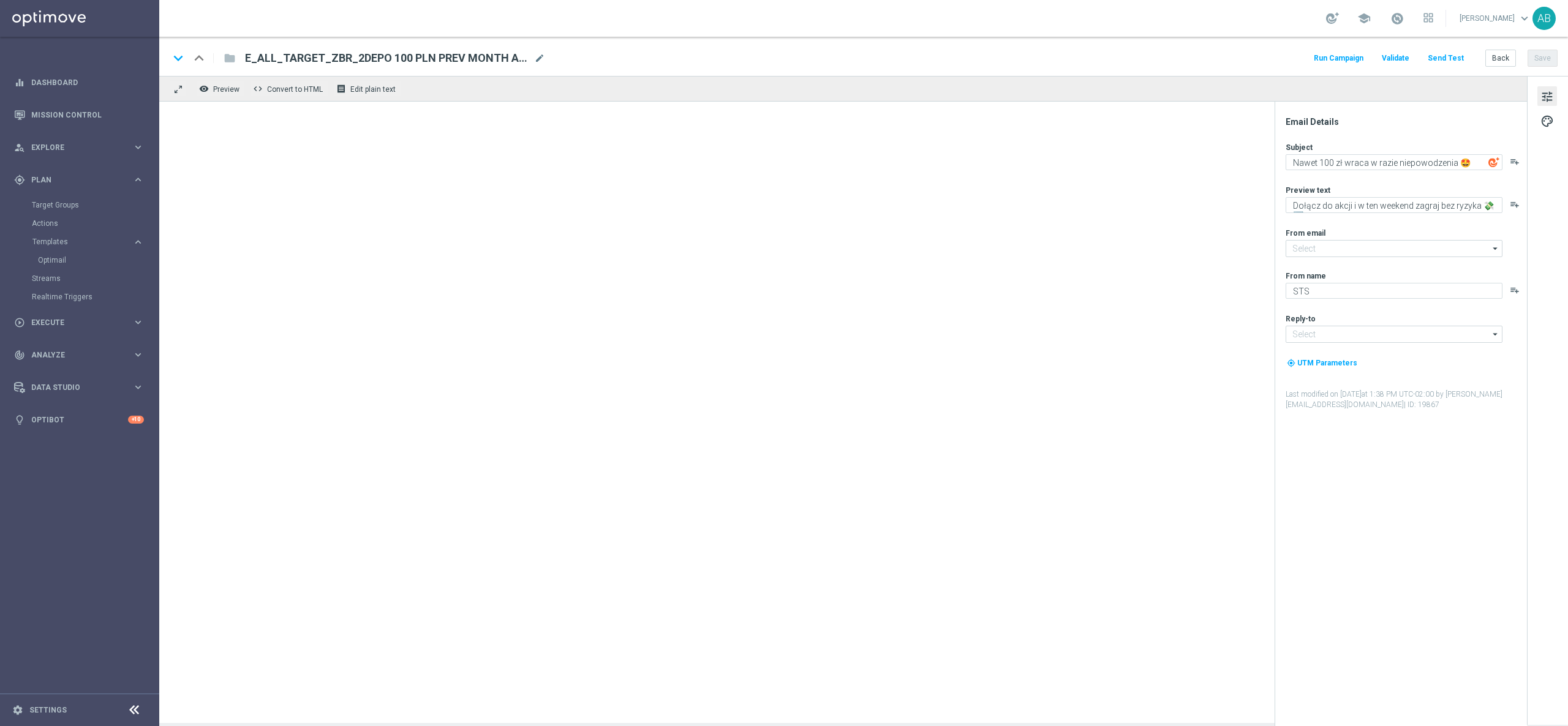
type input "E_ALL_TARGET_ZBR_2DEPO 100 PLN PREV MONTH A_080825(1)"
type input "oferta@sts.pl"
type input "kontakt@sts.pl"
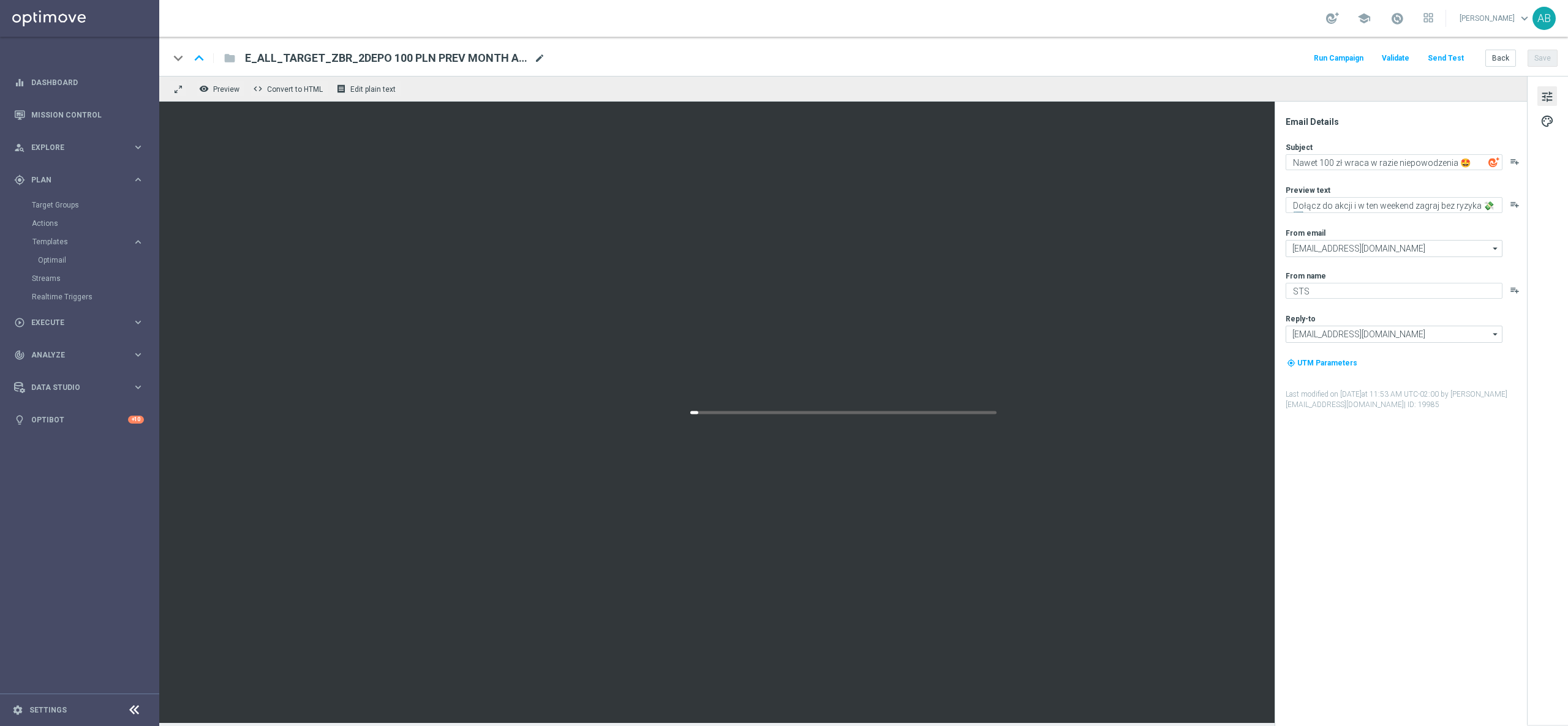
click at [537, 59] on span "mode_edit" at bounding box center [539, 58] width 11 height 11
paste input "E_ALL_TARGET_ZBR_1-2DEPO 200 PLN PREV MONTH_180825"
type input "\E_ALL_TARGET_ZBR_1-2DEPO 200 PLN PREV MONTH_180825"
click at [667, 38] on div "keyboard_arrow_down keyboard_arrow_up folder \E_ALL_TARGET_ZBR_1-2DEPO 200 PLN …" at bounding box center [863, 56] width 1408 height 39
click at [1545, 61] on button "Save" at bounding box center [1541, 58] width 30 height 17
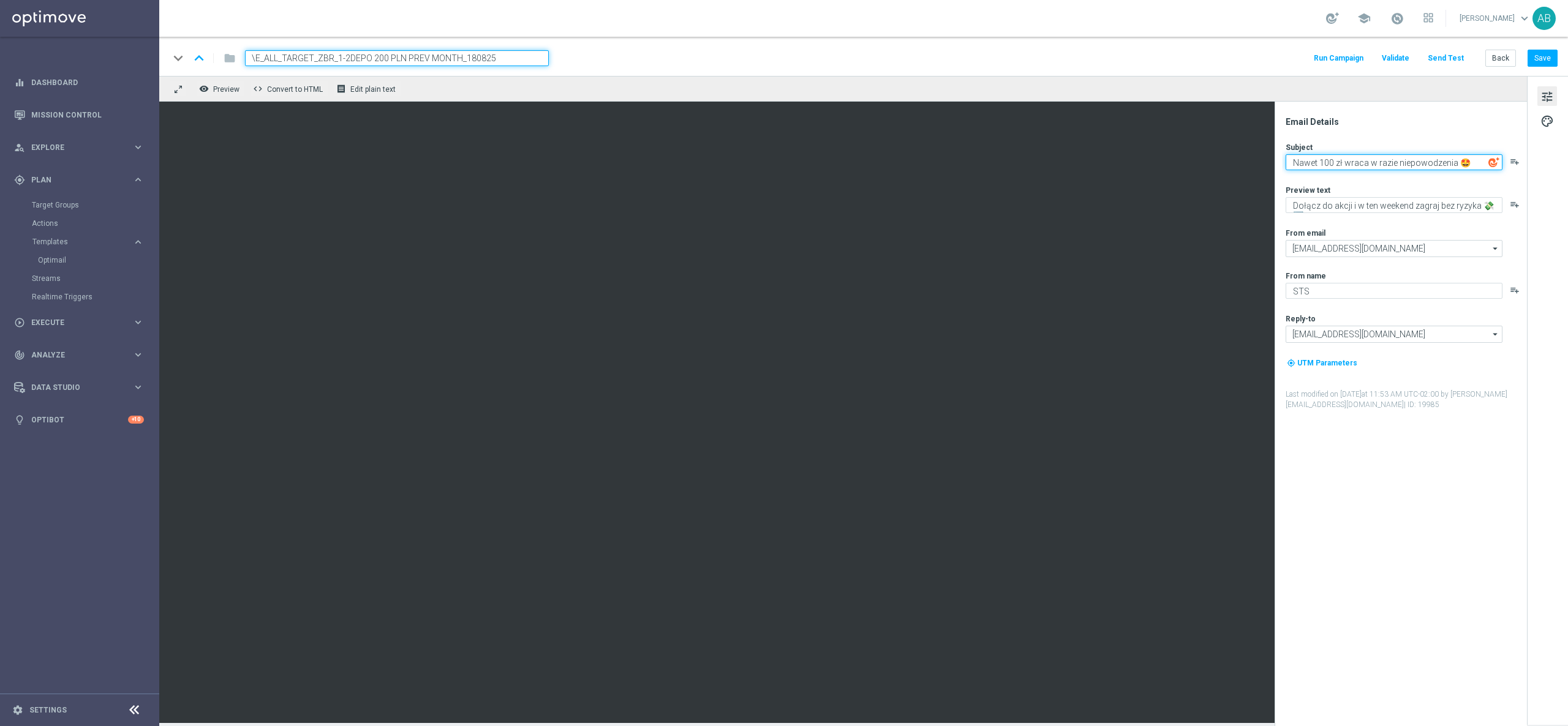
click at [1468, 162] on textarea "Nawet 100 zł wraca w razie niepowodzenia 🤩" at bounding box center [1393, 162] width 217 height 16
paste textarea "👈"
paste textarea "💸"
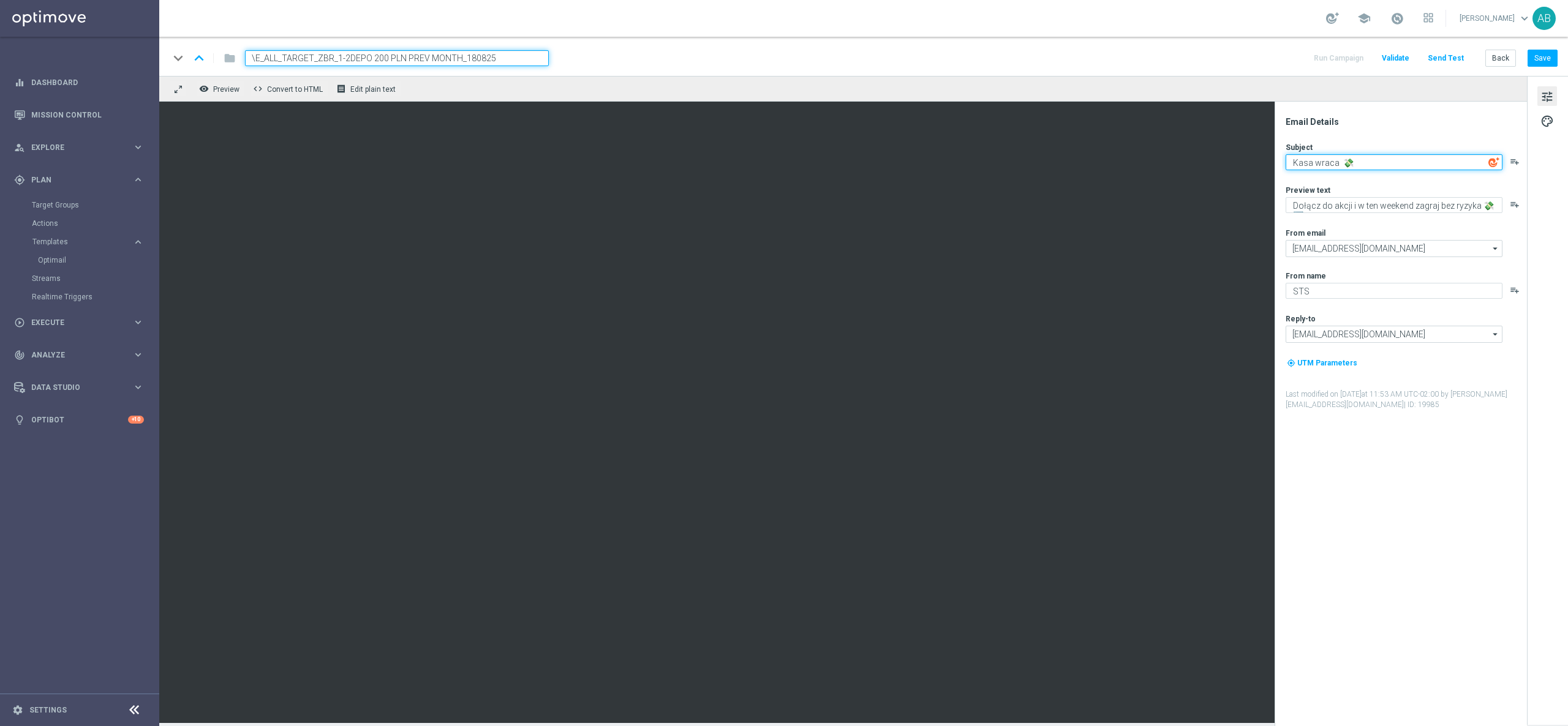
type textarea "Kasa wraca 💸"
click at [1375, 205] on textarea "Dołącz do akcji i w ten weekend zagraj bez ryzyka 💸➡️" at bounding box center [1393, 205] width 217 height 16
type textarea "Zagraj bez ryzyka do 200 zł"
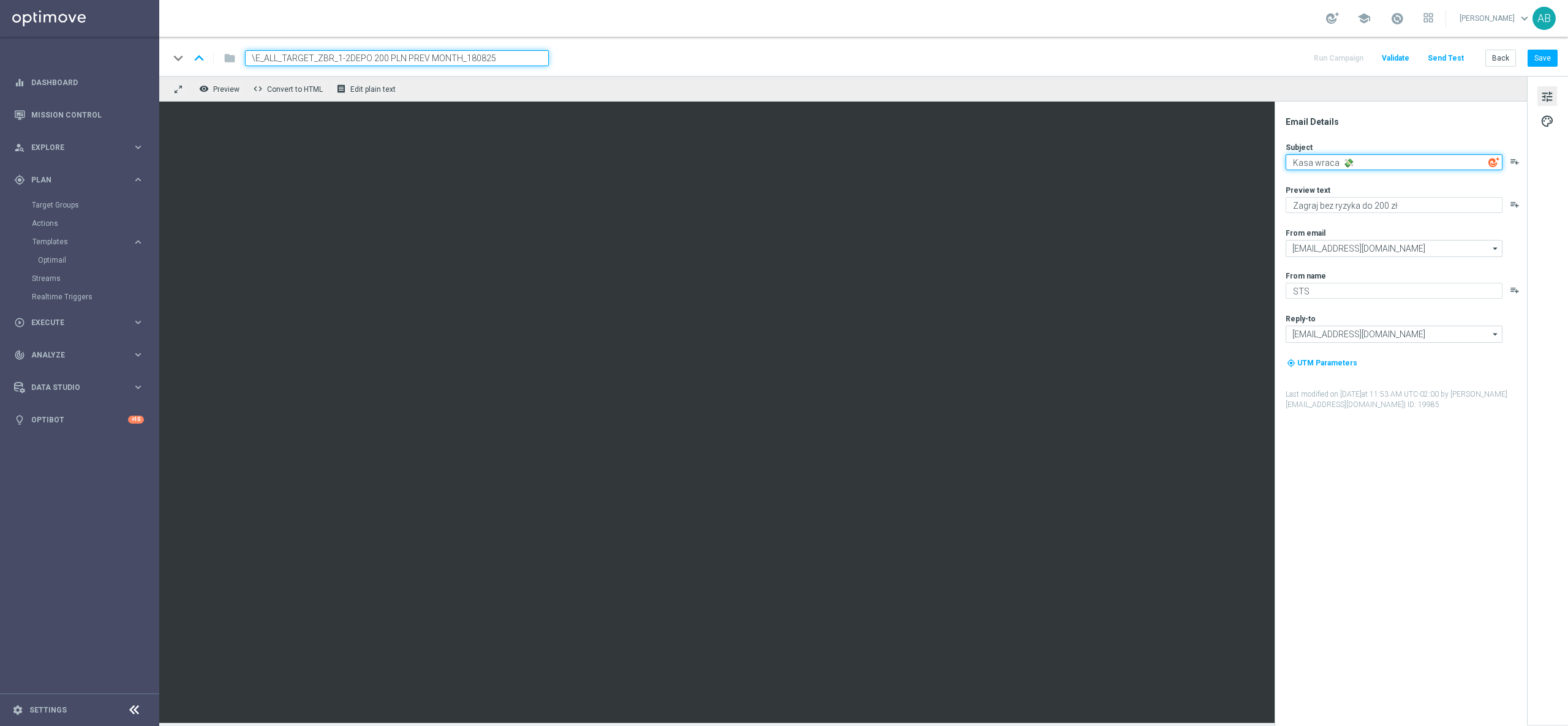
click at [1335, 169] on textarea "Kasa wraca 💸" at bounding box center [1393, 162] width 217 height 16
type textarea "Kasa wraca! 💸"
click at [1448, 210] on textarea "Zagraj bez ryzyka do 200 zł" at bounding box center [1393, 205] width 217 height 16
click at [1316, 205] on textarea "Zagraj bez ryzyka do 200 zł" at bounding box center [1393, 205] width 217 height 16
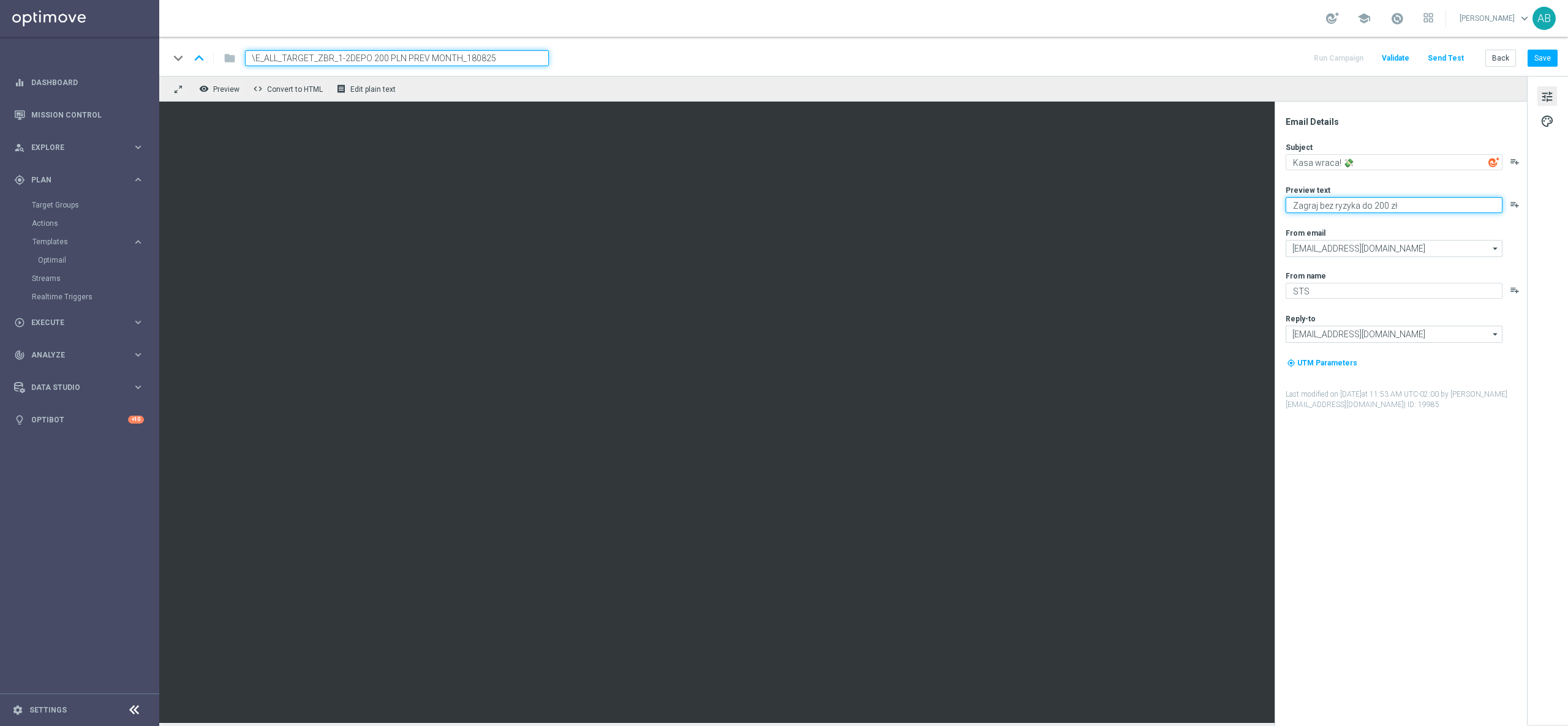
click at [1316, 205] on textarea "Zagraj bez ryzyka do 200 zł" at bounding box center [1393, 205] width 217 height 16
type textarea "N"
type textarea "Zagraj bez ryzyka do 200 zł"
click at [1363, 201] on textarea "Nawet 200 zł zweotu w razie niepowodzenia" at bounding box center [1393, 205] width 217 height 16
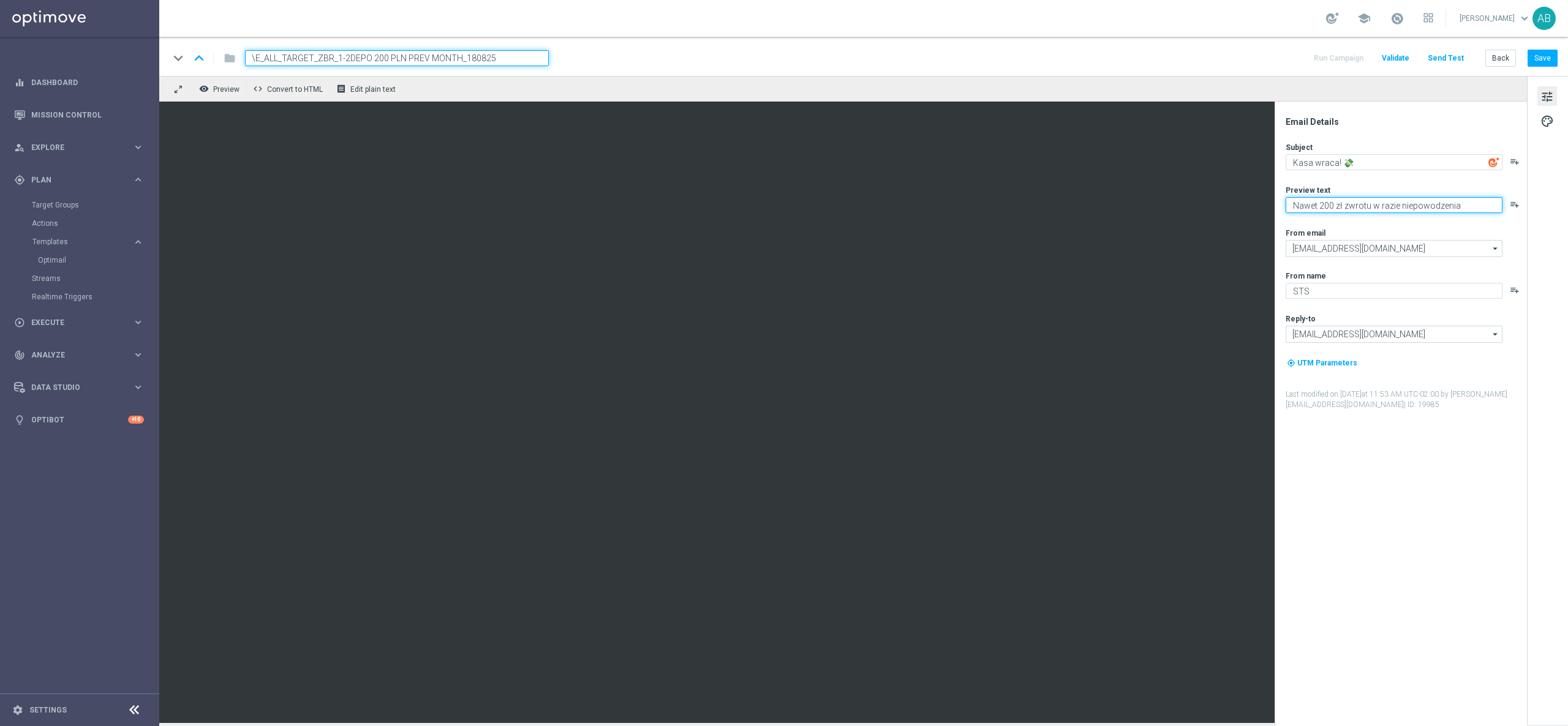
click at [1458, 208] on textarea "Nawet 200 zł zwrotu w razie niepowodzenia" at bounding box center [1393, 205] width 217 height 16
click at [1375, 236] on div "From email" at bounding box center [1405, 233] width 240 height 10
click at [1481, 202] on textarea "Nawet 200 zł zwrotu w razie niepowodzenia" at bounding box center [1393, 205] width 217 height 16
paste textarea "👉"
type textarea "Nawet 200 zł zwrotu w razie niepowodzenia 👉"
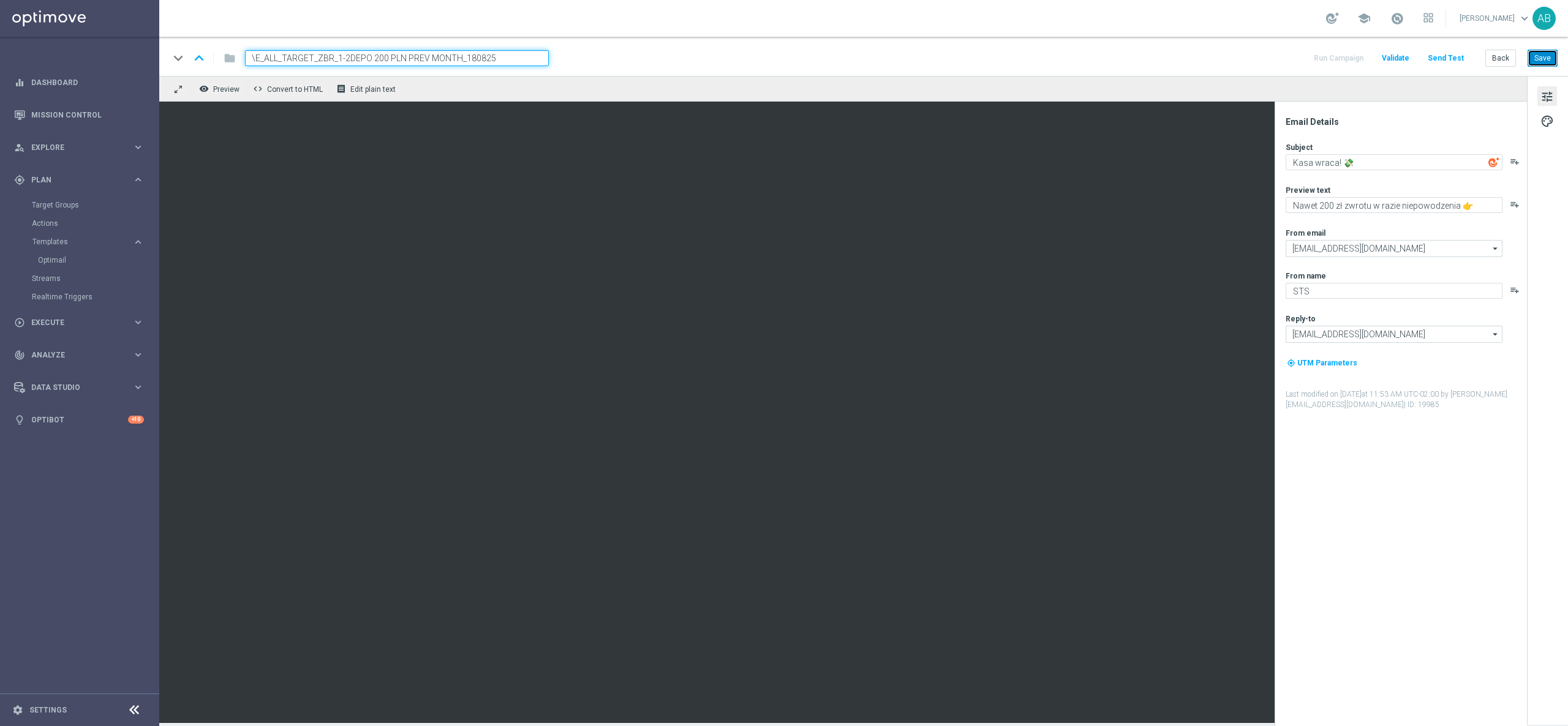
click at [1544, 50] on button "Save" at bounding box center [1541, 58] width 30 height 17
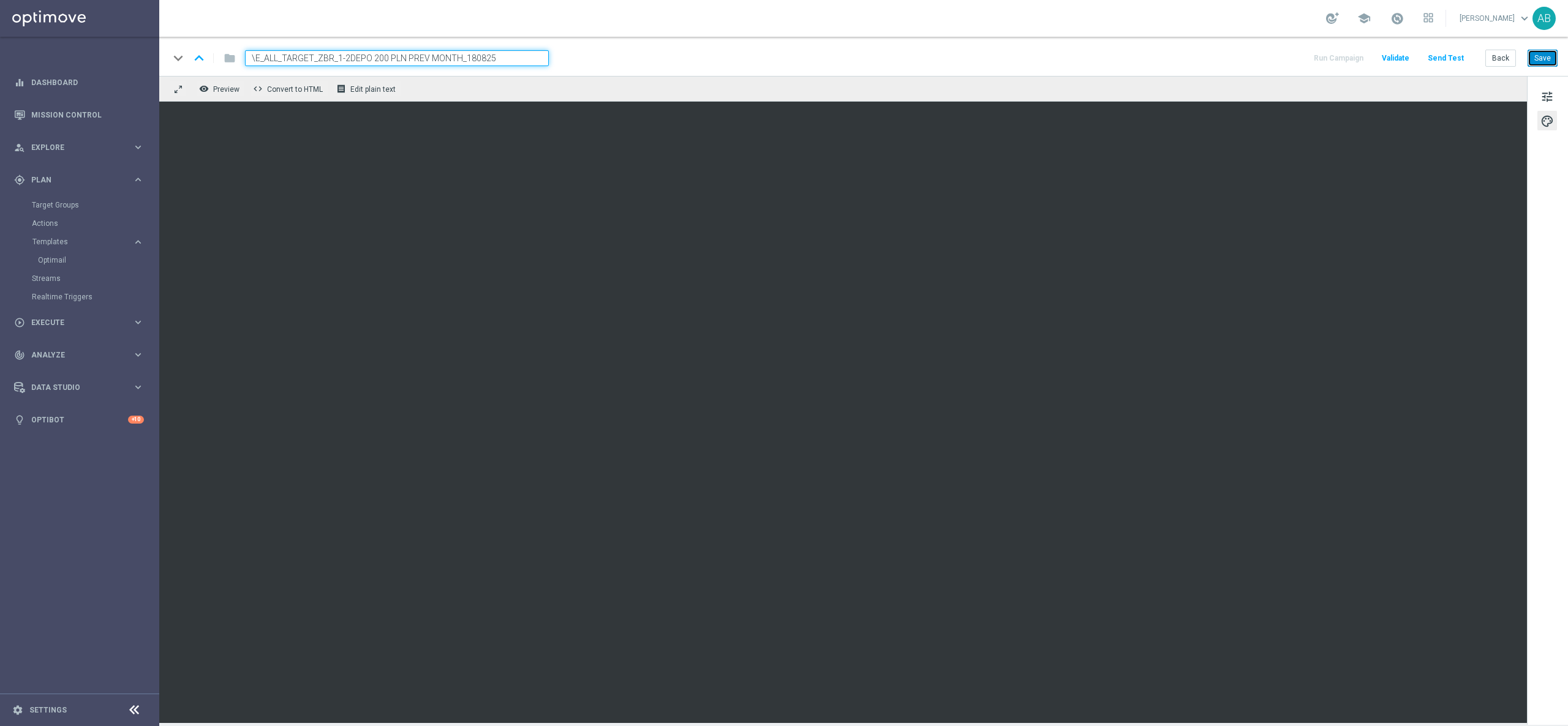
click at [1546, 52] on button "Save" at bounding box center [1541, 58] width 30 height 17
click at [1551, 58] on button "Save" at bounding box center [1541, 58] width 30 height 17
click at [1553, 52] on button "Save" at bounding box center [1541, 58] width 30 height 17
click at [1537, 62] on button "Save" at bounding box center [1541, 58] width 30 height 17
click at [1552, 95] on span "tune" at bounding box center [1546, 97] width 14 height 16
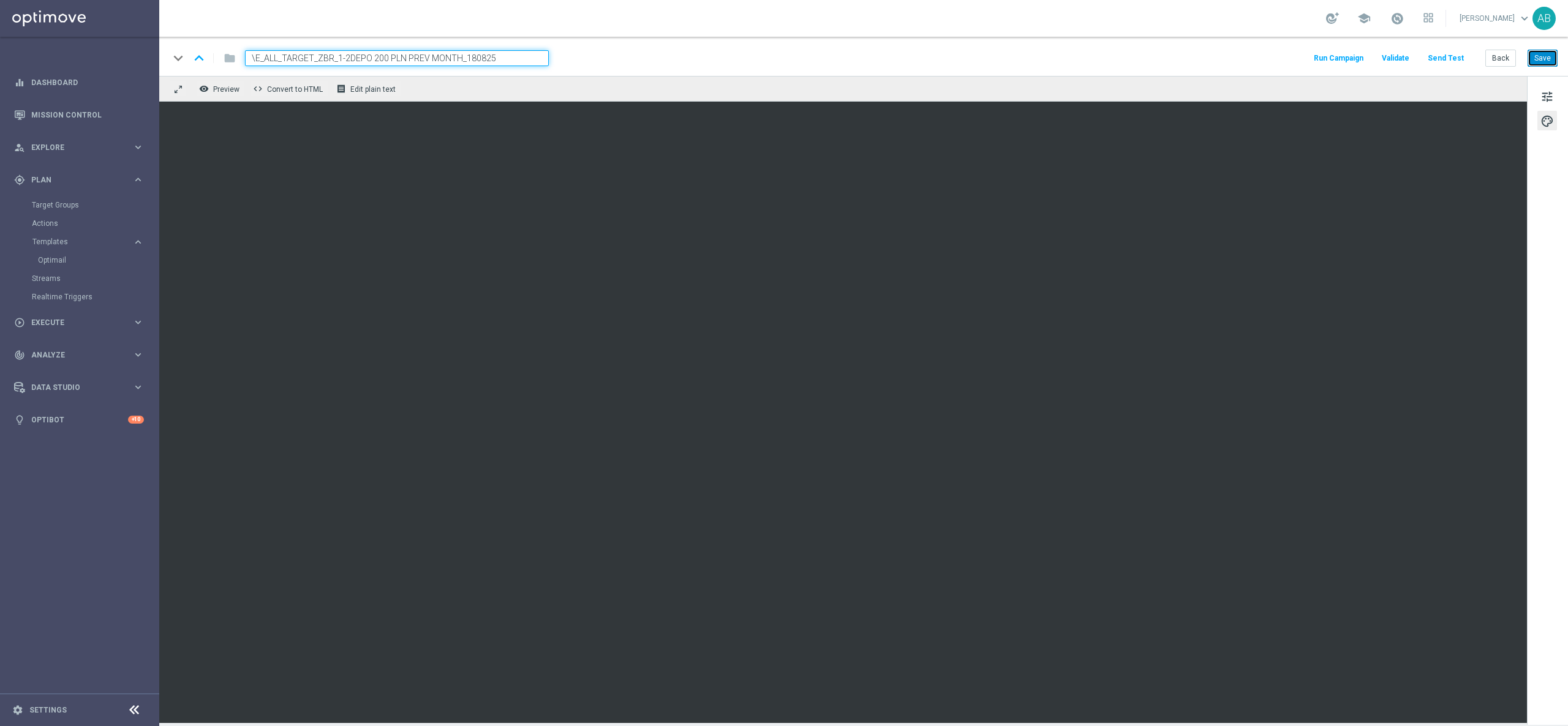
click at [1544, 60] on button "Save" at bounding box center [1541, 58] width 30 height 17
click at [1545, 100] on span "tune" at bounding box center [1546, 97] width 14 height 16
click at [1554, 97] on button "tune" at bounding box center [1547, 96] width 19 height 19
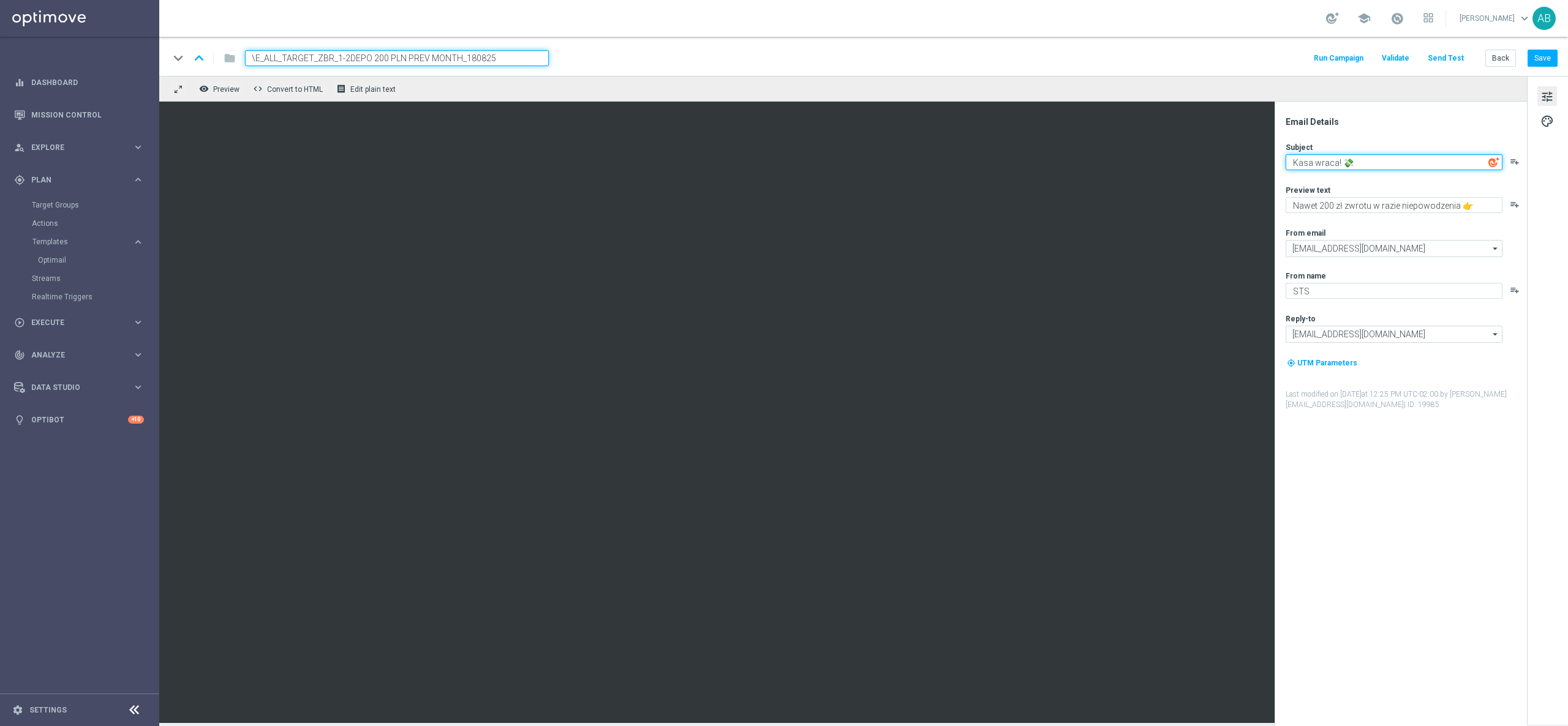
paste textarea "Wejdź w poniedziałek pewnym krokiem"
type textarea "Kasa wraca! 💸"
click at [1329, 205] on textarea "Nawet 200 zł zwrotu w razie niepowodzenia 👉" at bounding box center [1393, 205] width 217 height 16
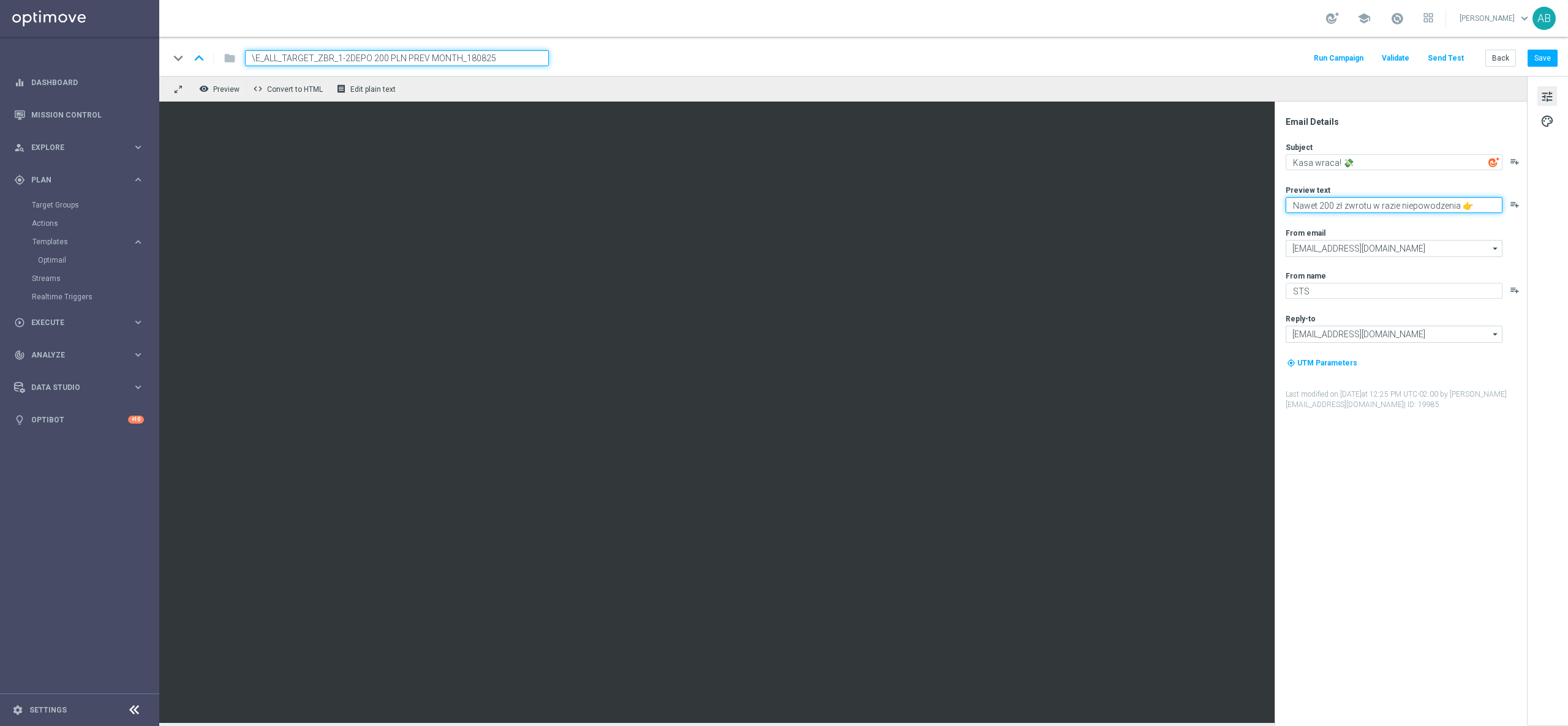
click at [1412, 207] on textarea "Nawet 200 zł zwrotu w razie niepowodzenia 👉" at bounding box center [1393, 205] width 217 height 16
drag, startPoint x: 1458, startPoint y: 203, endPoint x: 1278, endPoint y: 201, distance: 180.0
click at [1278, 201] on div "Email Details Subject Kasa wraca! 💸 playlist_add Preview text Nawet 200 zł zwro…" at bounding box center [1400, 413] width 252 height 624
click at [1546, 58] on button "Save" at bounding box center [1541, 58] width 30 height 17
click at [1449, 61] on button "Send Test" at bounding box center [1445, 58] width 40 height 17
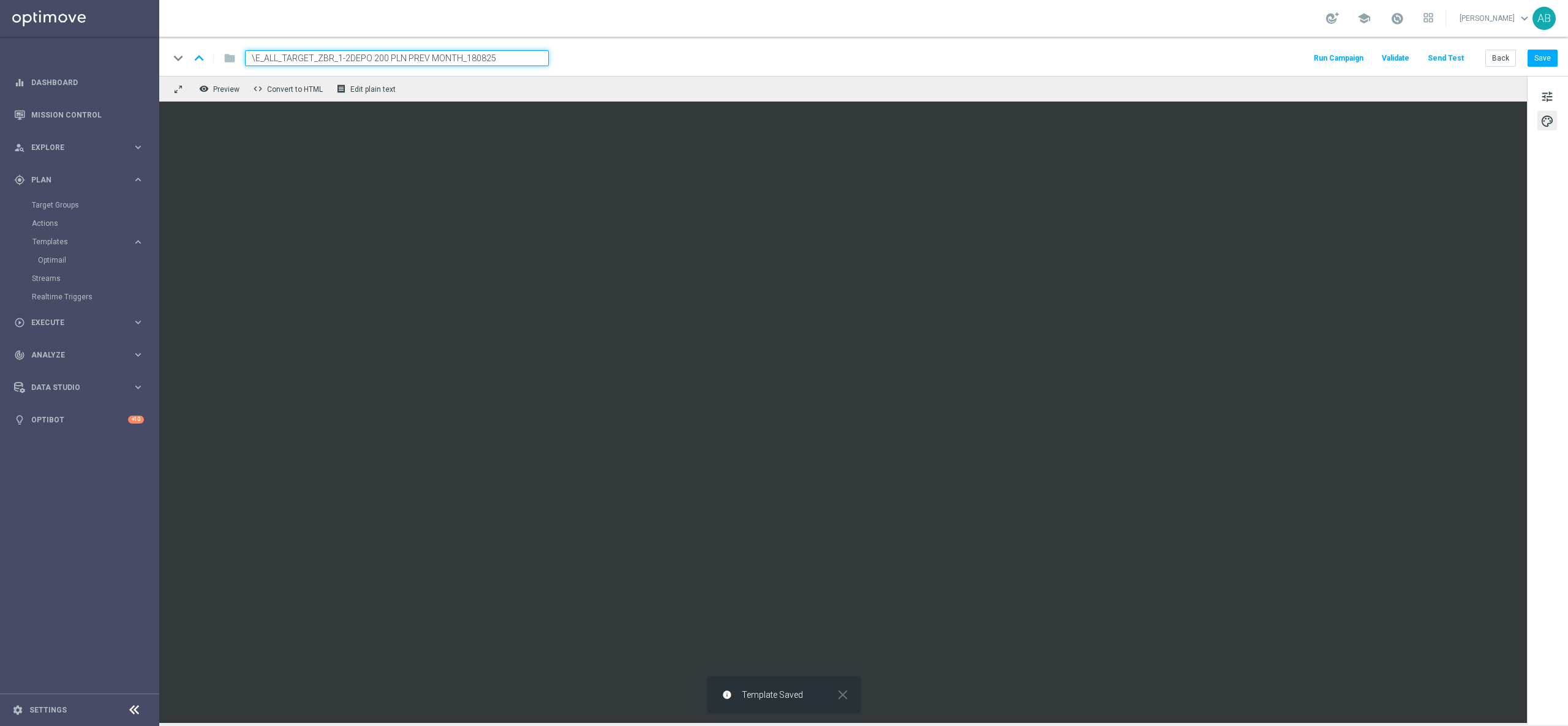
click at [1454, 57] on button "Send Test" at bounding box center [1445, 58] width 40 height 17
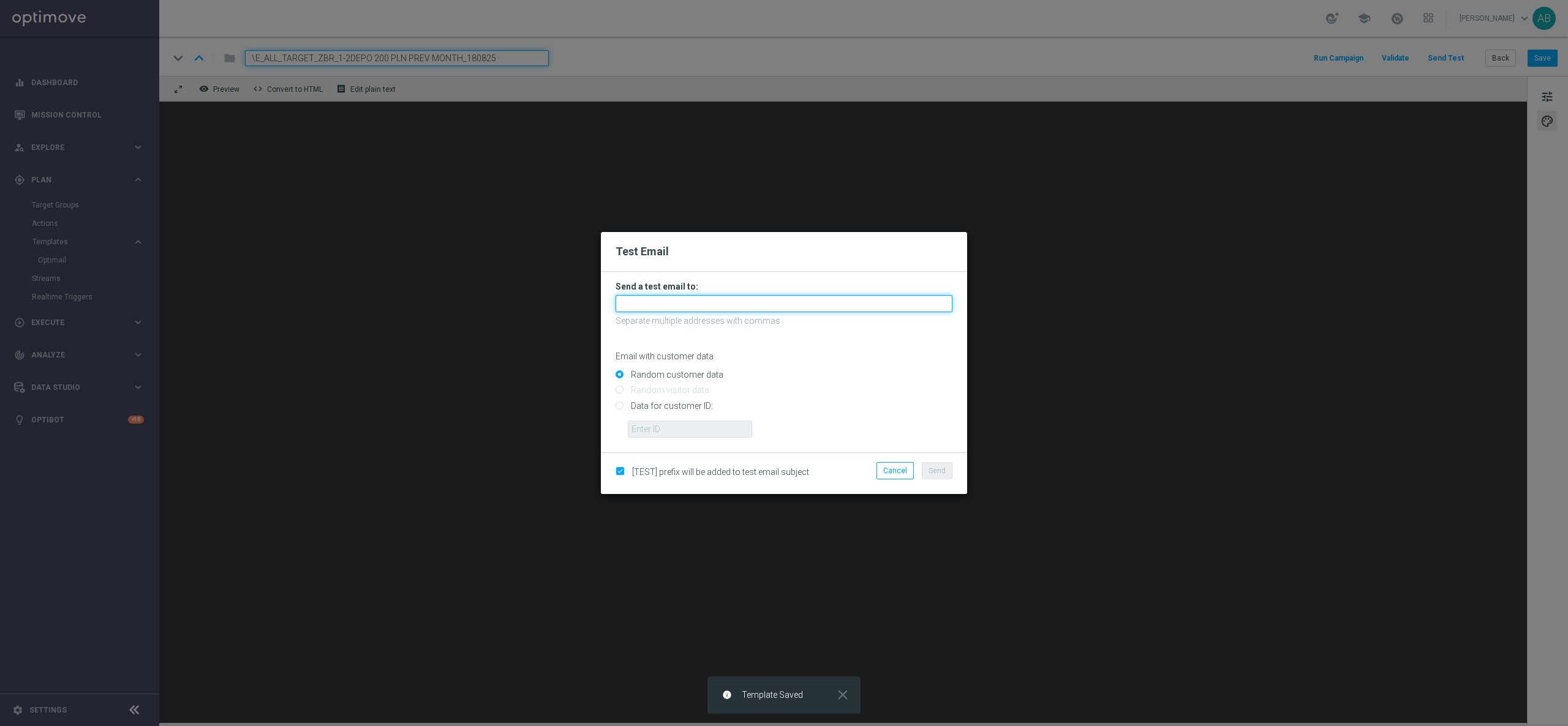
click at [666, 305] on input "text" at bounding box center [784, 303] width 337 height 17
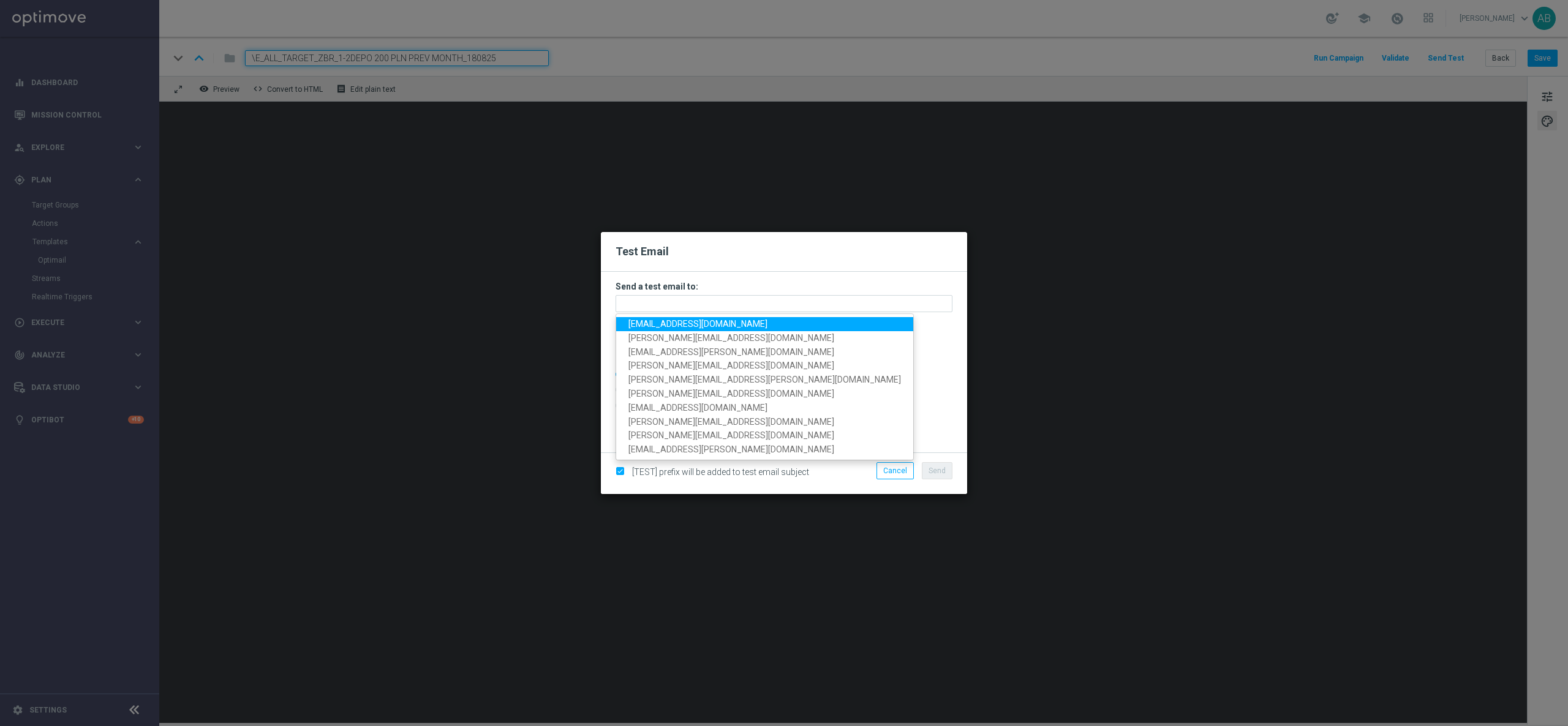
click at [664, 320] on span "andzelika.binek@sts.pl" at bounding box center [697, 324] width 139 height 10
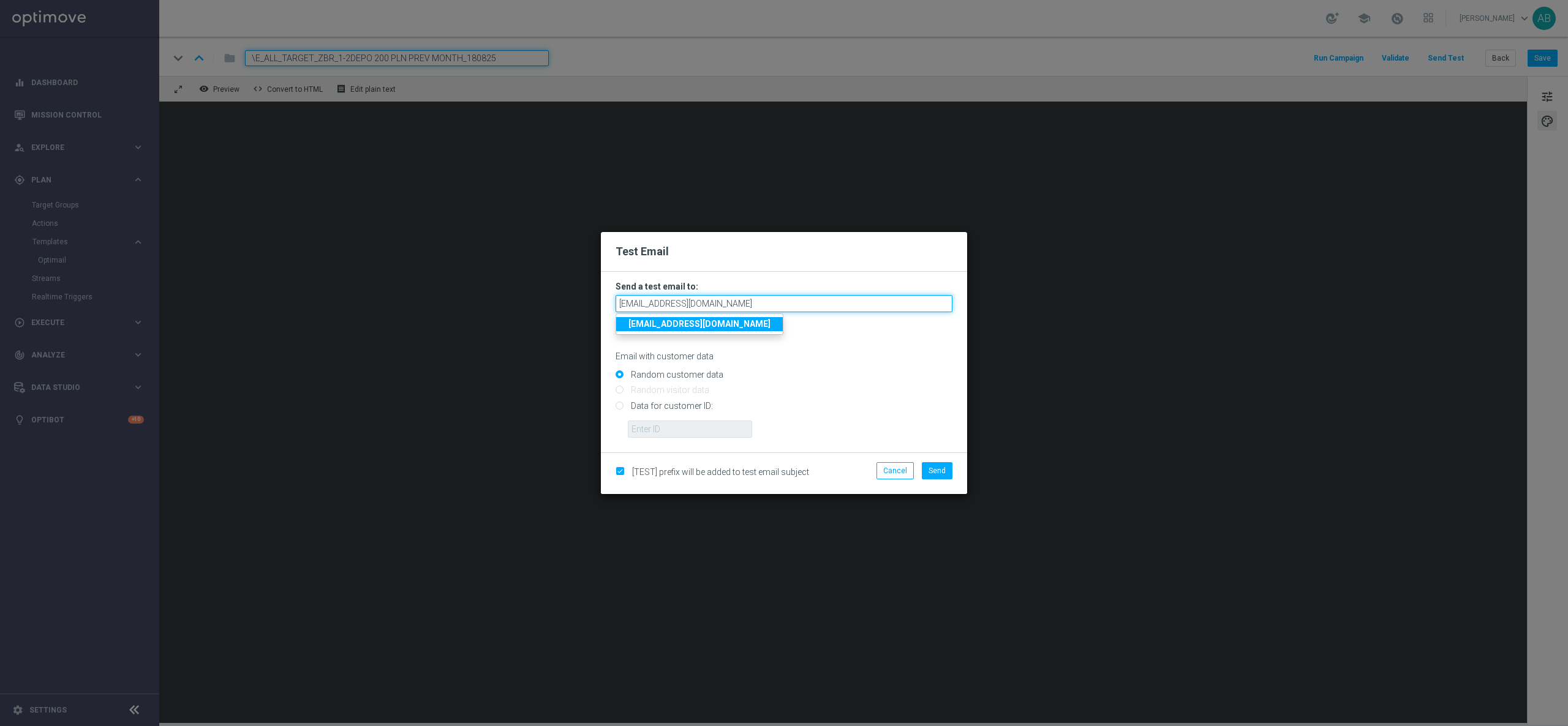
click at [717, 302] on input "andzelika.binek@sts.pl" at bounding box center [784, 303] width 337 height 17
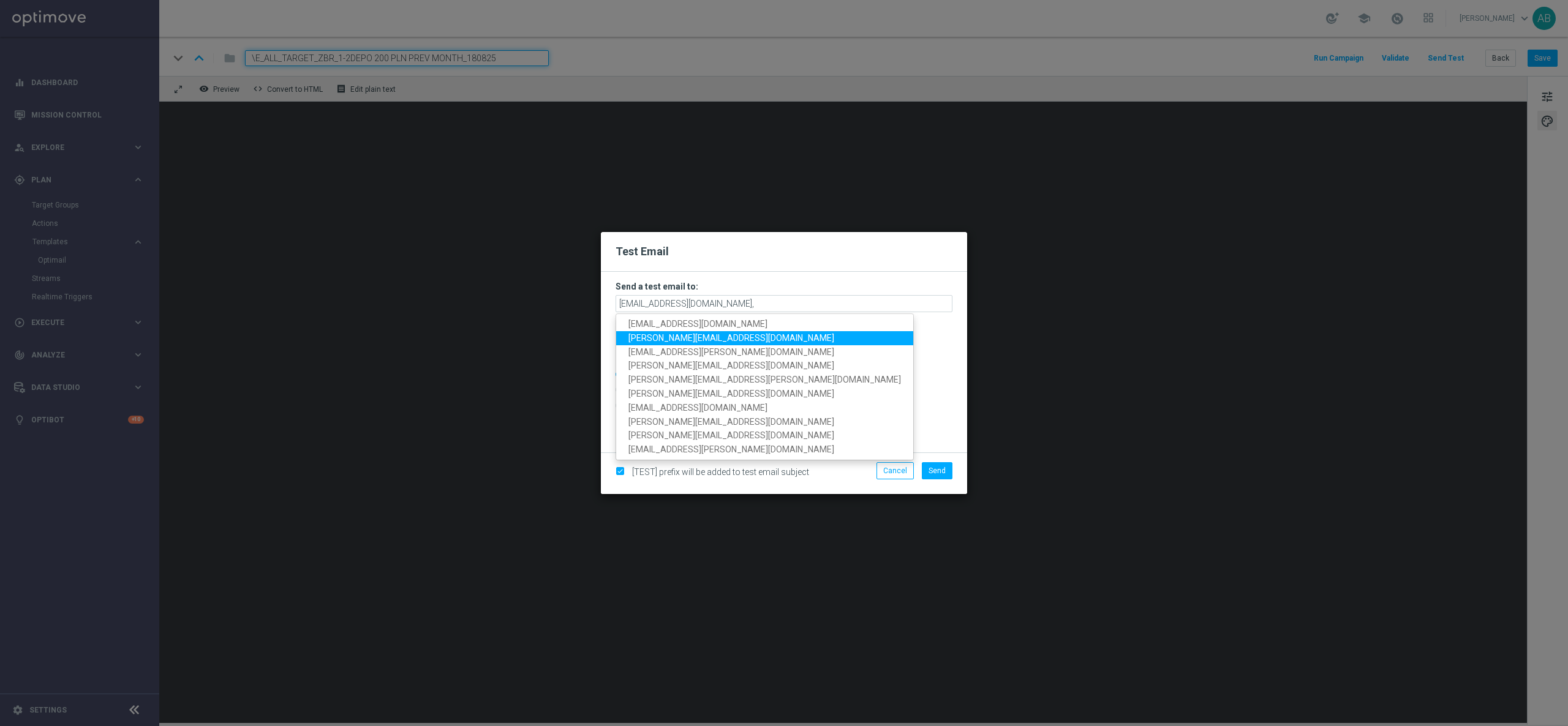
click at [689, 335] on span "antoni.litwinek@sts.pl" at bounding box center [730, 338] width 206 height 10
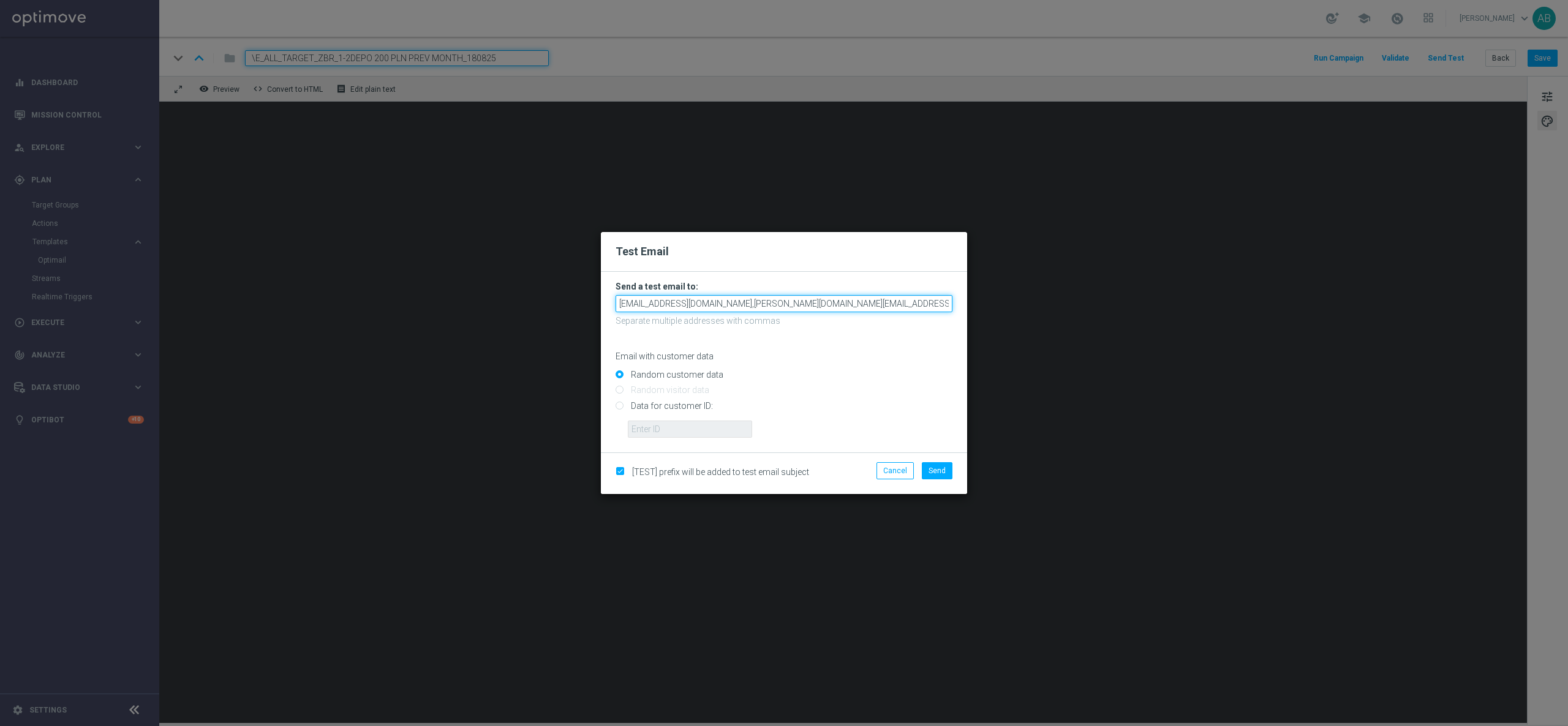
click at [826, 303] on input "andzelika.binek@sts.pl,antoni.litwinek@sts.pl" at bounding box center [784, 303] width 337 height 17
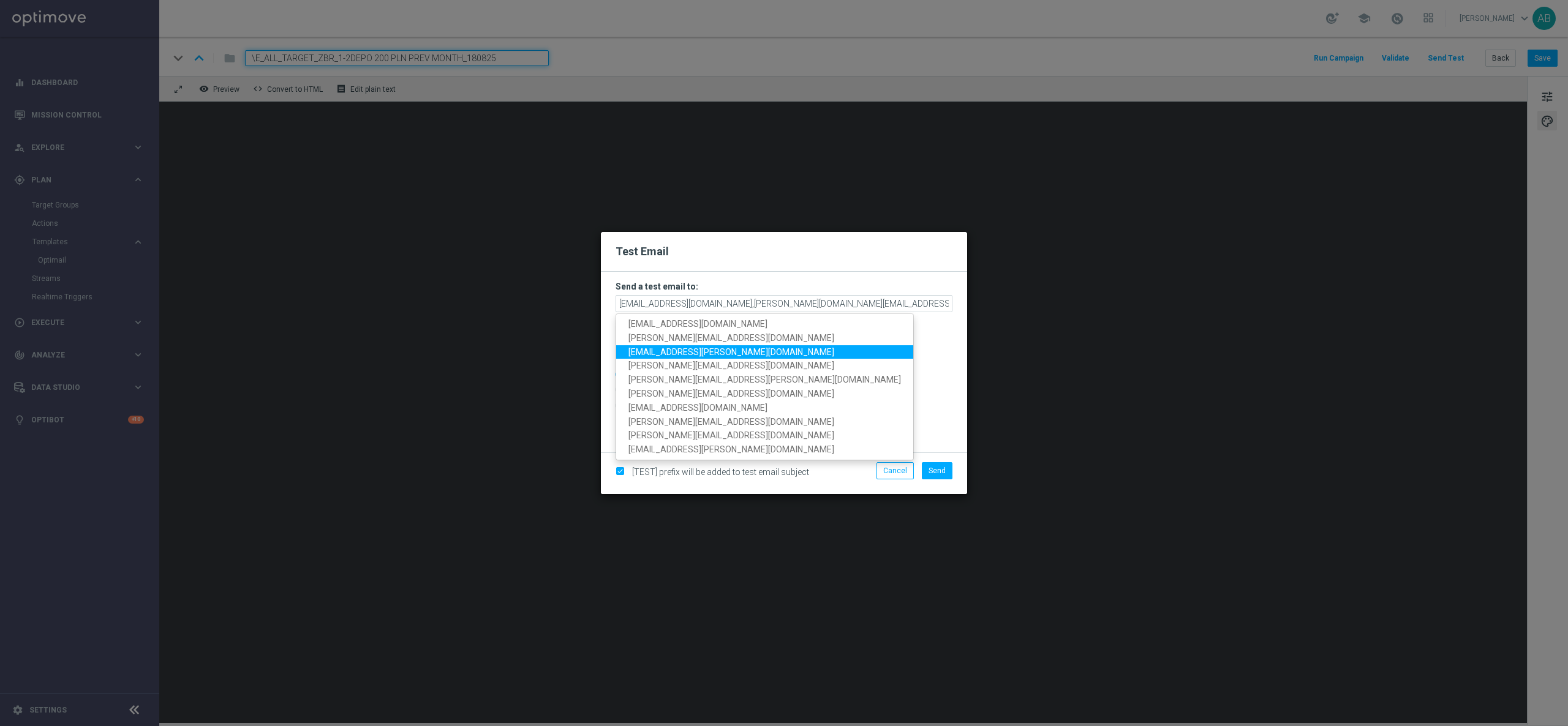
click at [717, 353] on span "patryk.przybolewski@sts.pl" at bounding box center [730, 351] width 206 height 10
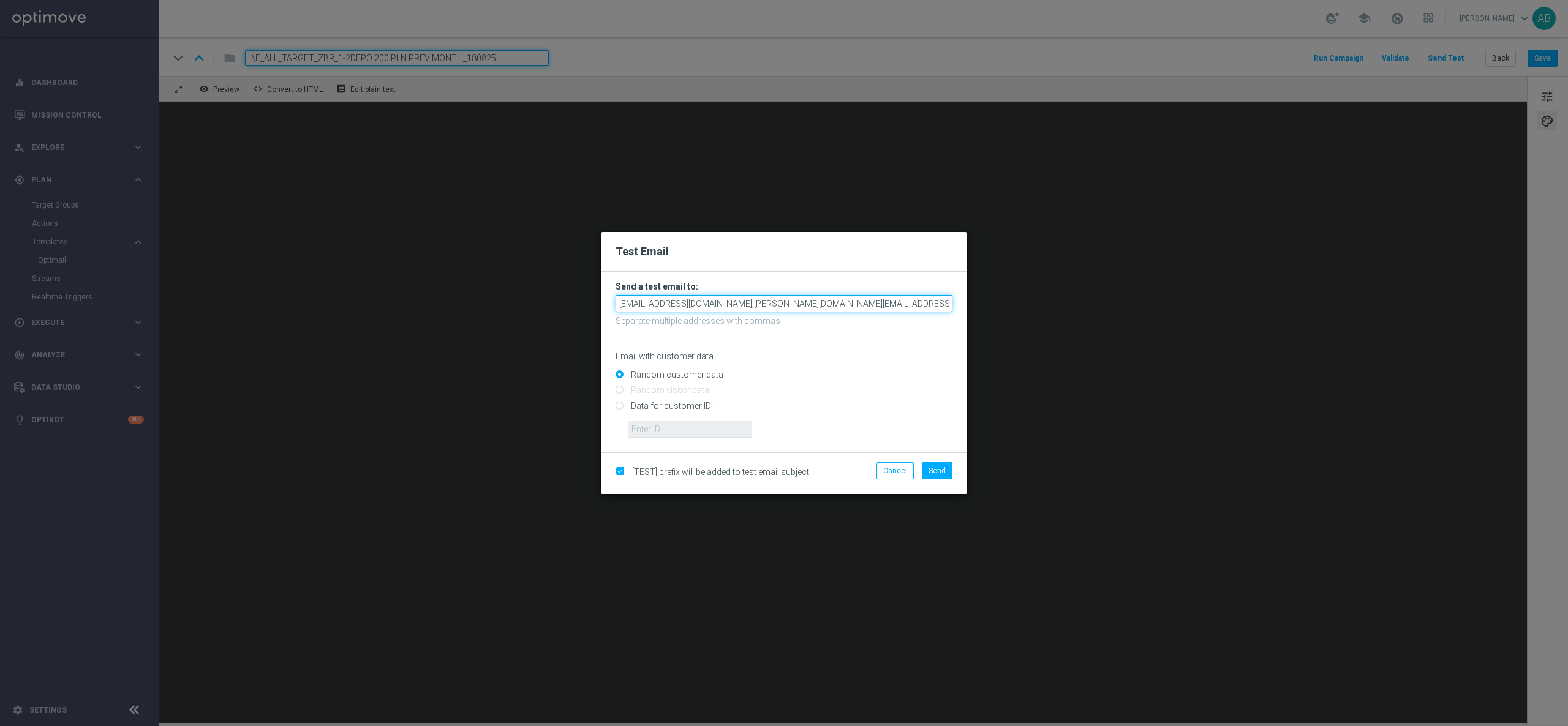
click at [913, 303] on input "andzelika.binek@sts.pl,antoni.litwinek@sts.pl,patryk.przybolewski@sts.pl" at bounding box center [784, 303] width 337 height 17
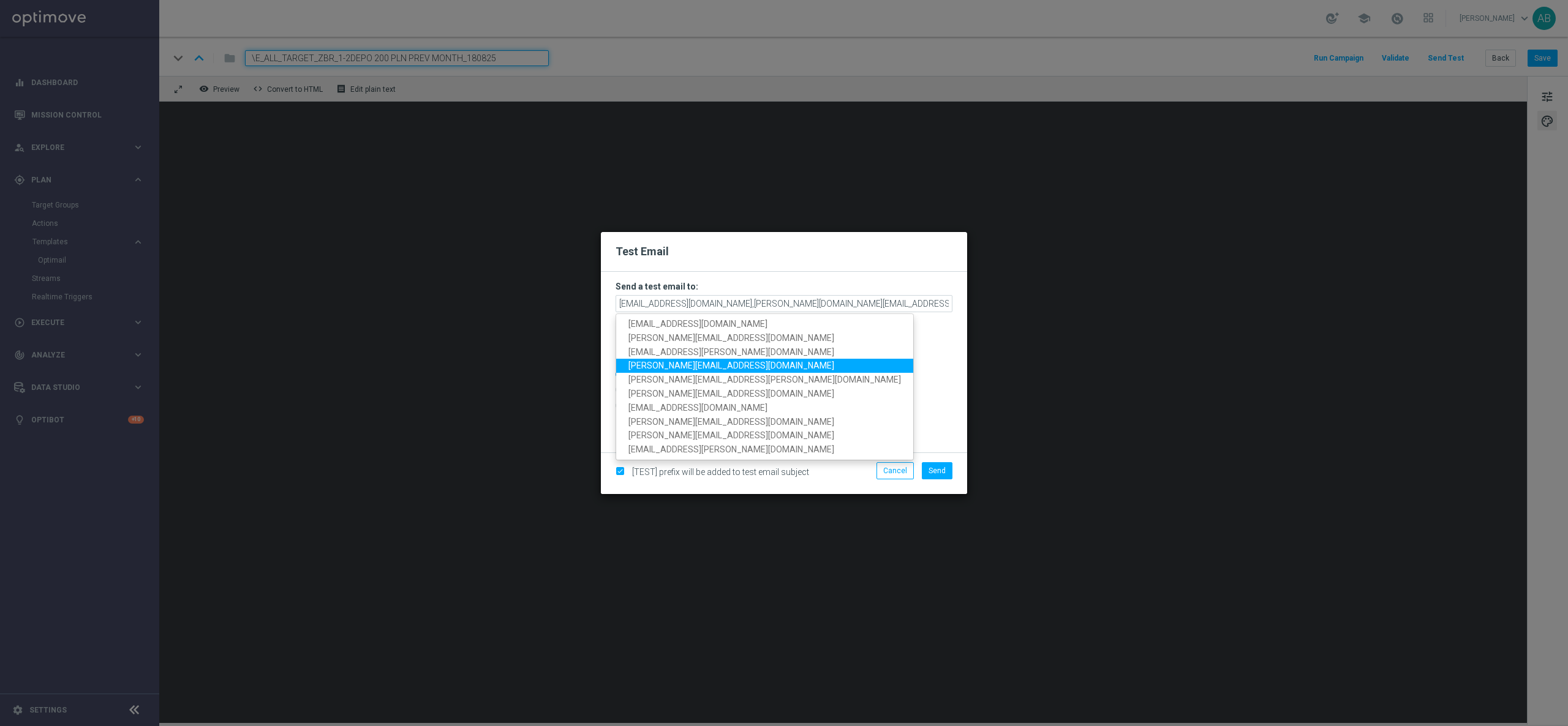
click at [727, 365] on link "krystian.potoczny@sts.pl" at bounding box center [764, 365] width 297 height 14
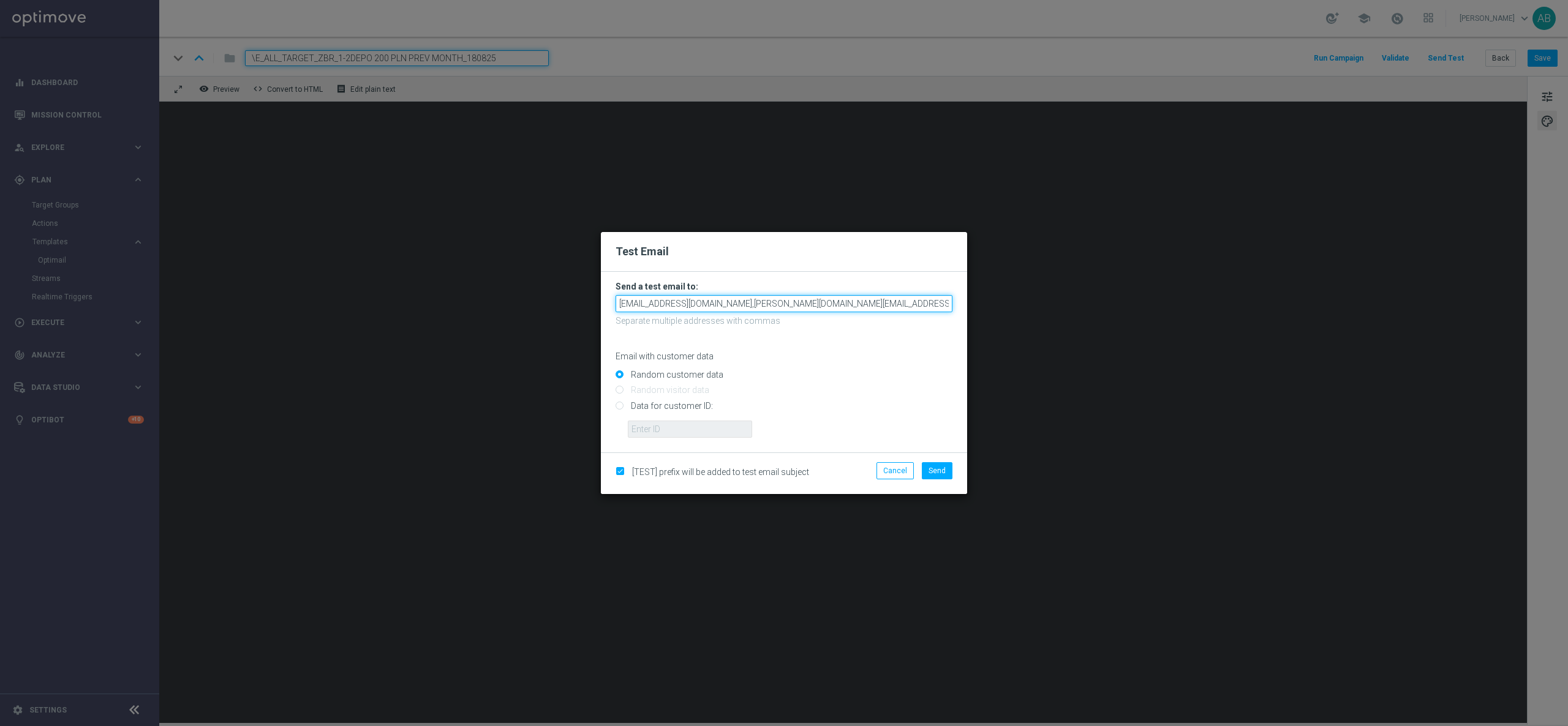
click at [905, 300] on input "andzelika.binek@sts.pl,antoni.litwinek@sts.pl,patryk.przybolewski@sts.pl,krysti…" at bounding box center [784, 303] width 337 height 17
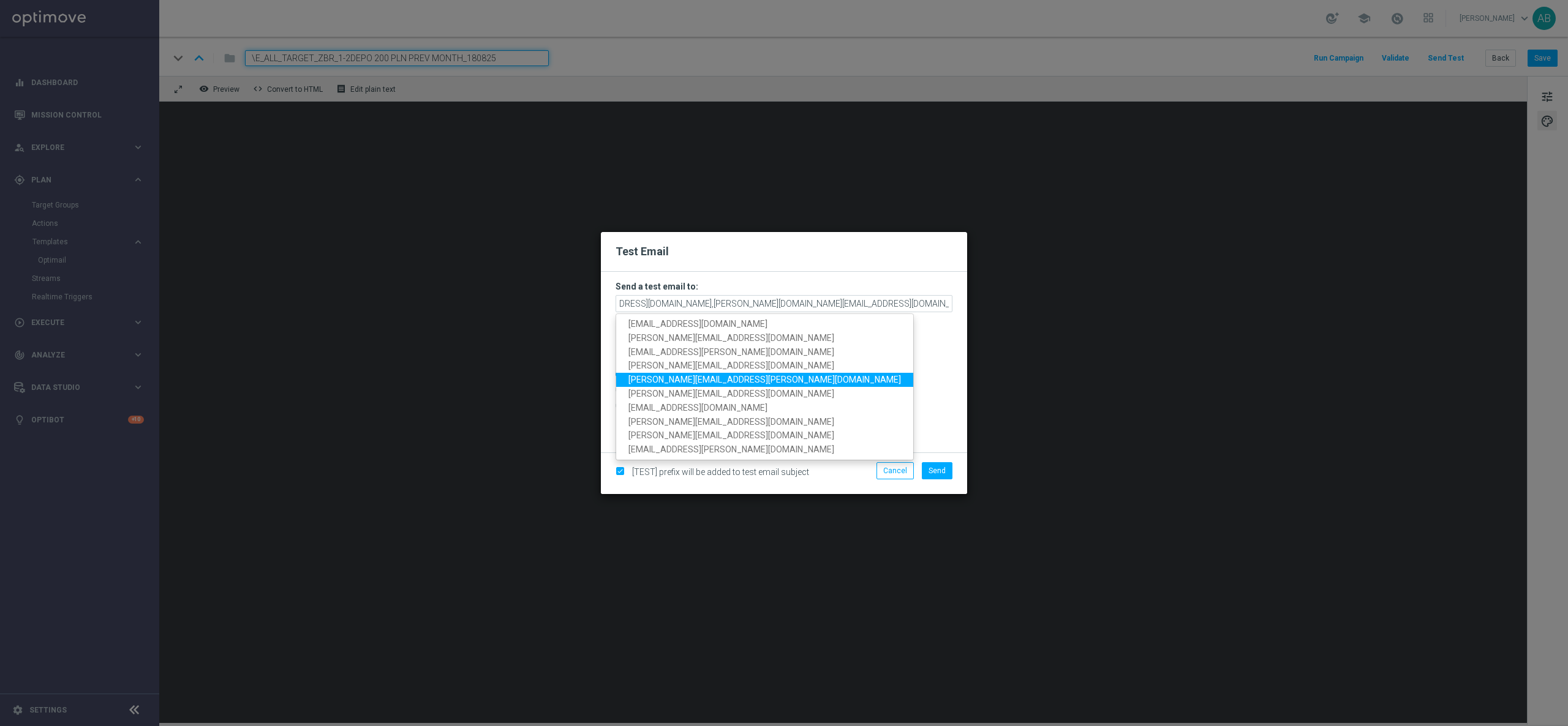
click at [741, 374] on link "tomasz.kowalczyk@sts.pl" at bounding box center [764, 380] width 297 height 14
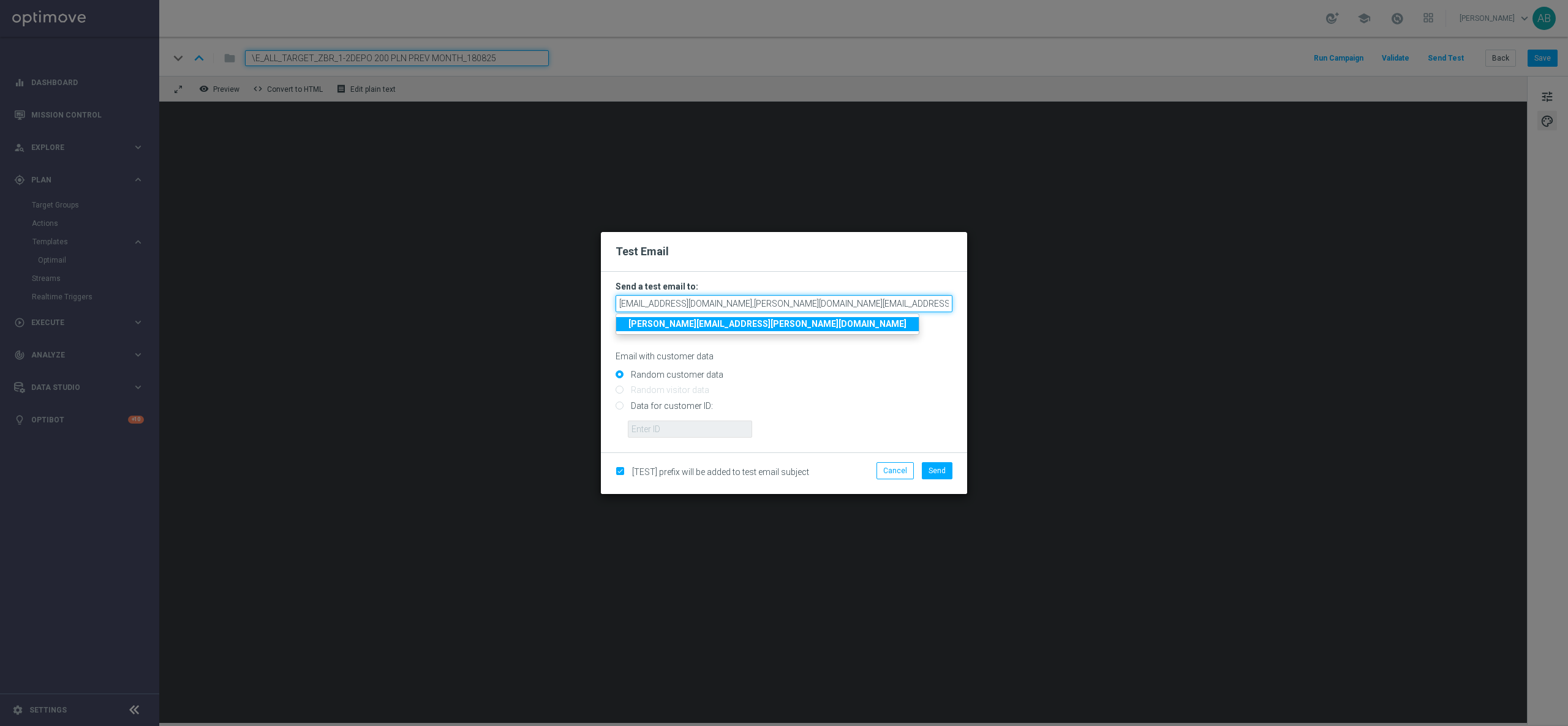
click at [906, 309] on input "andzelika.binek@sts.pl,antoni.litwinek@sts.pl,patryk.przybolewski@sts.pl,krysti…" at bounding box center [784, 303] width 337 height 17
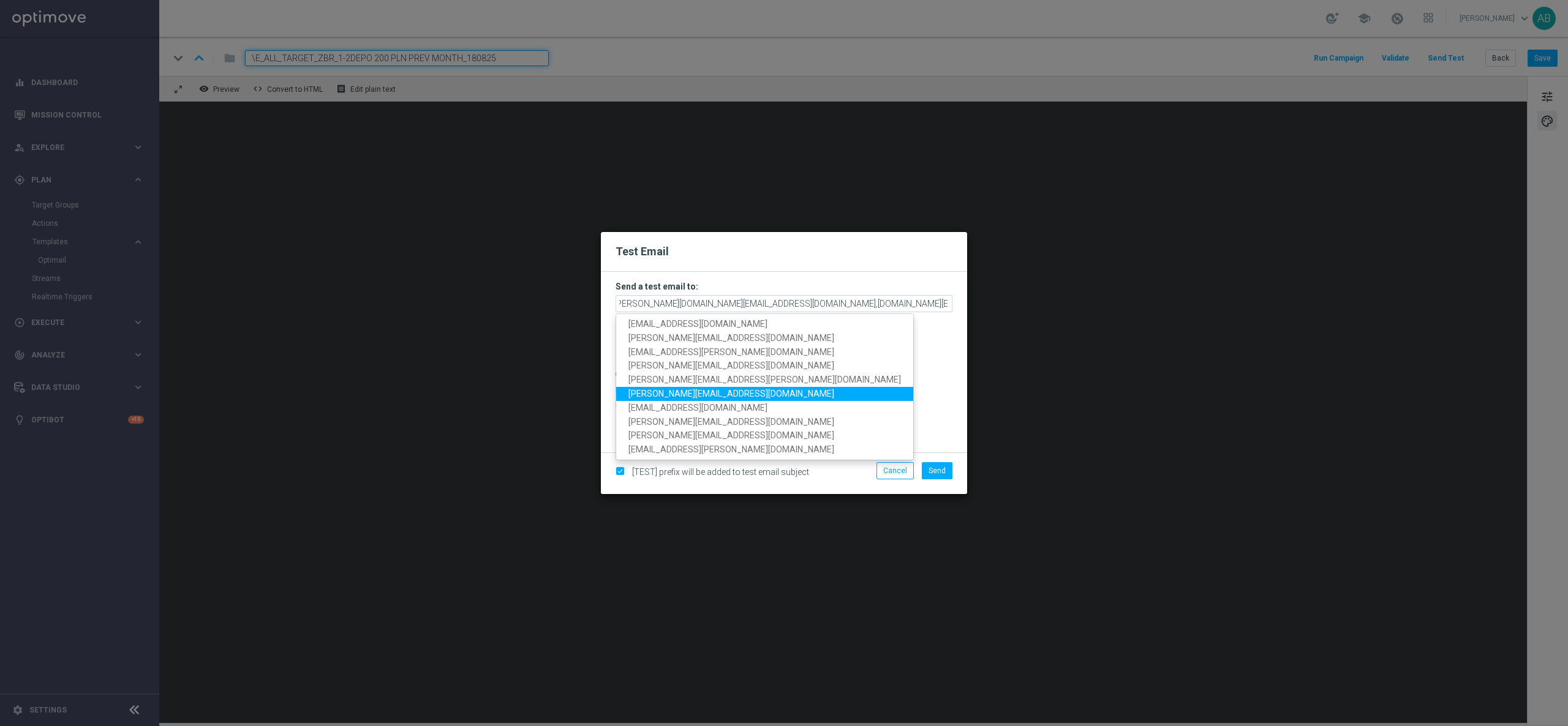
click at [741, 394] on link "katarzyna.kaminska@sts.pl" at bounding box center [764, 393] width 297 height 14
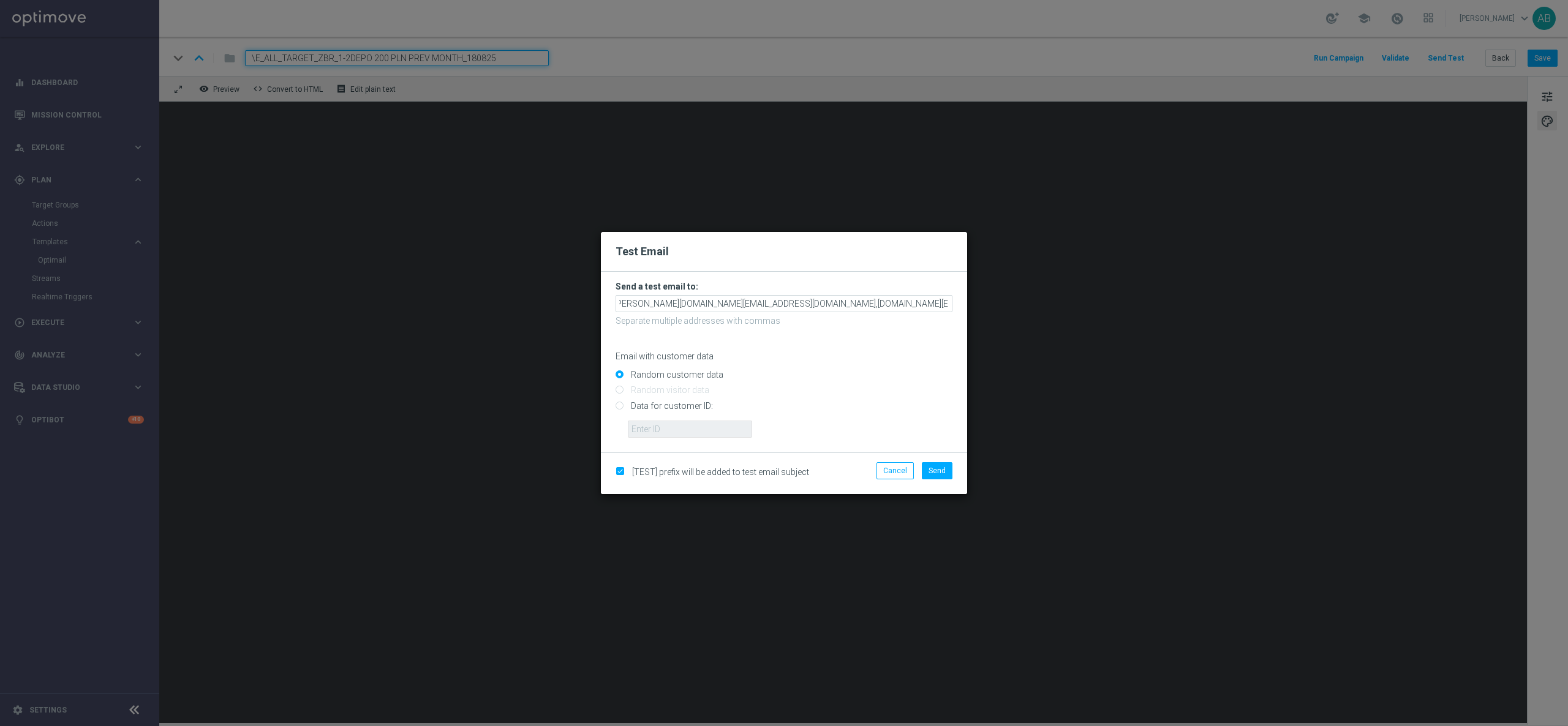
scroll to position [0, 0]
click at [926, 305] on input "andzelika.binek@sts.pl,antoni.litwinek@sts.pl,patryk.przybolewski@sts.pl,krysti…" at bounding box center [784, 303] width 337 height 17
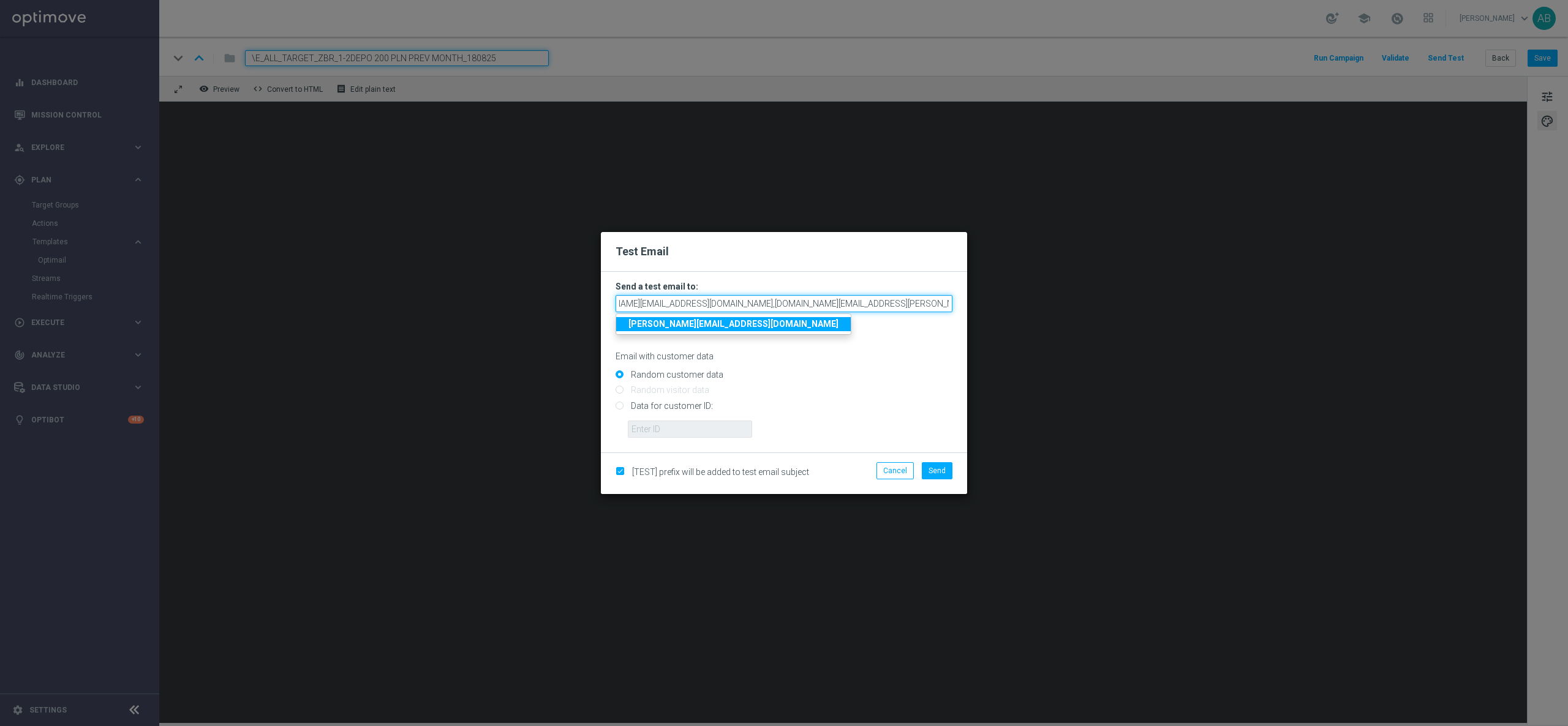
scroll to position [0, 243]
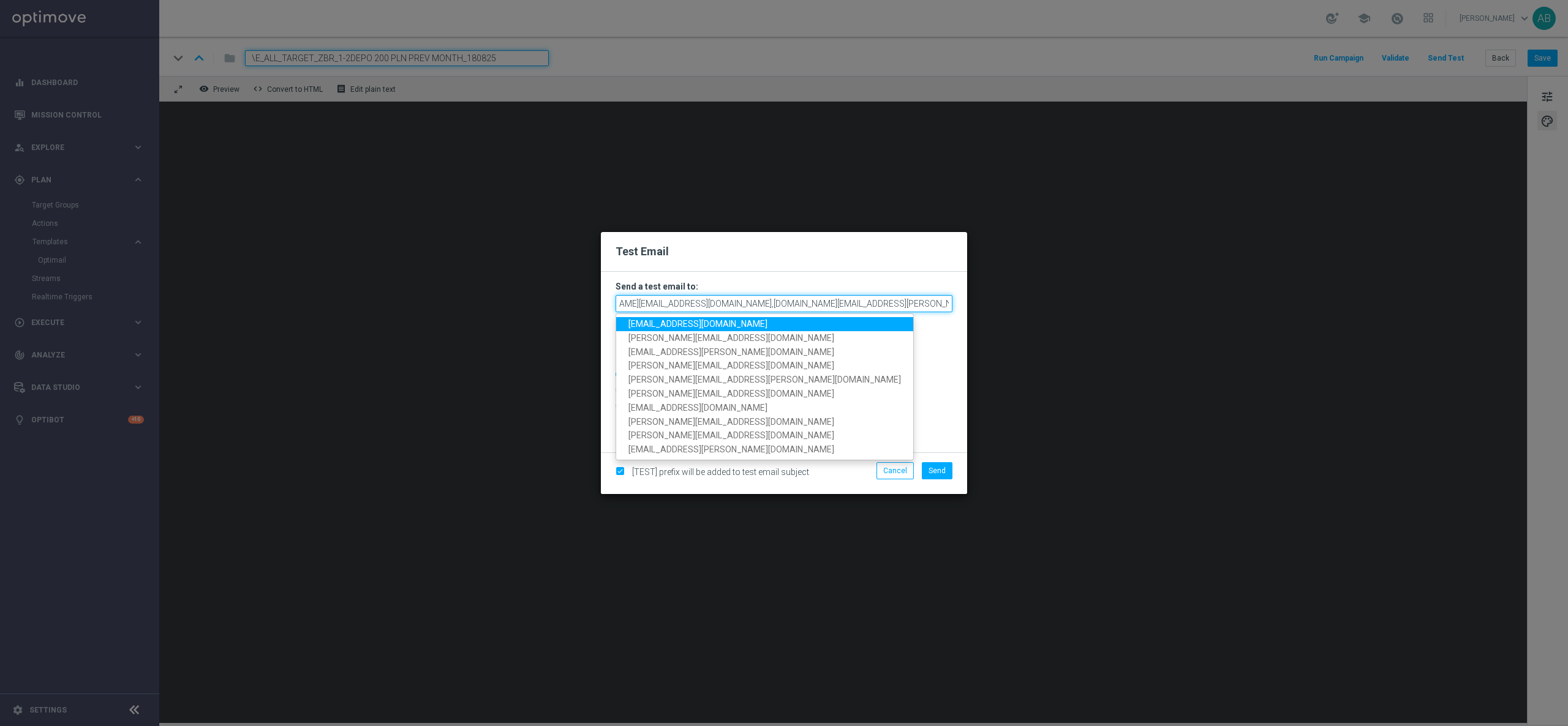
type input "andzelika.binek@sts.pl,antoni.litwinek@sts.pl,patryk.przybolewski@sts.pl,krysti…"
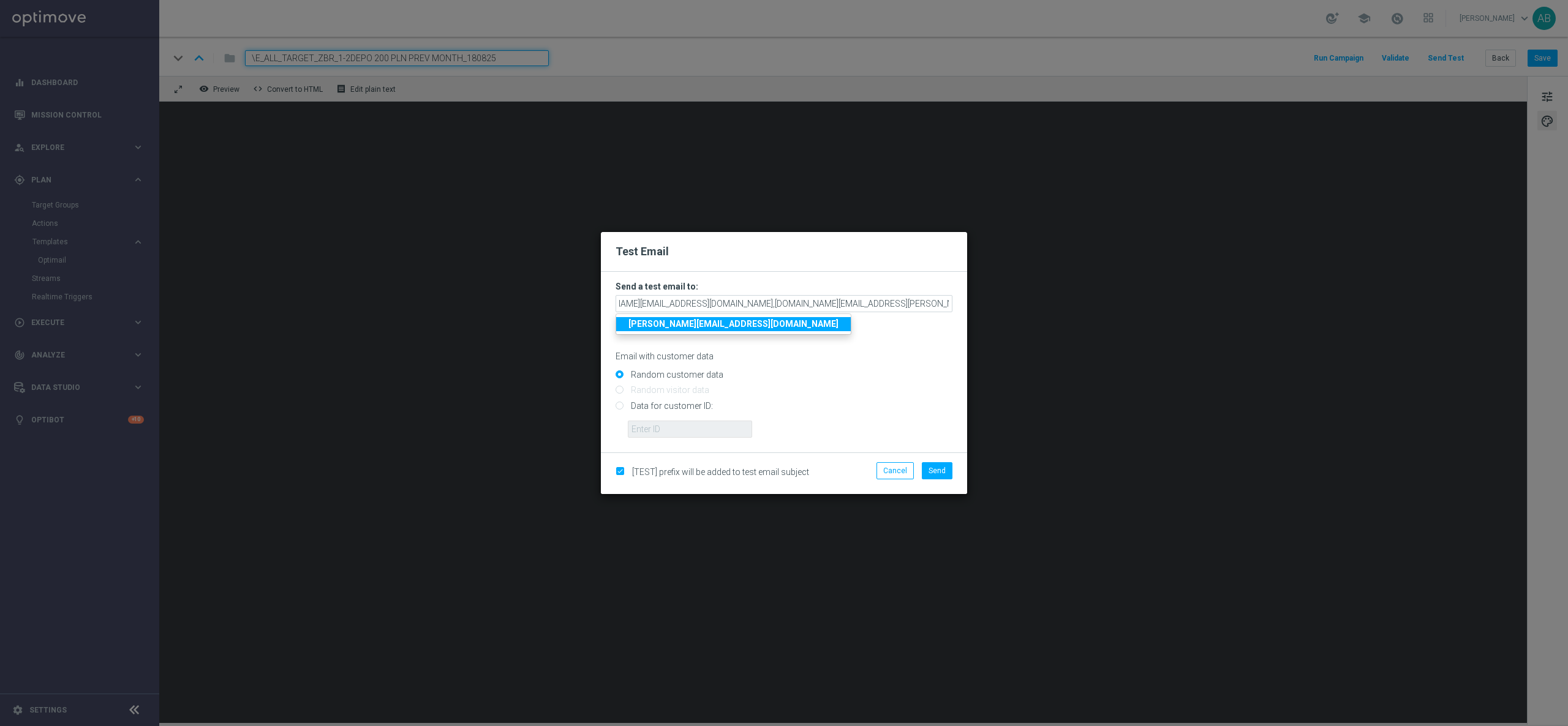
click at [878, 268] on div "Test Email" at bounding box center [784, 251] width 366 height 39
click at [944, 467] on span "Send" at bounding box center [937, 471] width 17 height 9
